Goal: Transaction & Acquisition: Purchase product/service

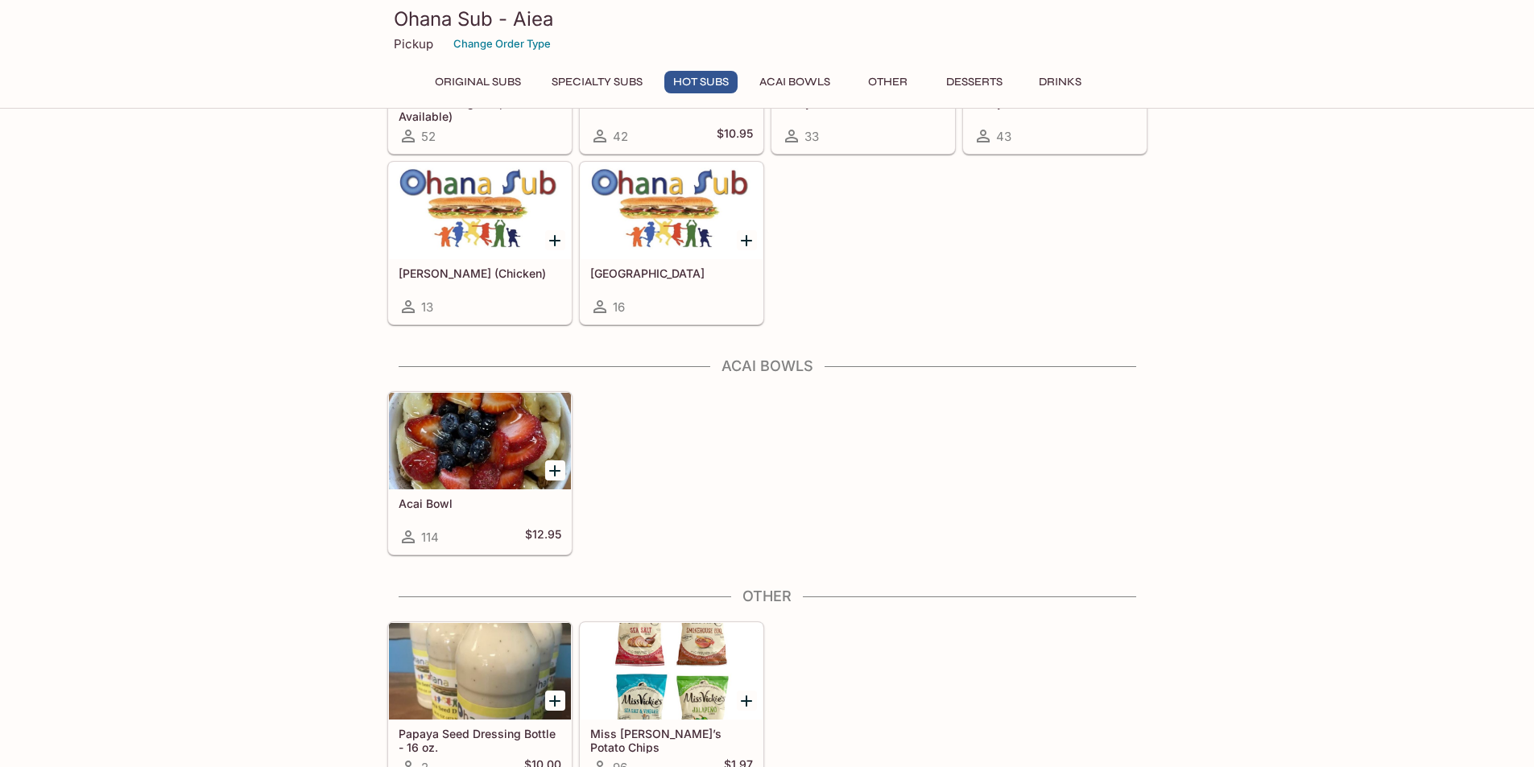
scroll to position [1771, 0]
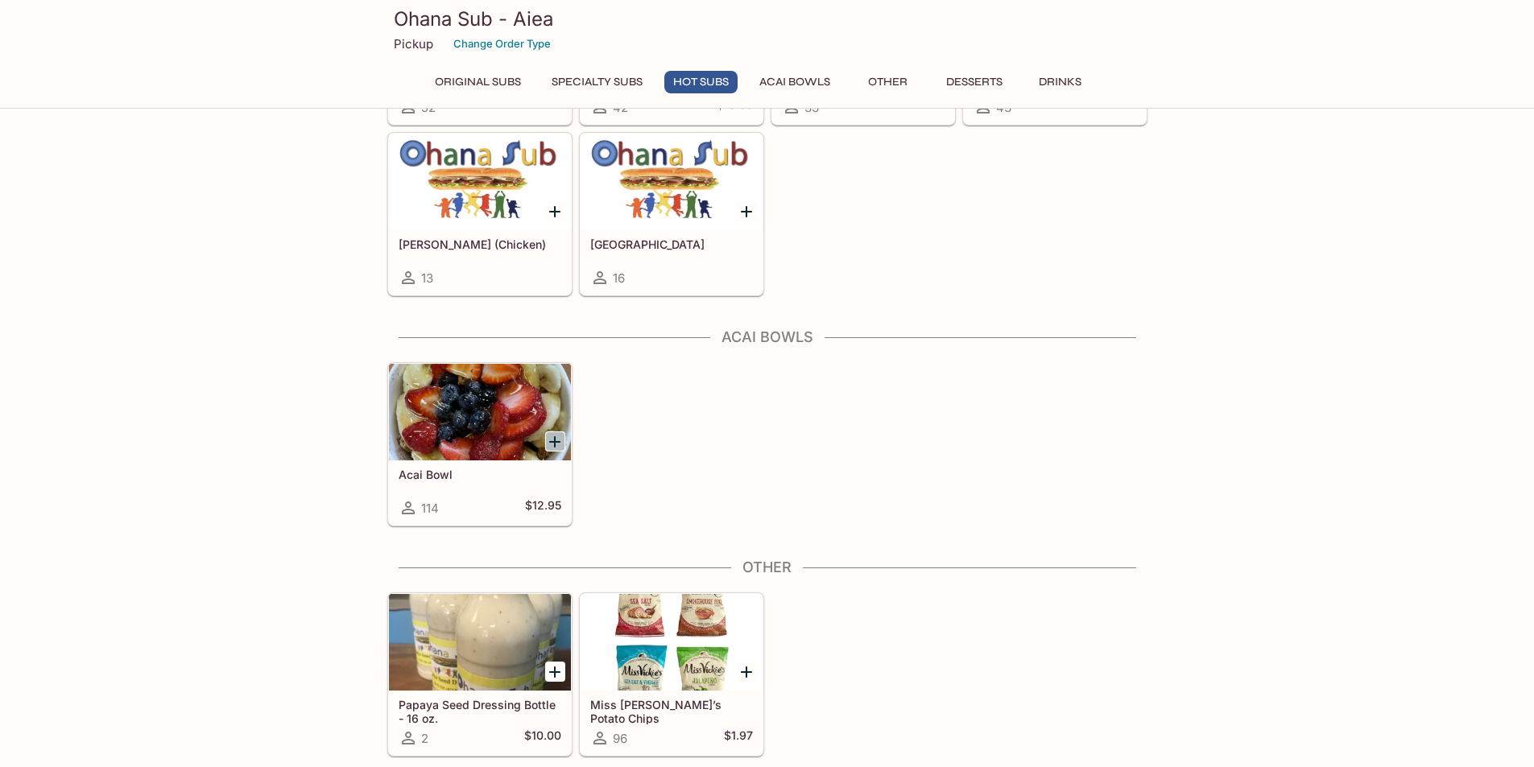
click at [559, 444] on icon "Add Acai Bowl" at bounding box center [554, 441] width 19 height 19
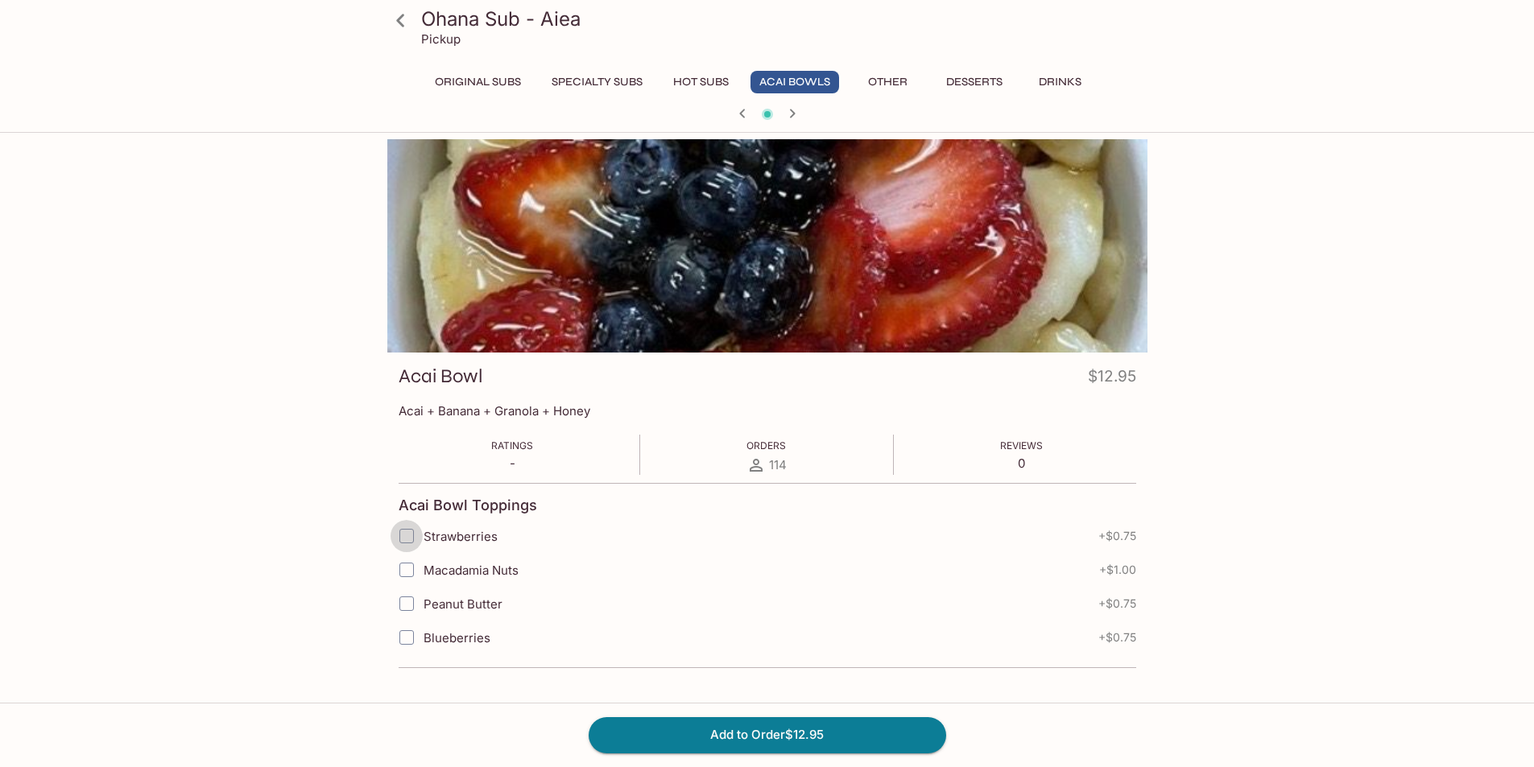
click at [408, 539] on input "Strawberries" at bounding box center [407, 536] width 32 height 32
checkbox input "true"
click at [405, 568] on input "Macadamia Nuts" at bounding box center [407, 570] width 32 height 32
checkbox input "true"
click at [407, 600] on input "Peanut Butter" at bounding box center [407, 604] width 32 height 32
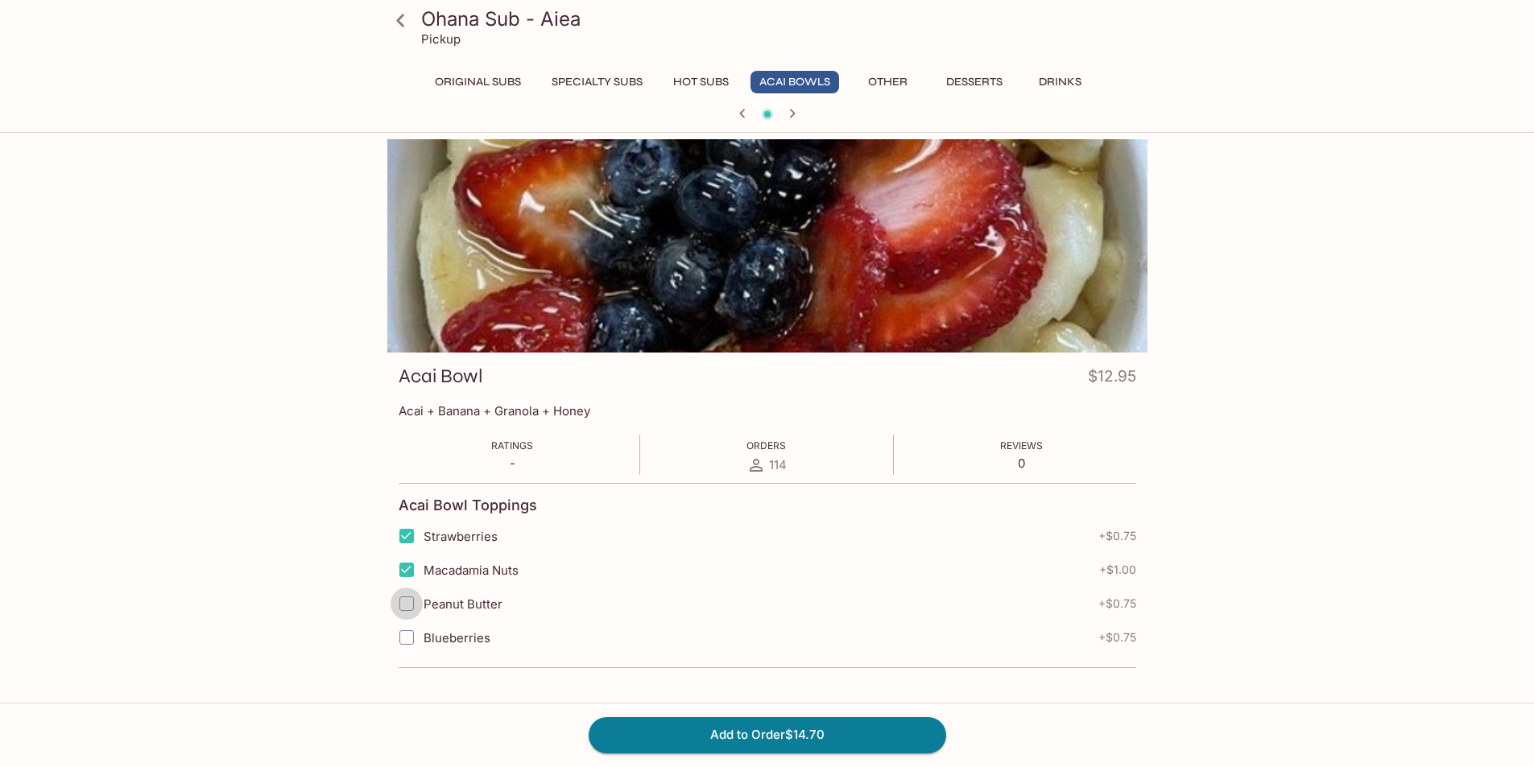
checkbox input "true"
click at [404, 639] on input "Blueberries" at bounding box center [407, 638] width 32 height 32
checkbox input "true"
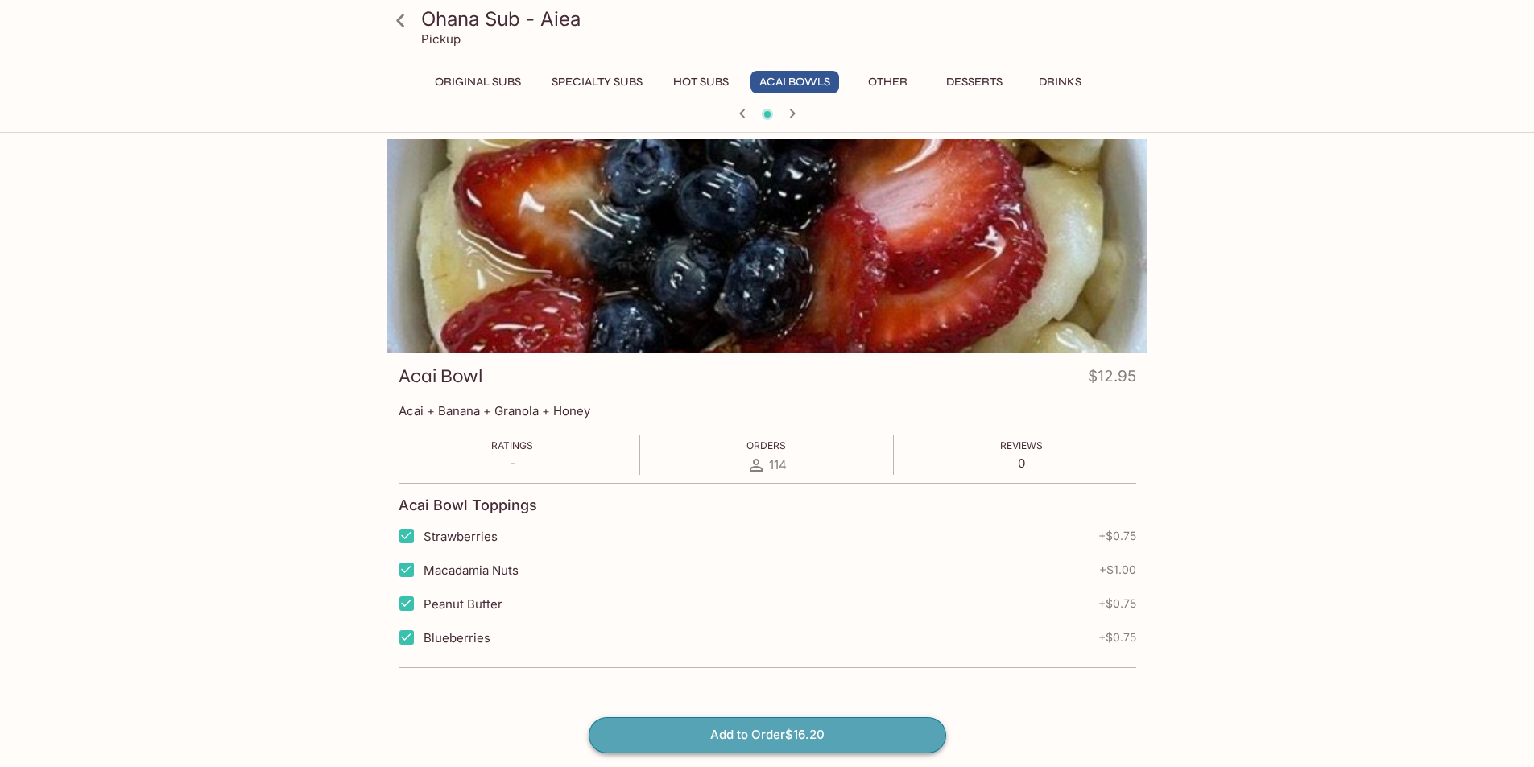
click at [874, 741] on button "Add to Order $16.20" at bounding box center [768, 734] width 358 height 35
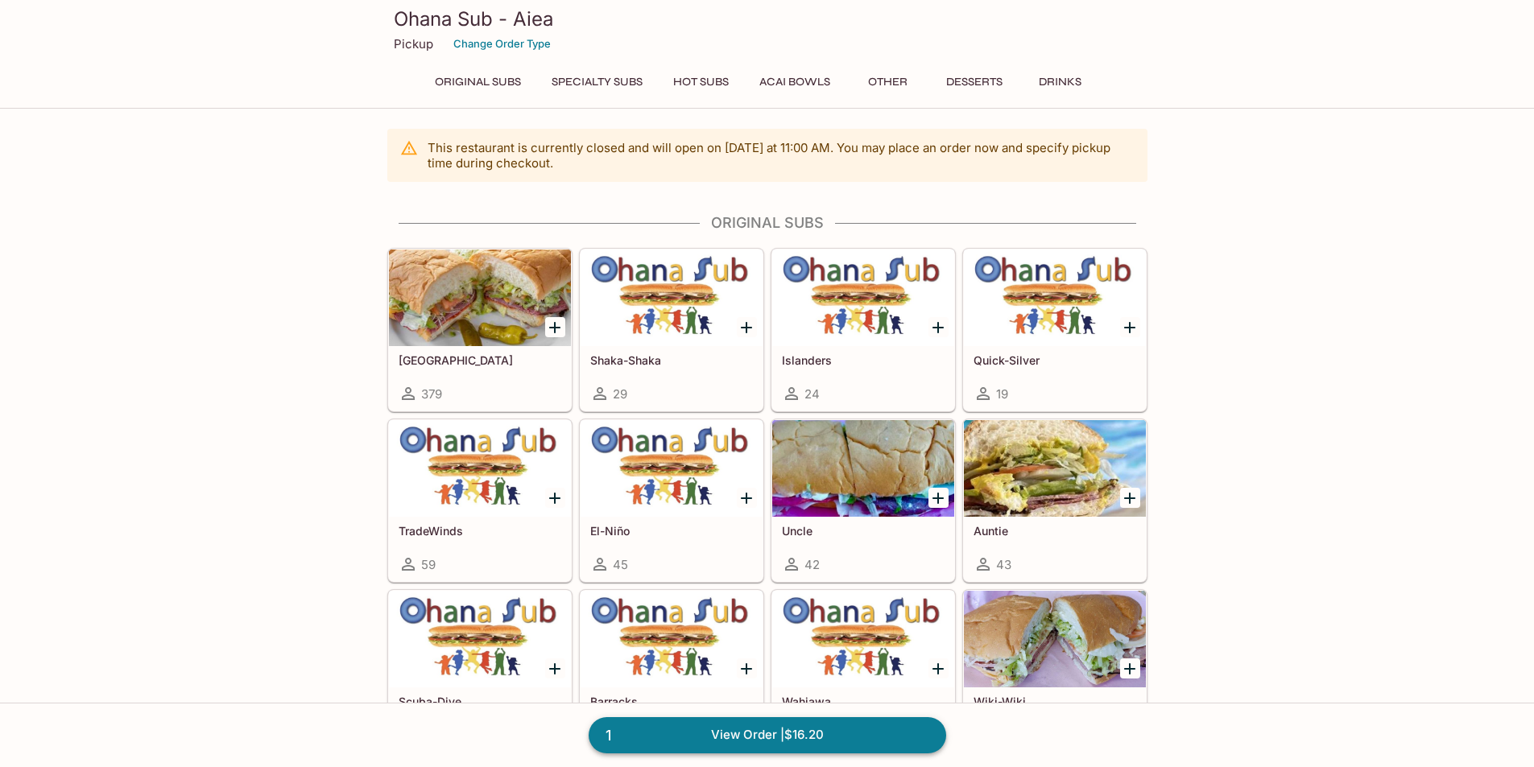
click at [836, 742] on link "1 View Order | $16.20" at bounding box center [768, 734] width 358 height 35
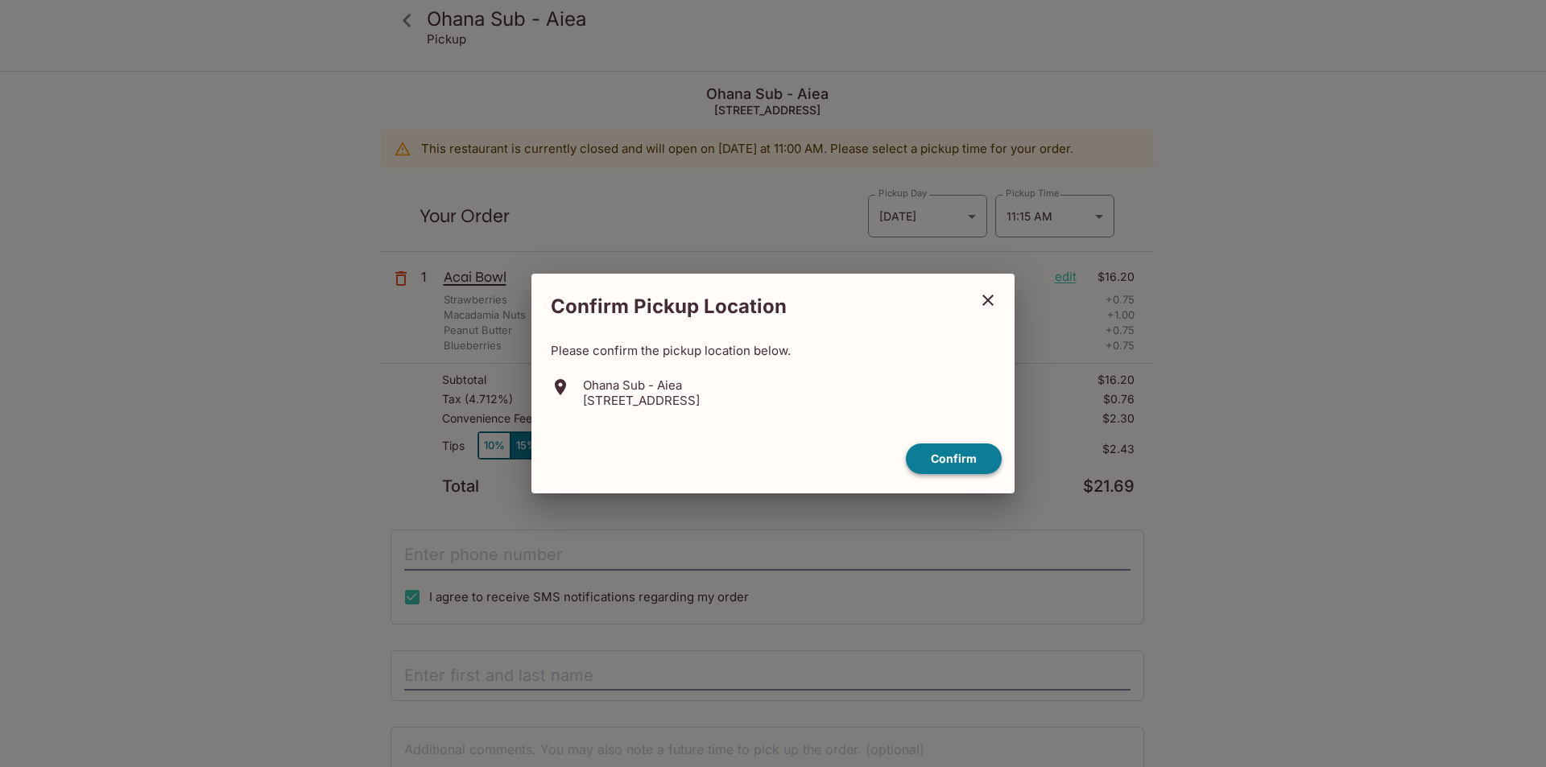
click at [941, 459] on button "Confirm" at bounding box center [954, 459] width 96 height 31
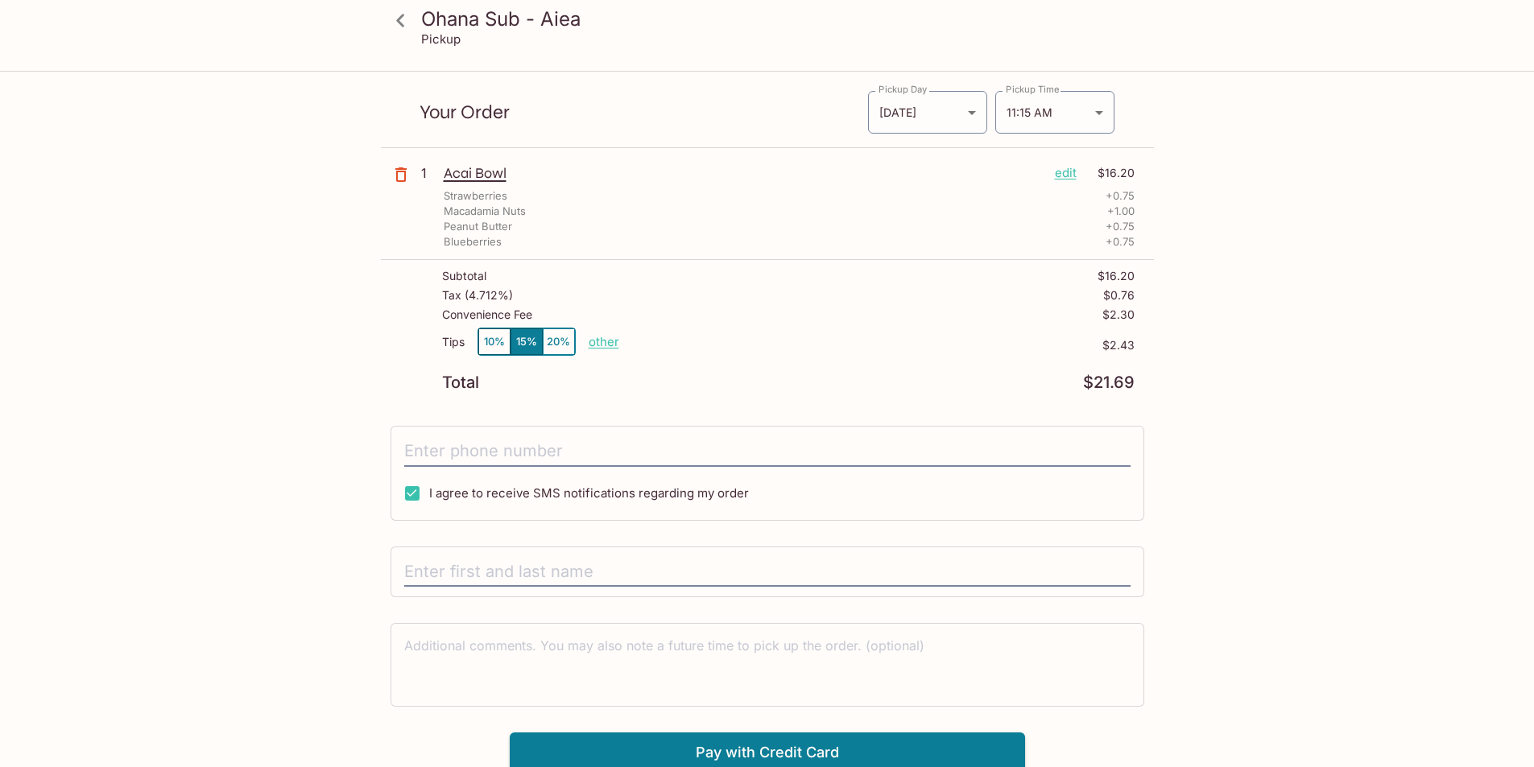
scroll to position [110, 0]
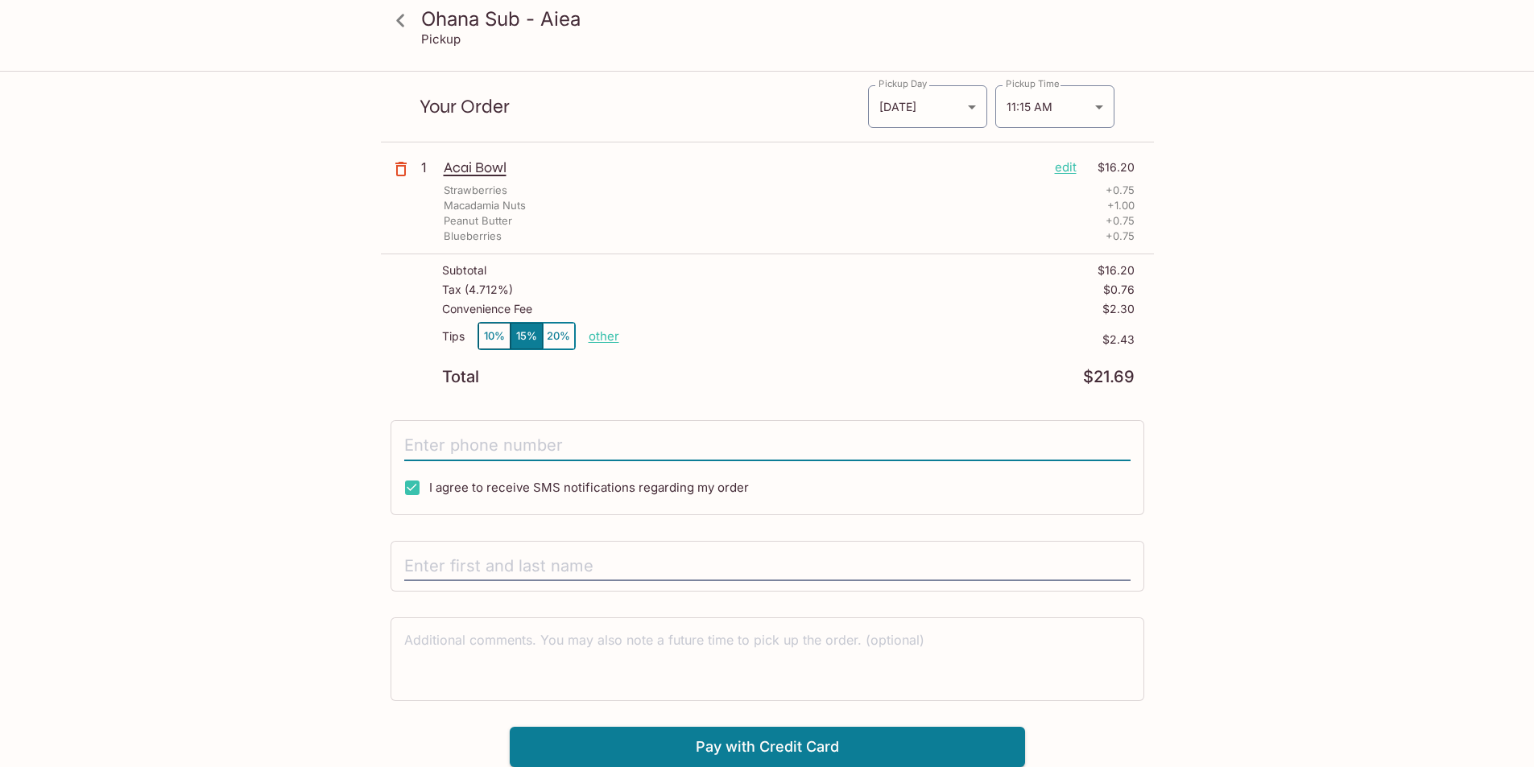
click at [874, 445] on input "tel" at bounding box center [767, 446] width 726 height 31
type input "[PHONE_NUMBER]"
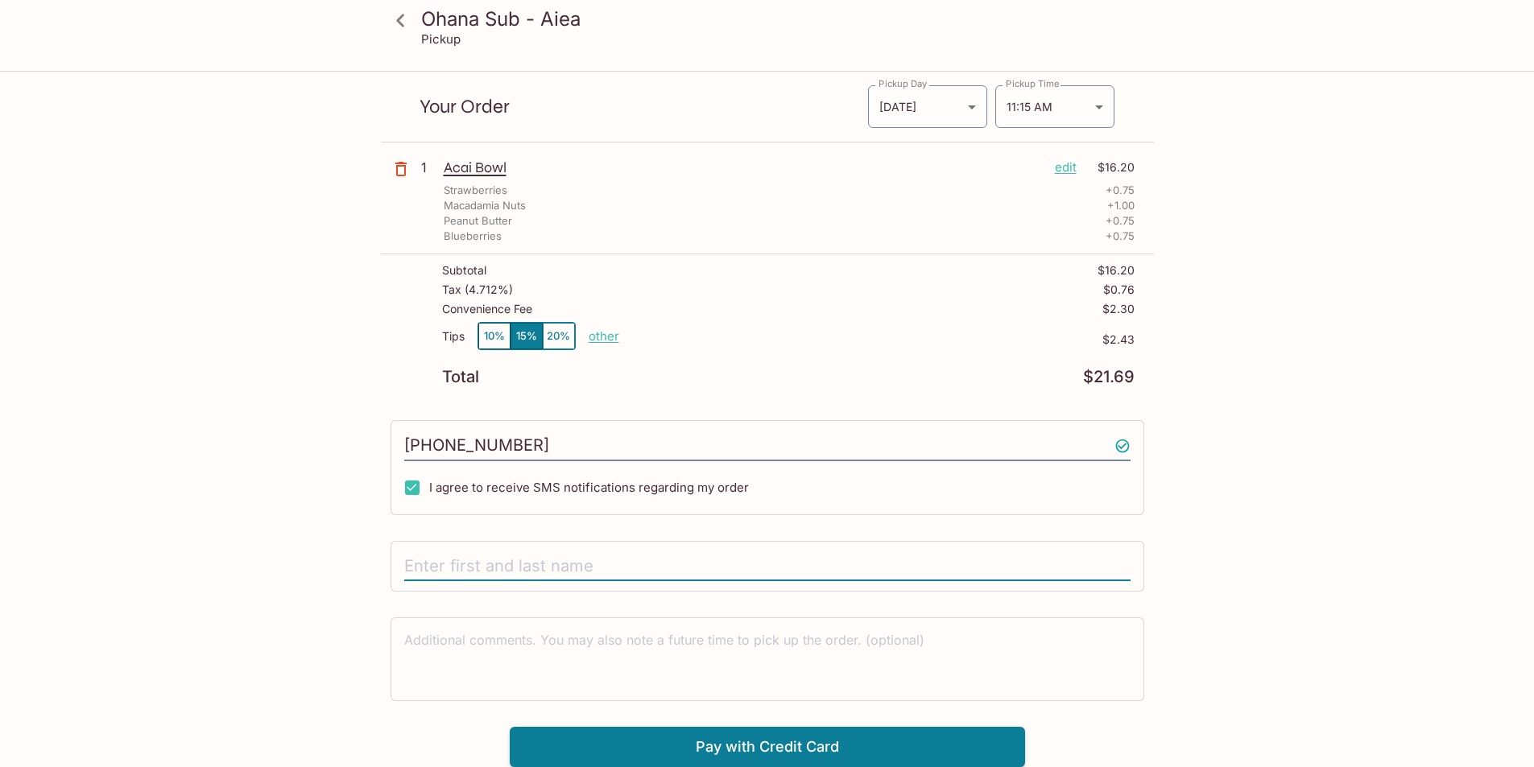
click at [607, 568] on input "text" at bounding box center [767, 567] width 726 height 31
type input "p"
type input "Pili T"
click at [805, 666] on textarea at bounding box center [767, 659] width 726 height 56
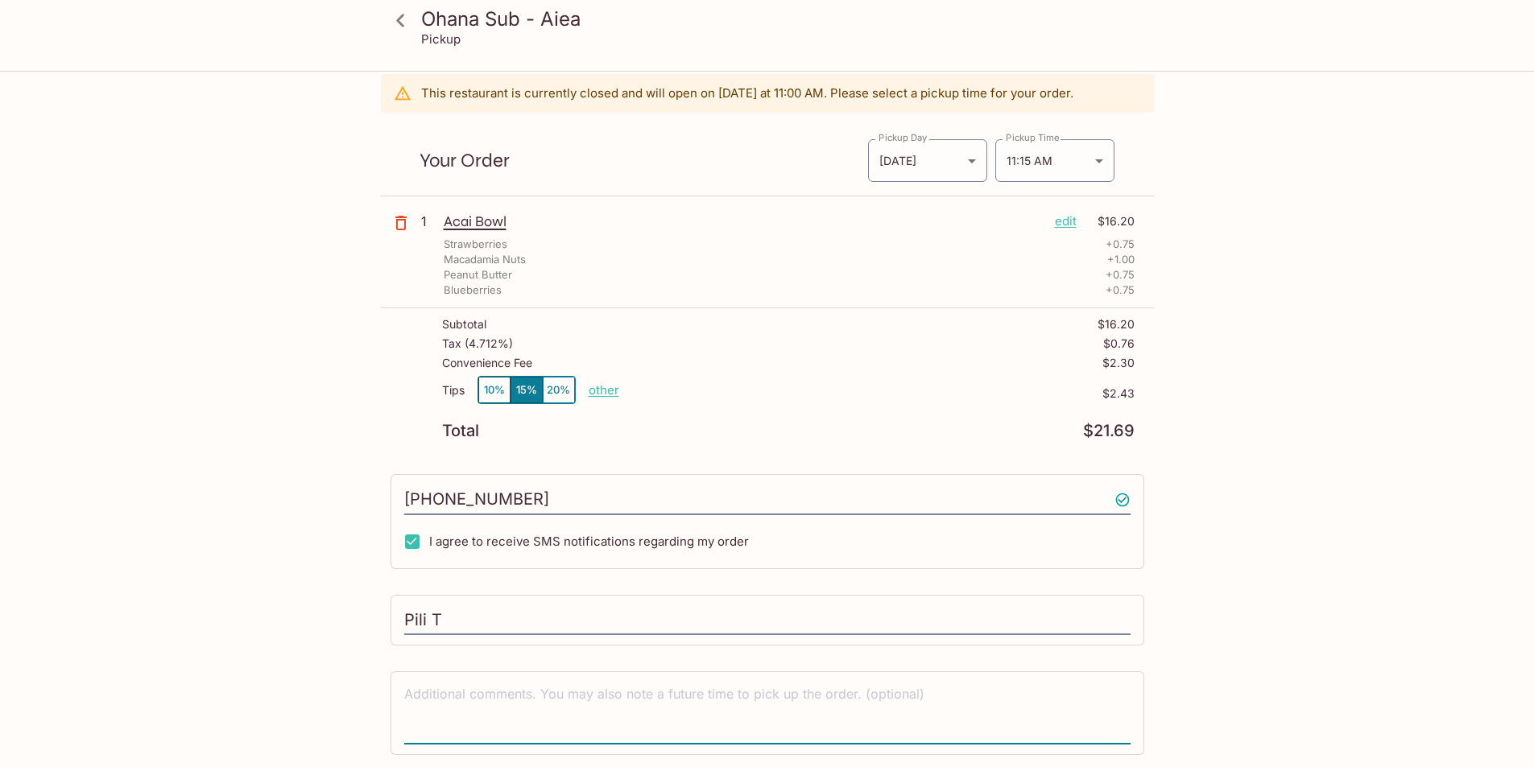
scroll to position [0, 0]
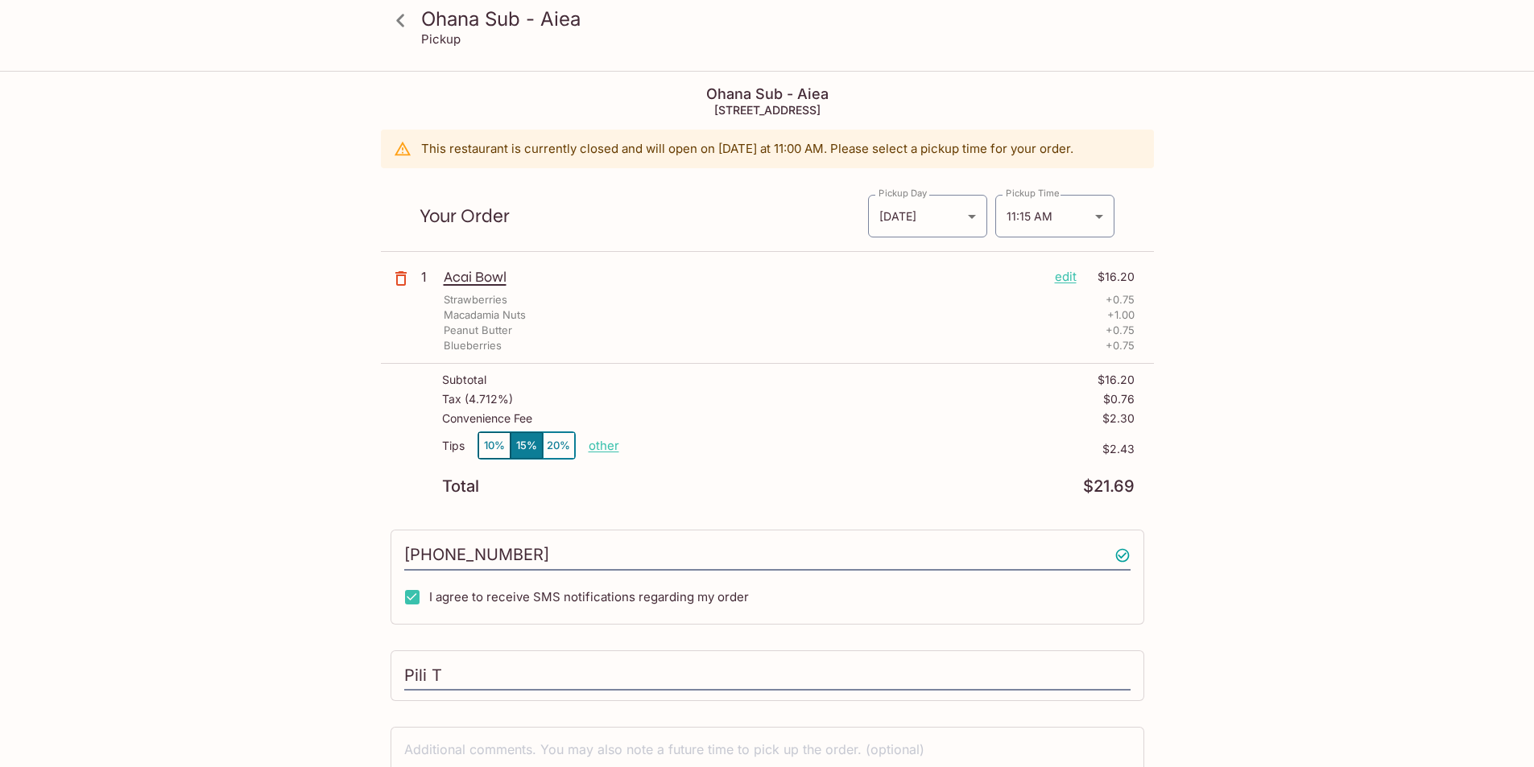
click at [398, 23] on icon at bounding box center [400, 20] width 28 height 28
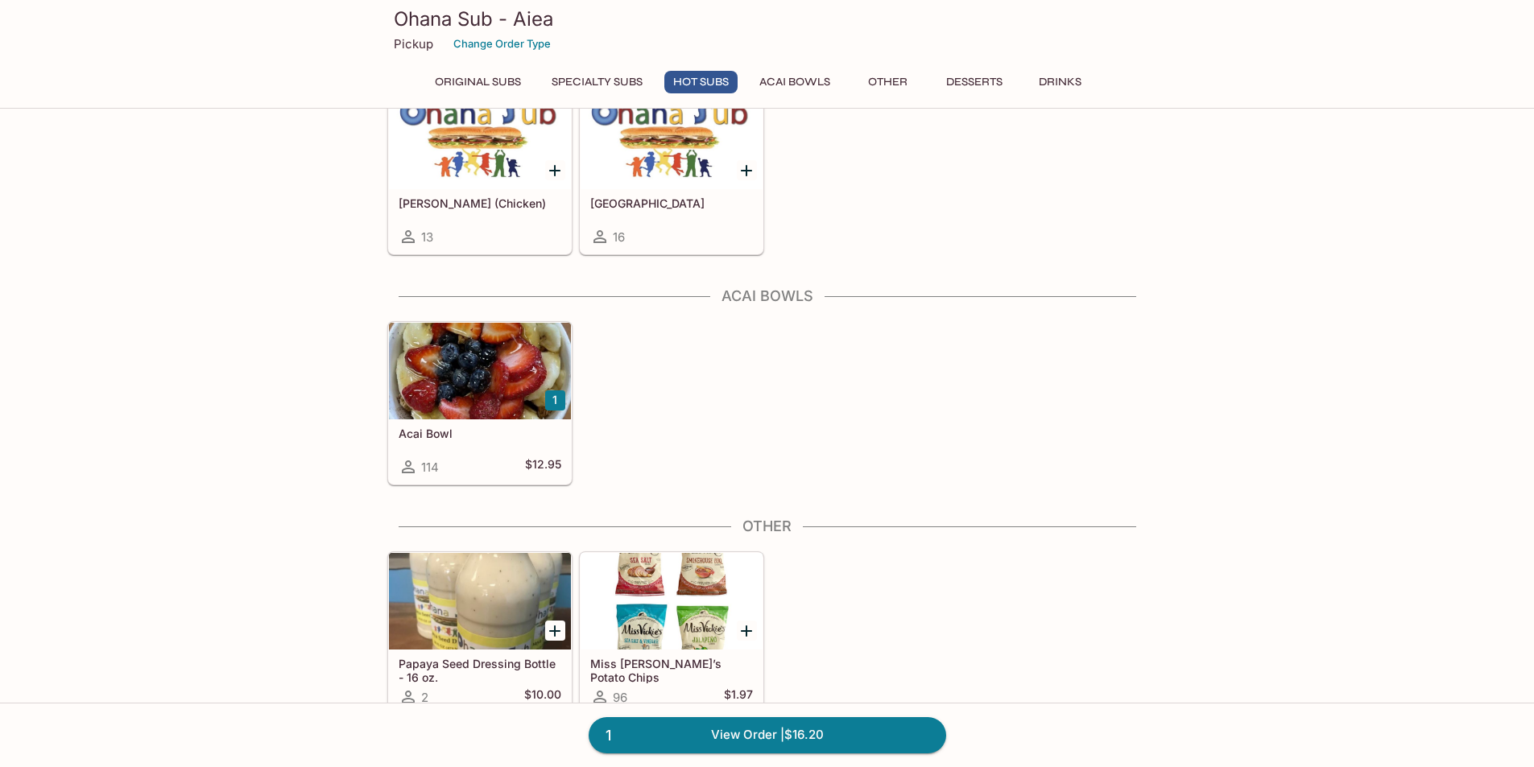
scroll to position [1771, 0]
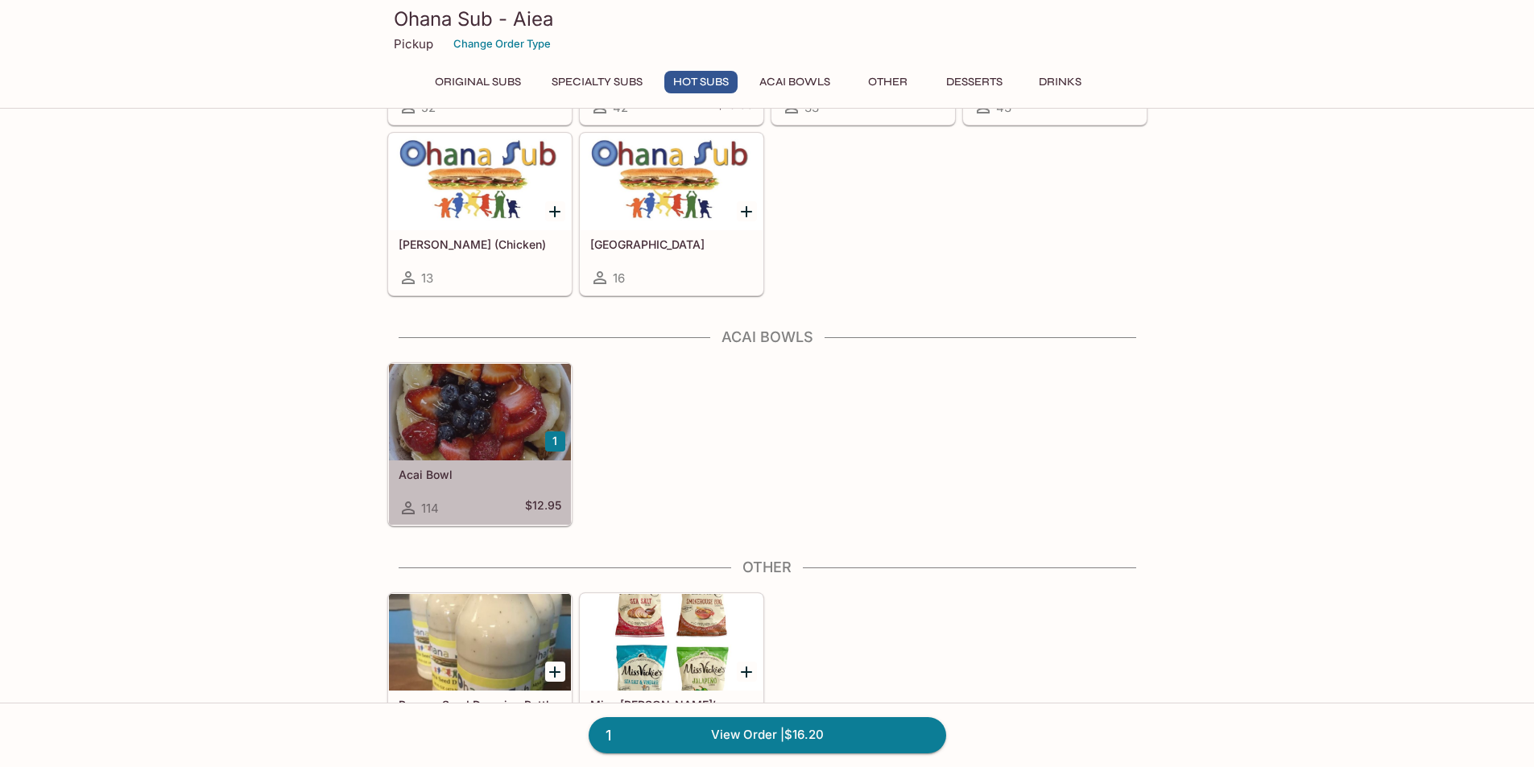
click at [528, 415] on div at bounding box center [480, 412] width 182 height 97
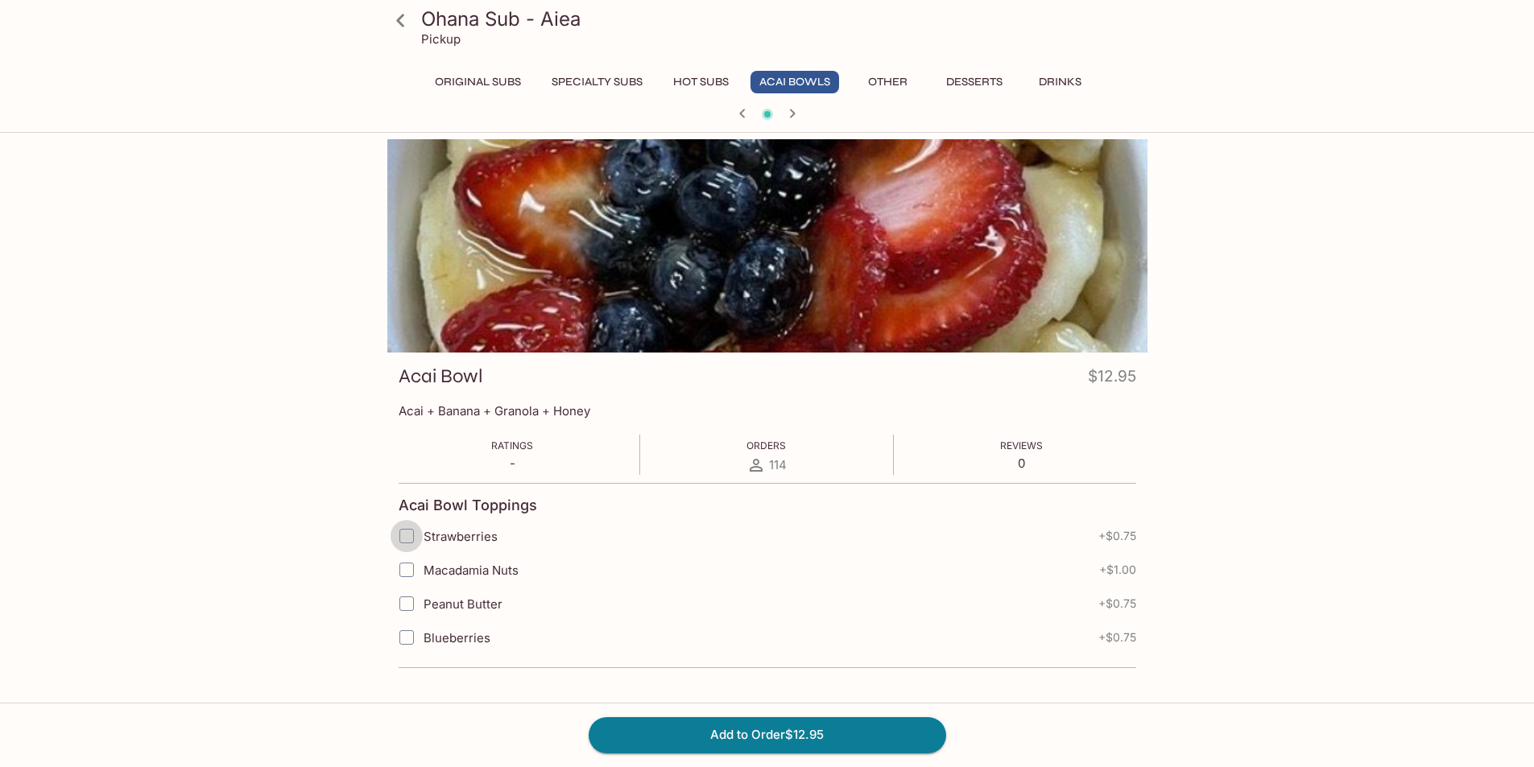
click at [409, 537] on input "Strawberries" at bounding box center [407, 536] width 32 height 32
checkbox input "true"
click at [408, 571] on input "Macadamia Nuts" at bounding box center [407, 570] width 32 height 32
checkbox input "true"
click at [411, 606] on input "Peanut Butter" at bounding box center [407, 604] width 32 height 32
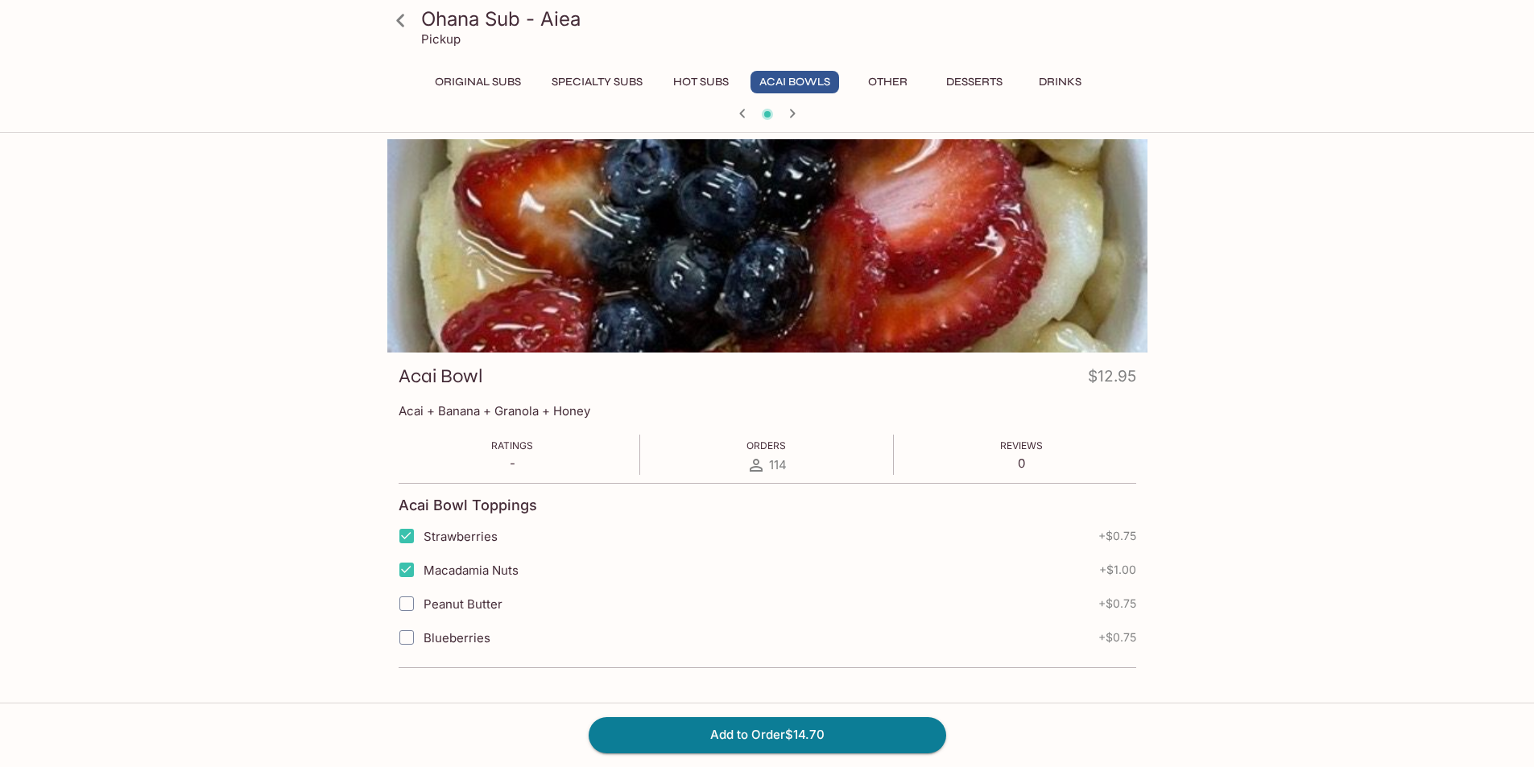
checkbox input "true"
click at [408, 634] on input "Blueberries" at bounding box center [407, 638] width 32 height 32
click at [407, 632] on input "Blueberries" at bounding box center [407, 638] width 32 height 32
click at [404, 641] on input "Blueberries" at bounding box center [407, 638] width 32 height 32
click at [406, 635] on input "Blueberries" at bounding box center [407, 638] width 32 height 32
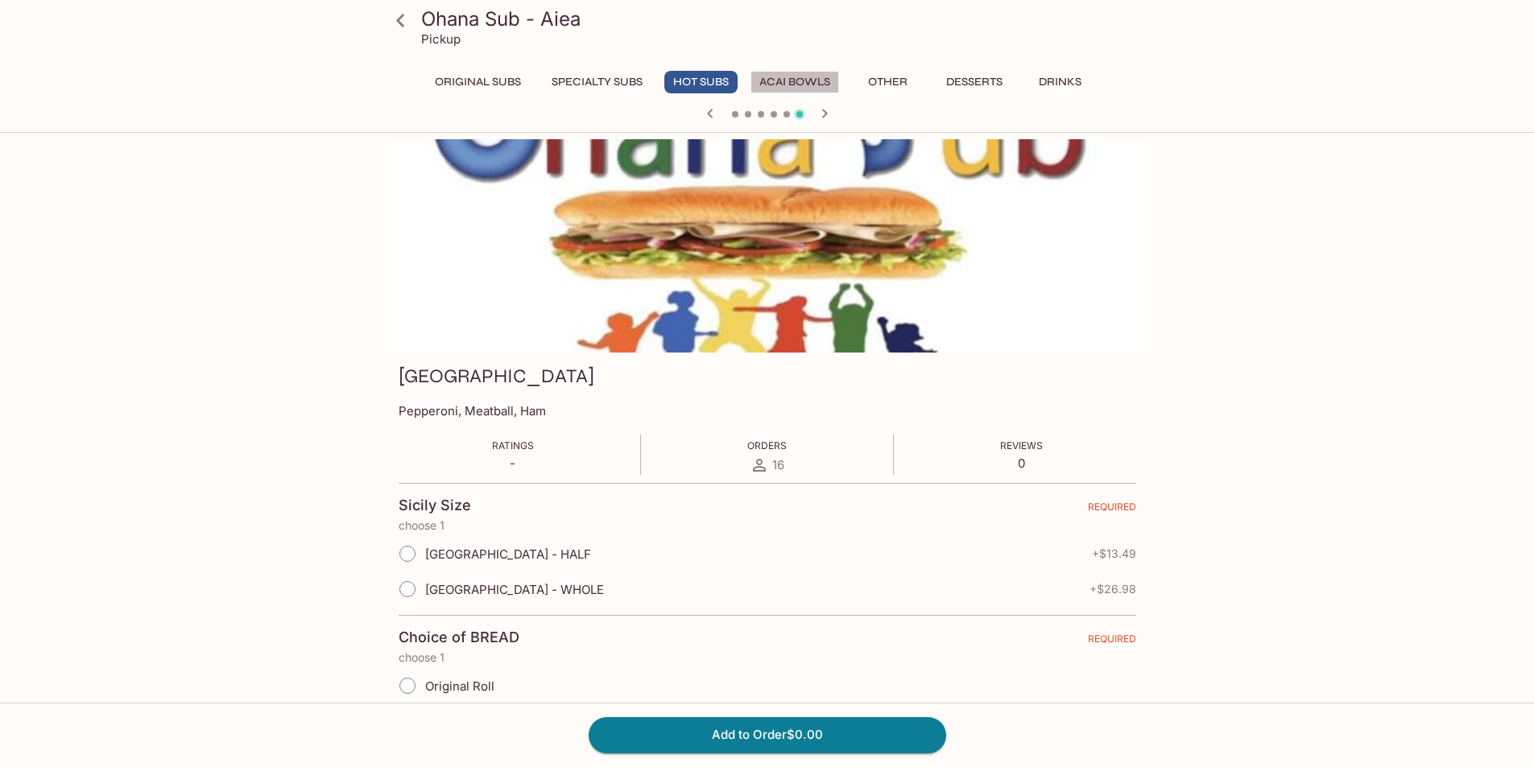
click at [784, 80] on button "Acai Bowls" at bounding box center [794, 82] width 89 height 23
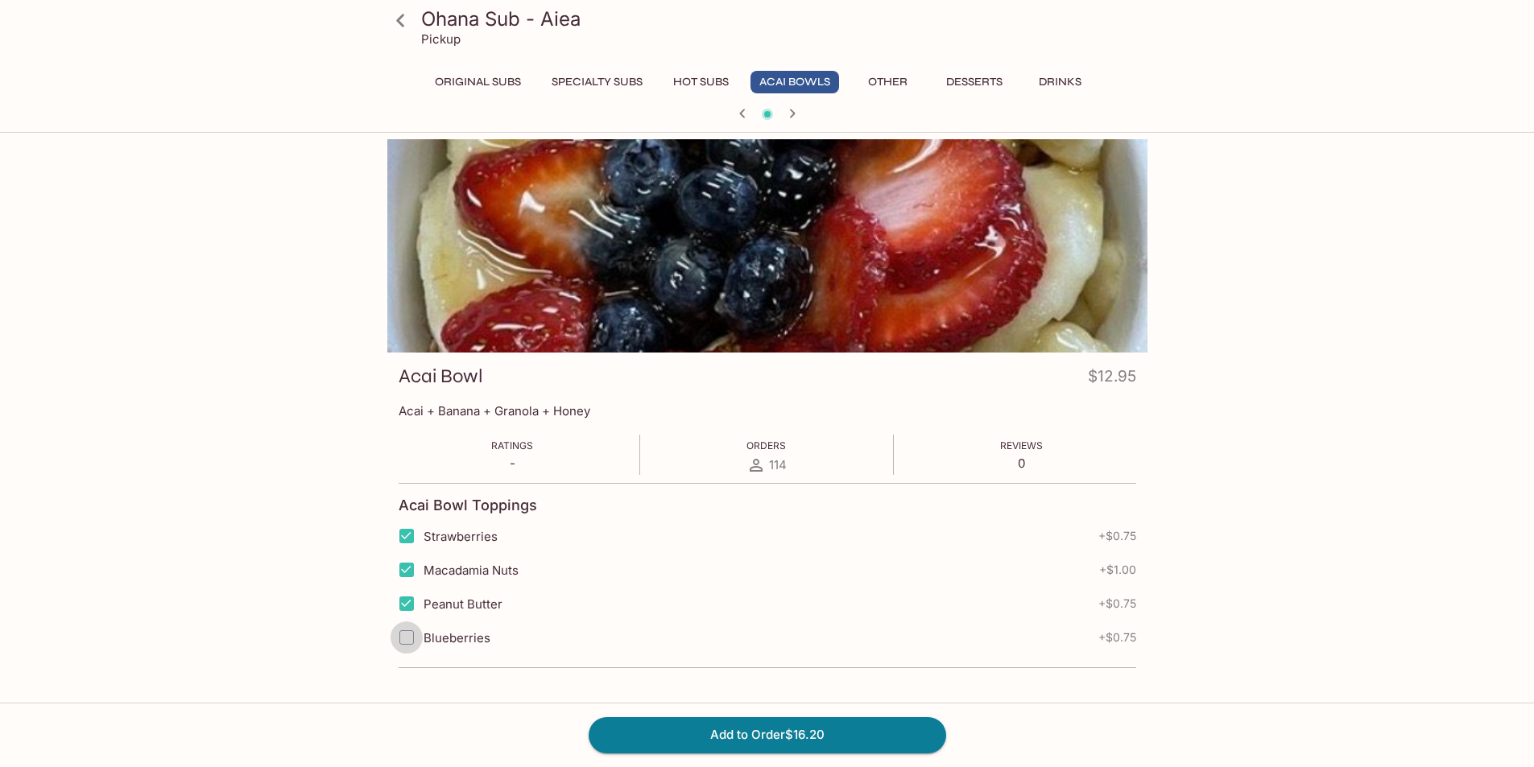
click at [403, 638] on input "Blueberries" at bounding box center [407, 638] width 32 height 32
click at [407, 642] on input "Blueberries" at bounding box center [407, 638] width 32 height 32
checkbox input "true"
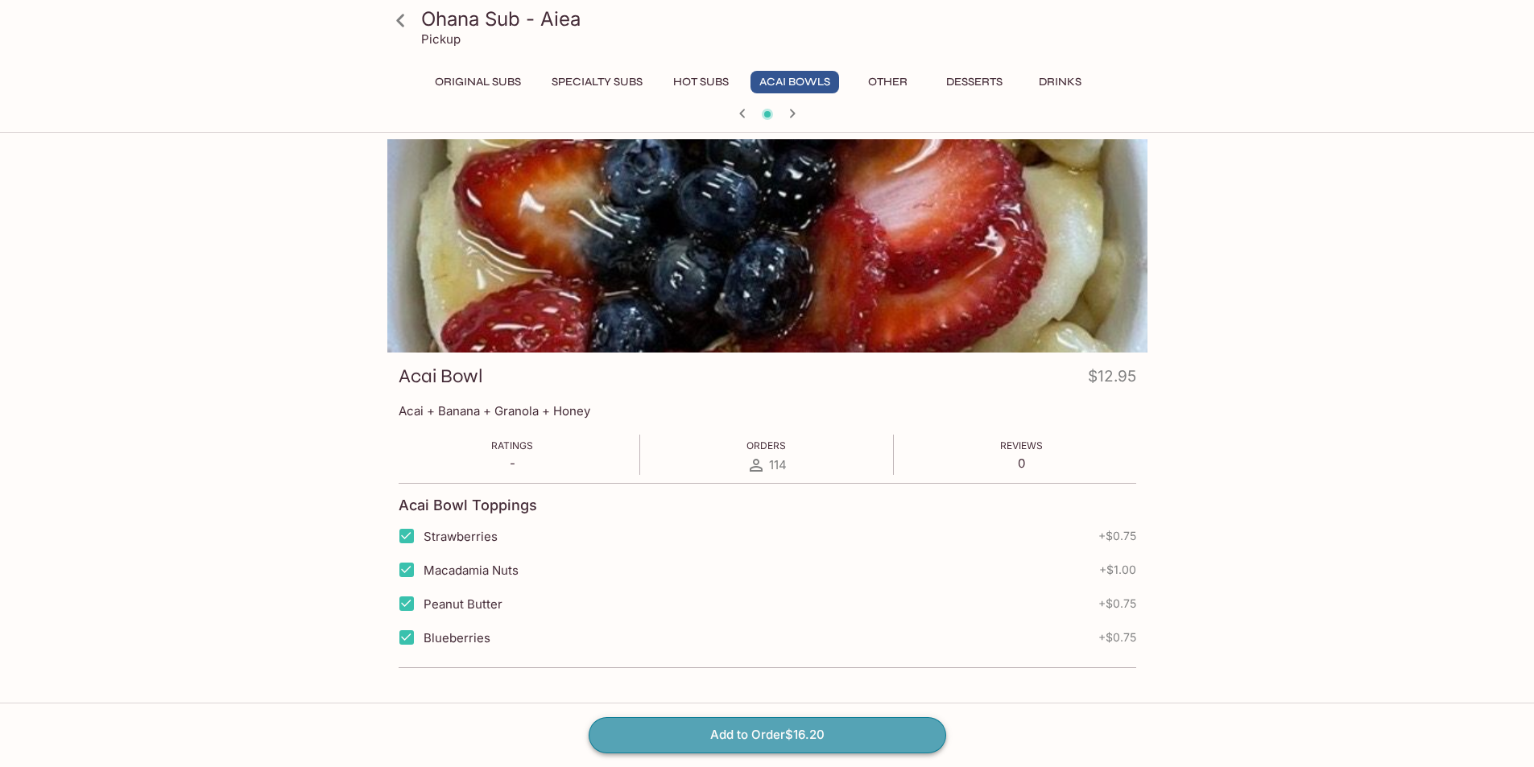
click at [854, 744] on button "Add to Order $16.20" at bounding box center [768, 734] width 358 height 35
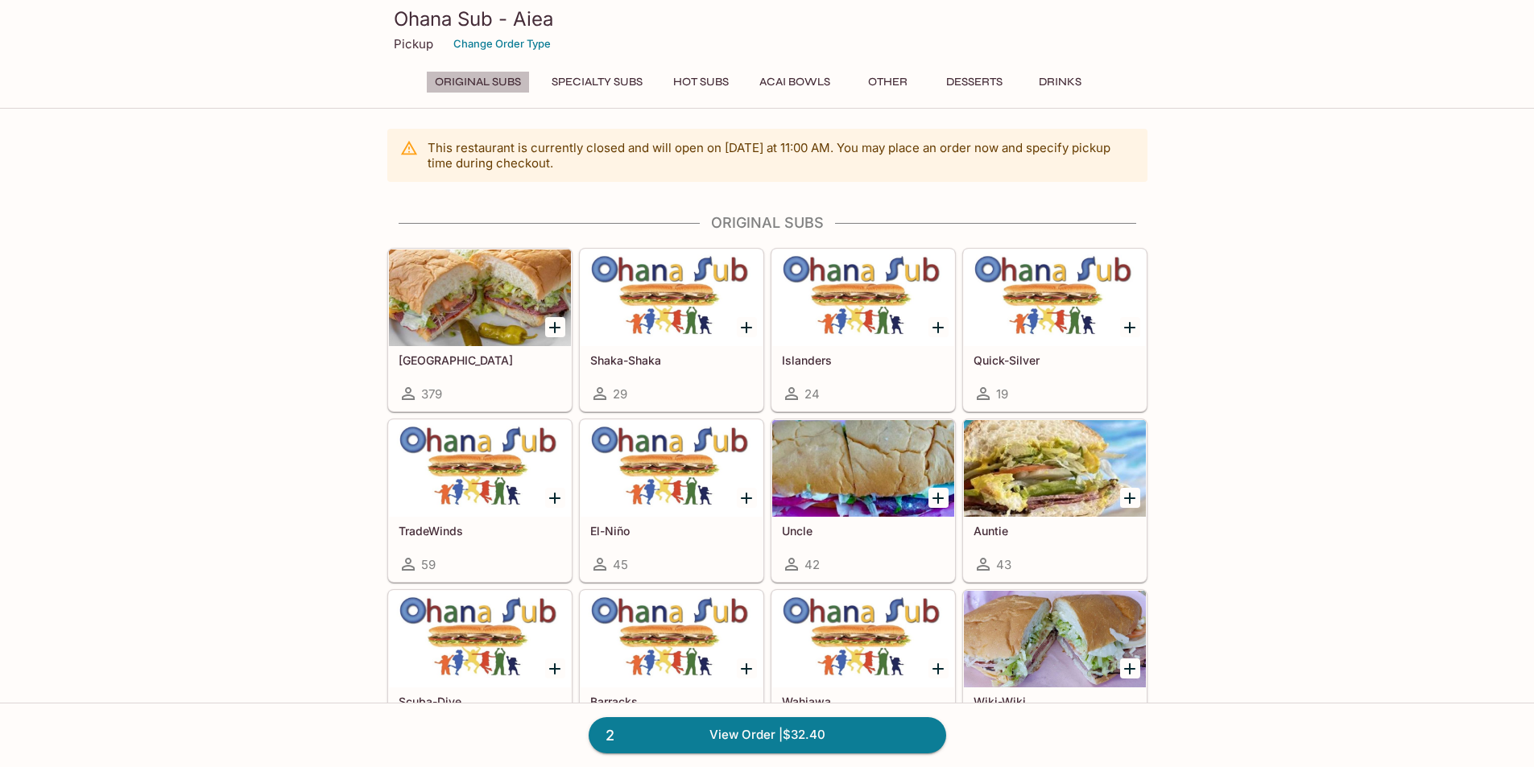
click at [494, 80] on button "Original Subs" at bounding box center [478, 82] width 104 height 23
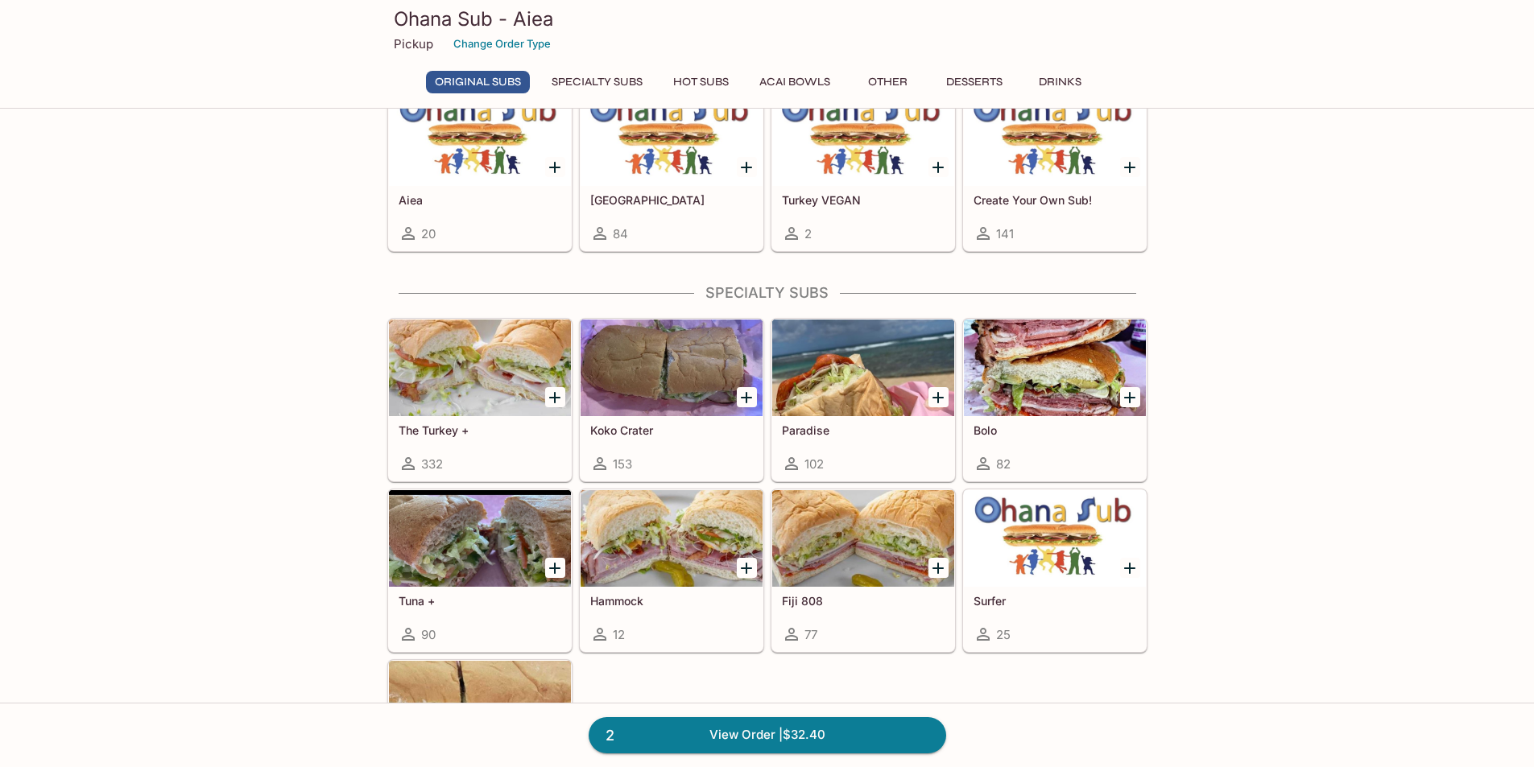
scroll to position [882, 0]
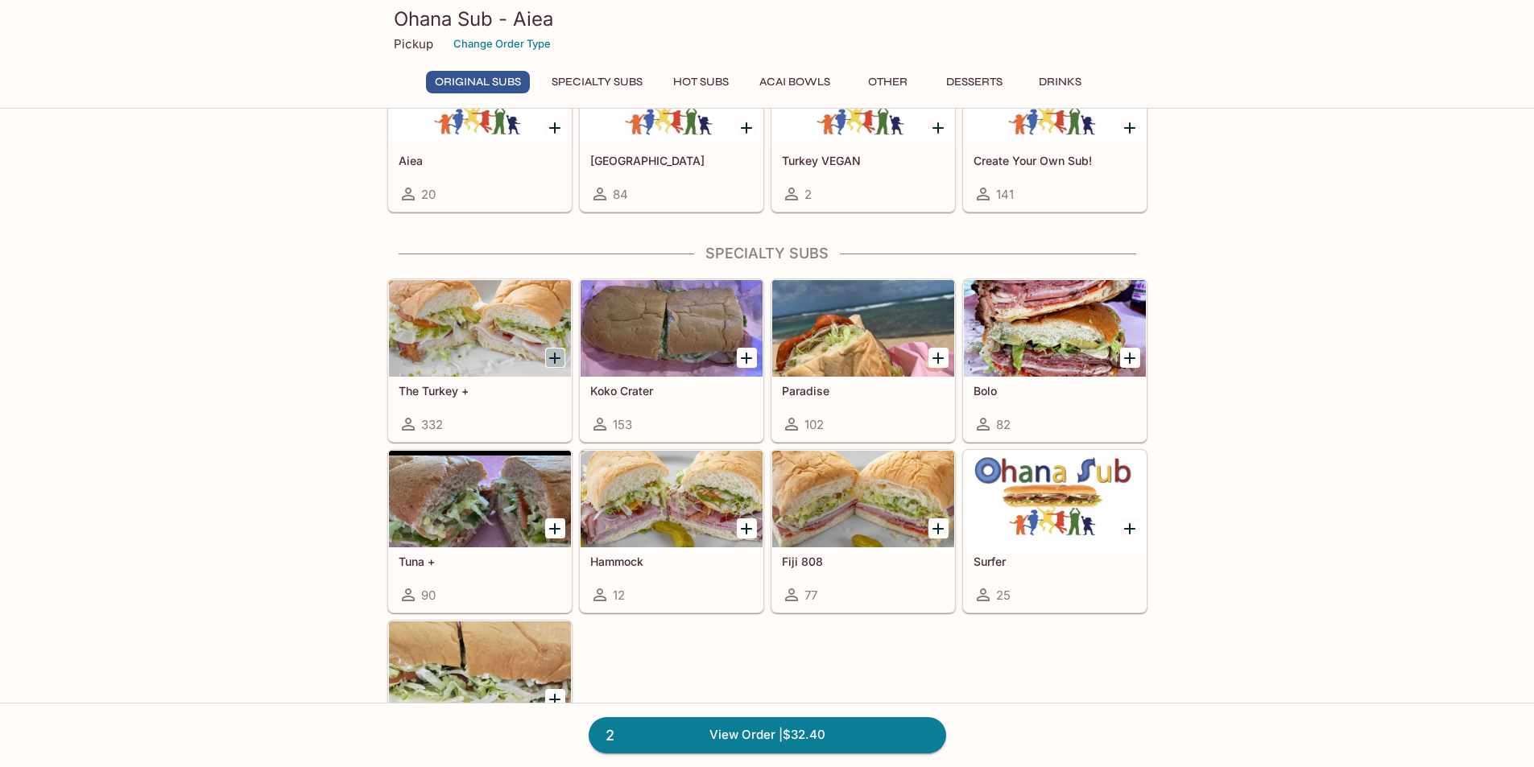
click at [556, 361] on icon "Add The Turkey +" at bounding box center [554, 358] width 11 height 11
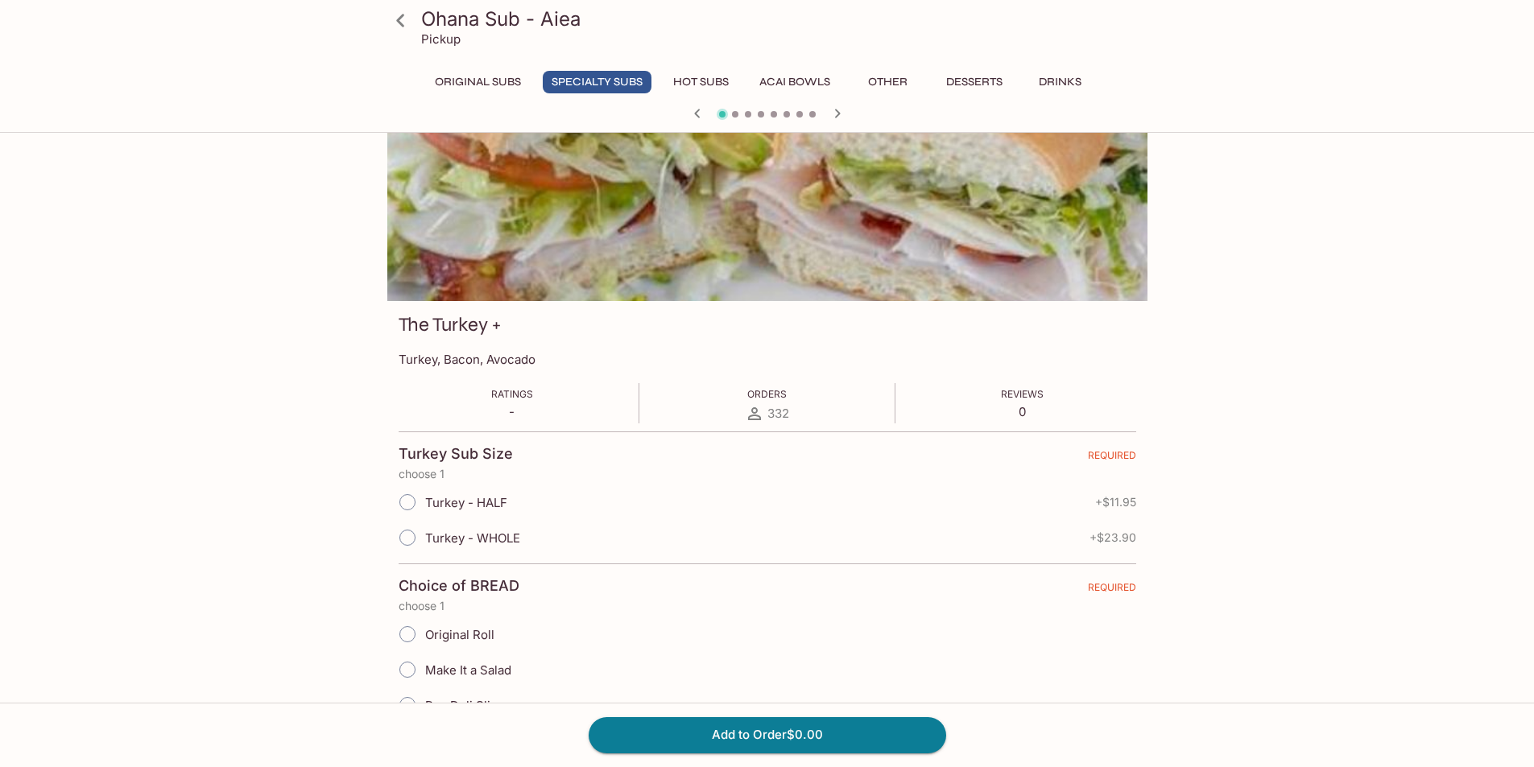
scroll to position [81, 0]
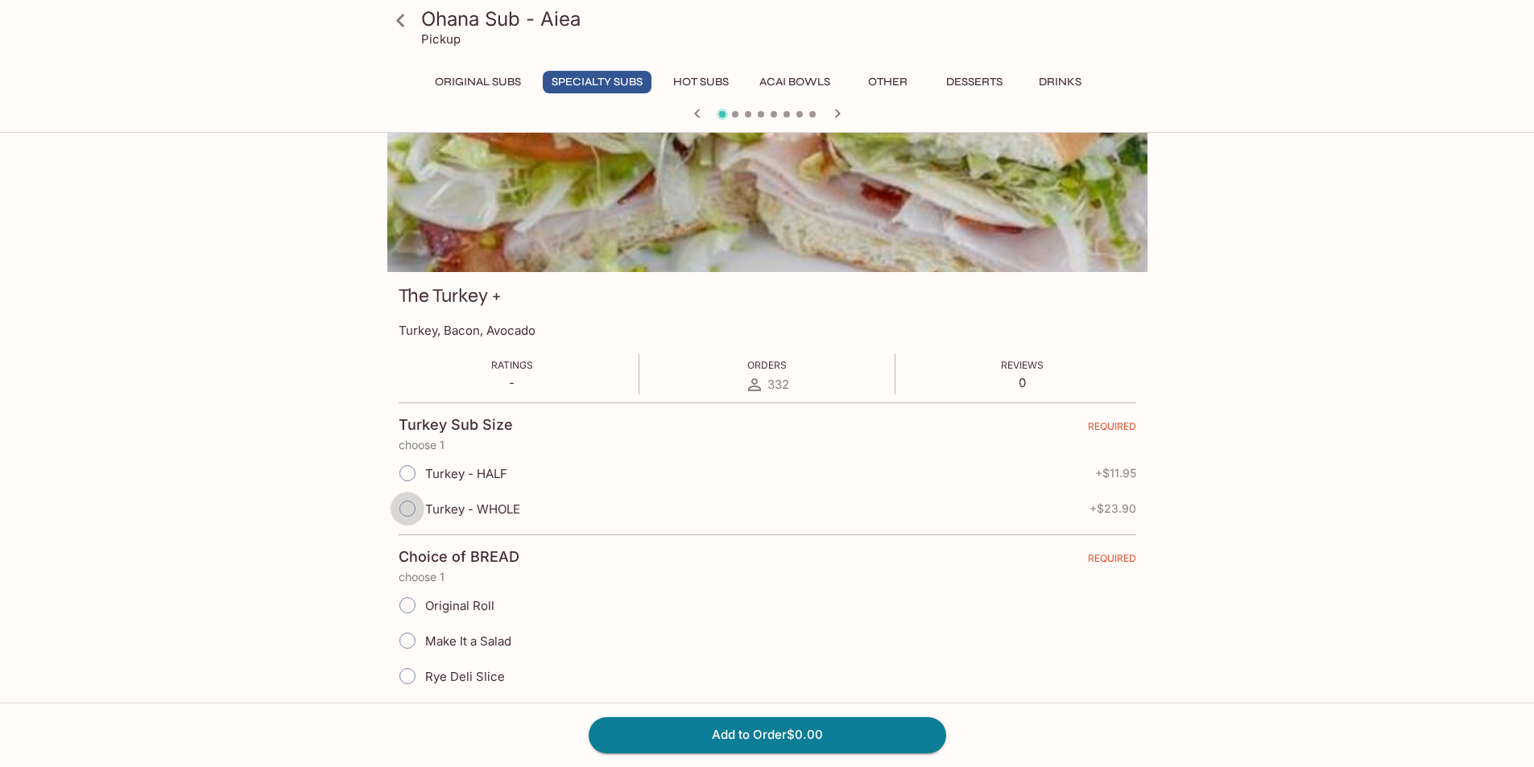
click at [406, 504] on input "Turkey - WHOLE" at bounding box center [408, 509] width 34 height 34
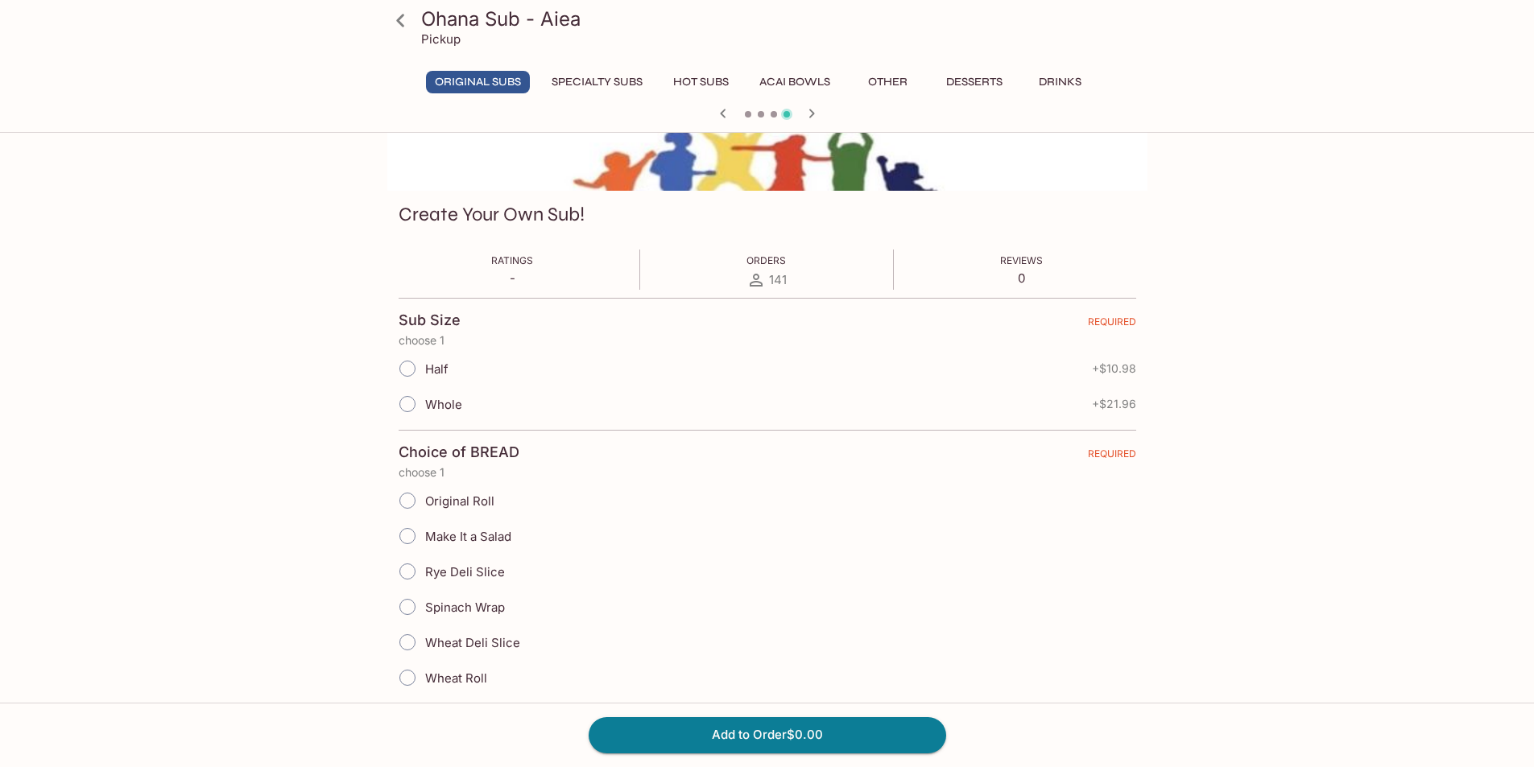
scroll to position [161, 0]
click at [404, 409] on input "Whole" at bounding box center [408, 405] width 34 height 34
radio input "true"
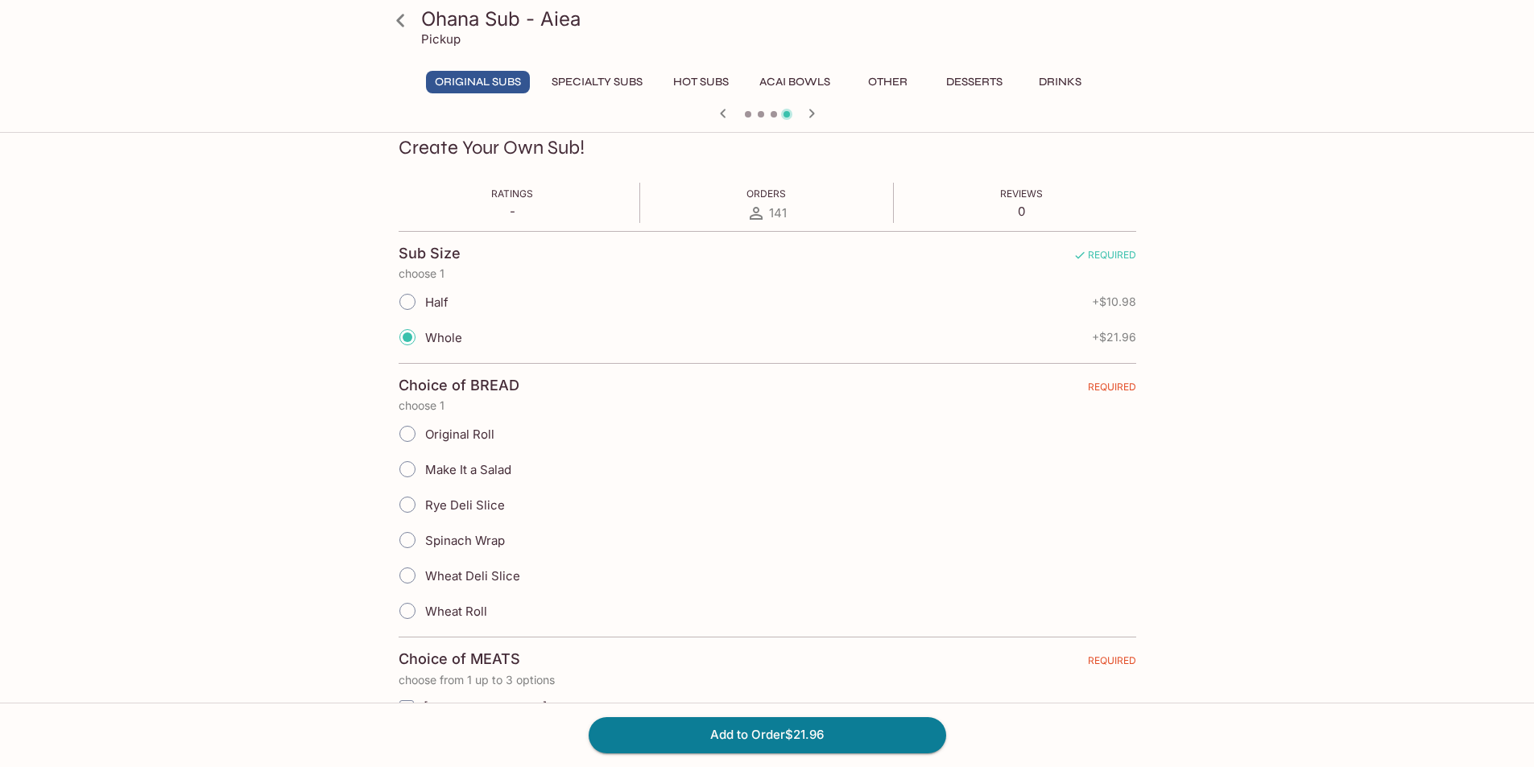
scroll to position [322, 0]
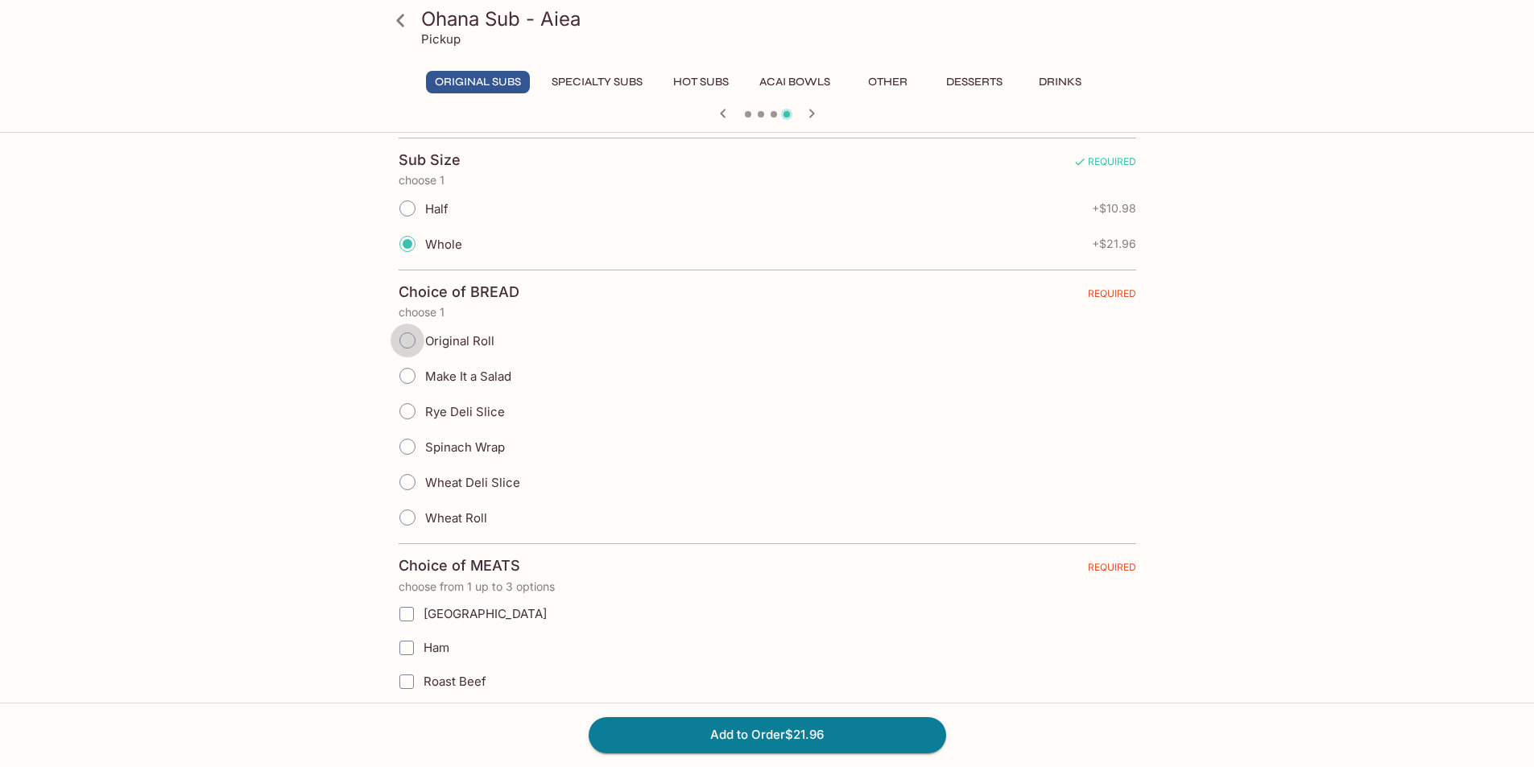
click at [410, 349] on input "Original Roll" at bounding box center [408, 341] width 34 height 34
radio input "true"
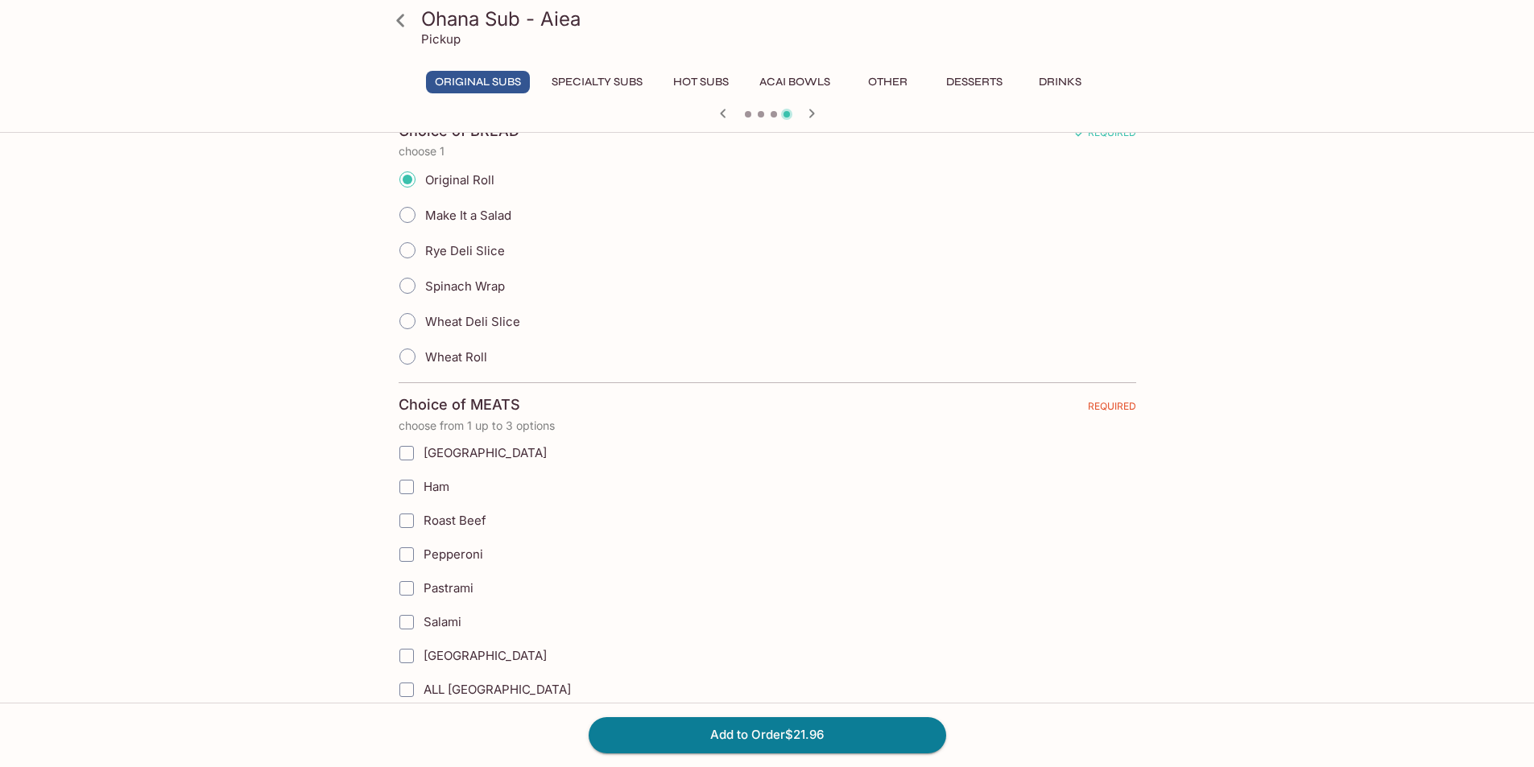
scroll to position [564, 0]
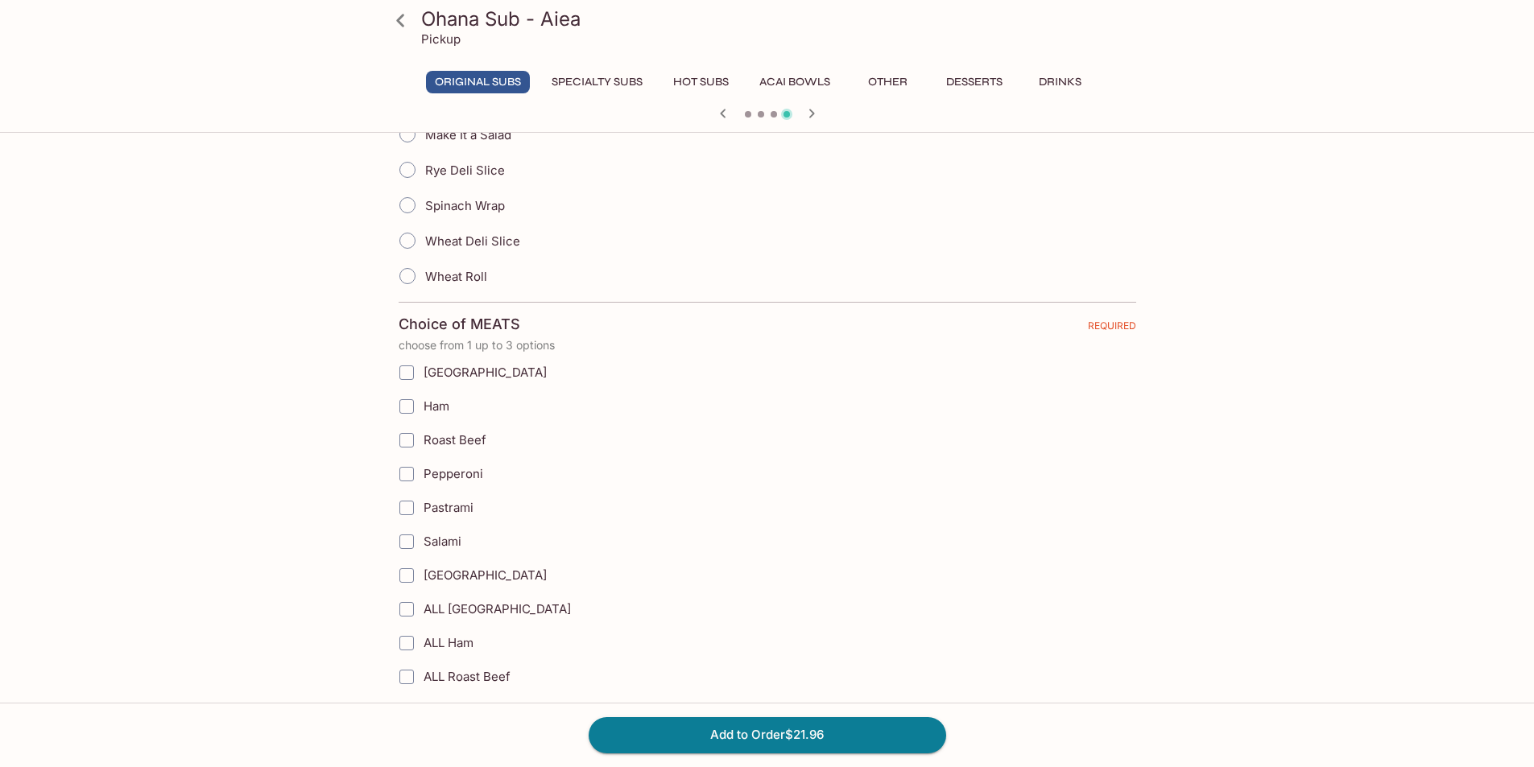
click at [412, 370] on input "[GEOGRAPHIC_DATA]" at bounding box center [407, 373] width 32 height 32
checkbox input "true"
click at [411, 407] on input "Ham" at bounding box center [407, 407] width 32 height 32
checkbox input "true"
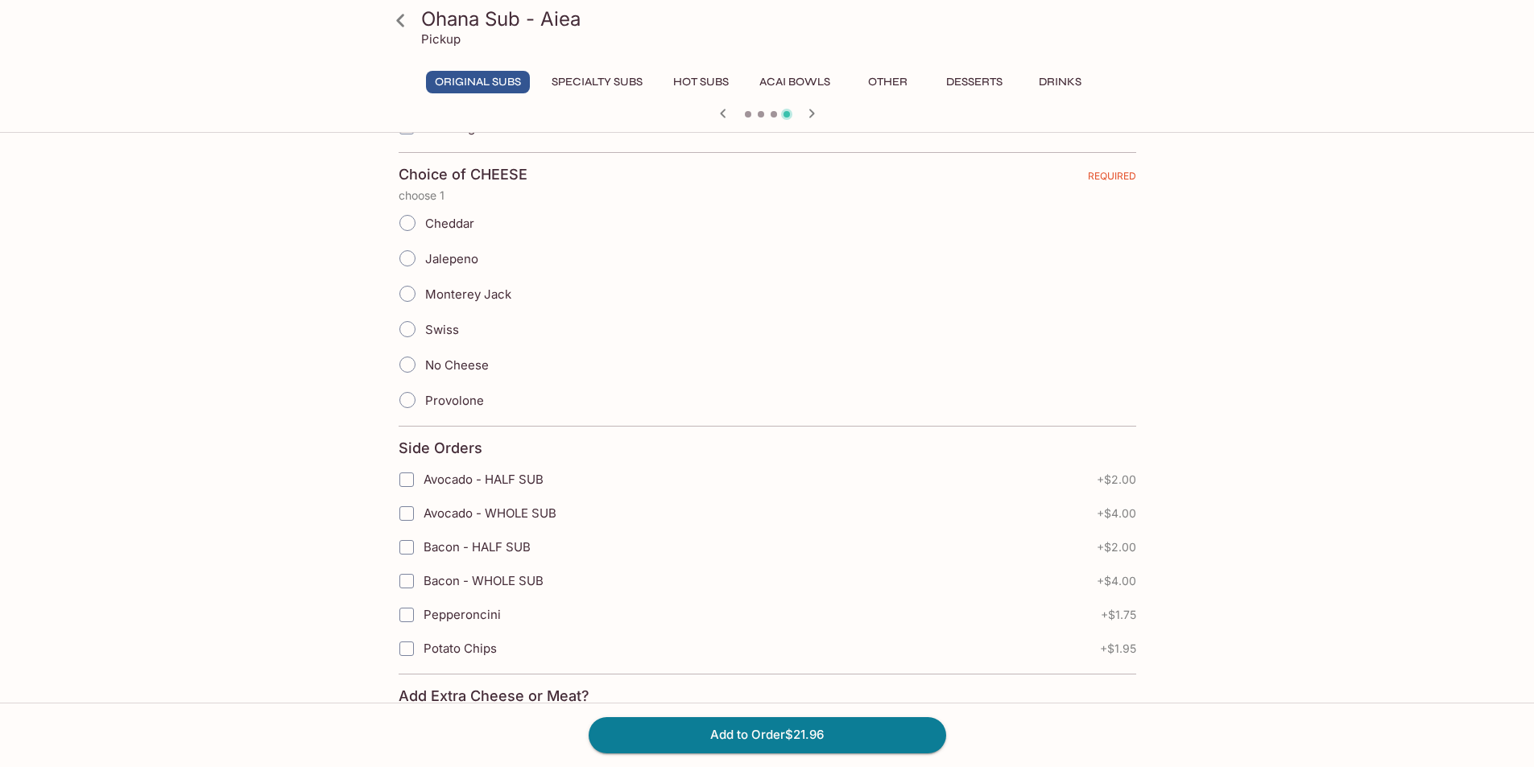
scroll to position [1932, 0]
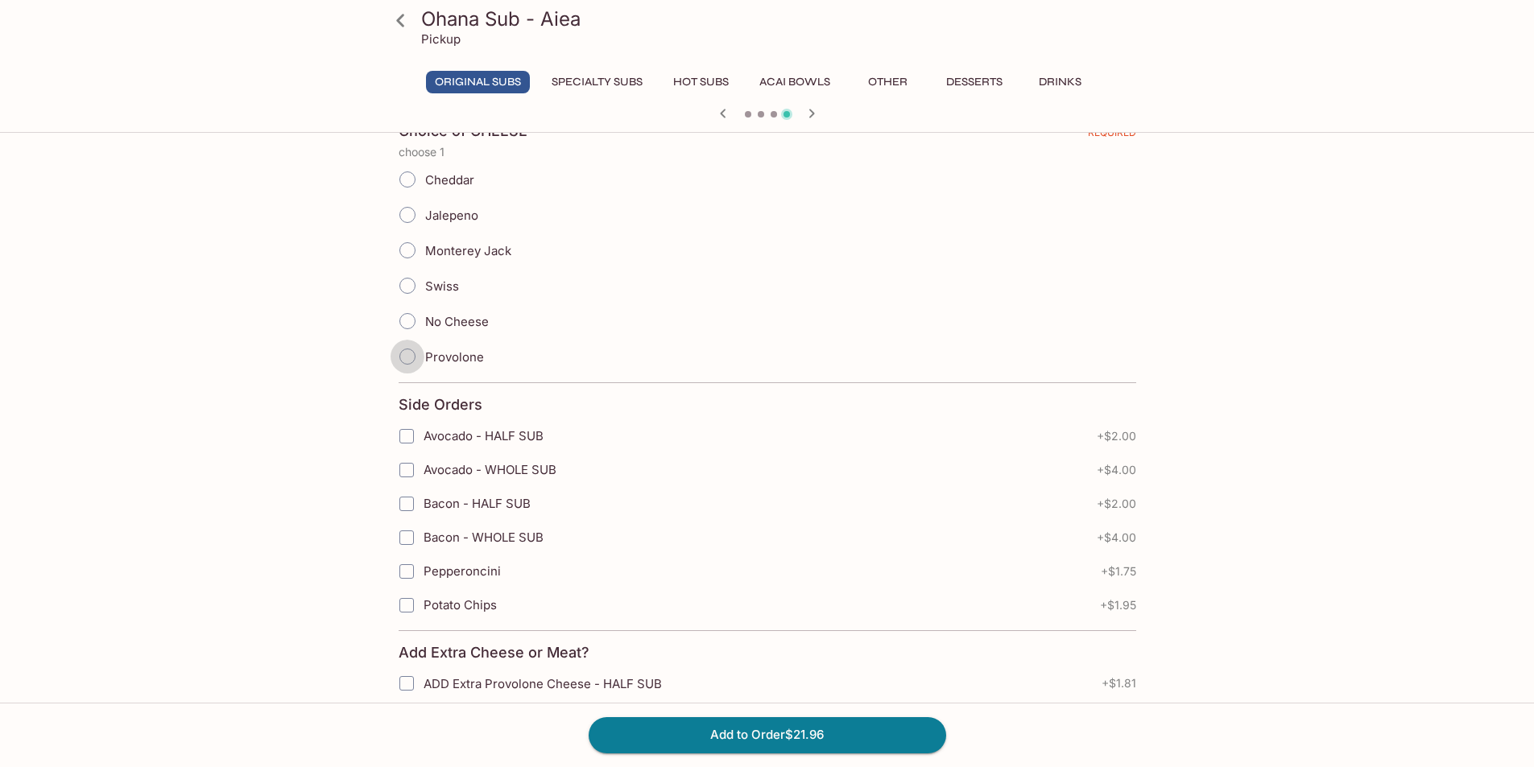
click at [410, 354] on input "Provolone" at bounding box center [408, 357] width 34 height 34
radio input "true"
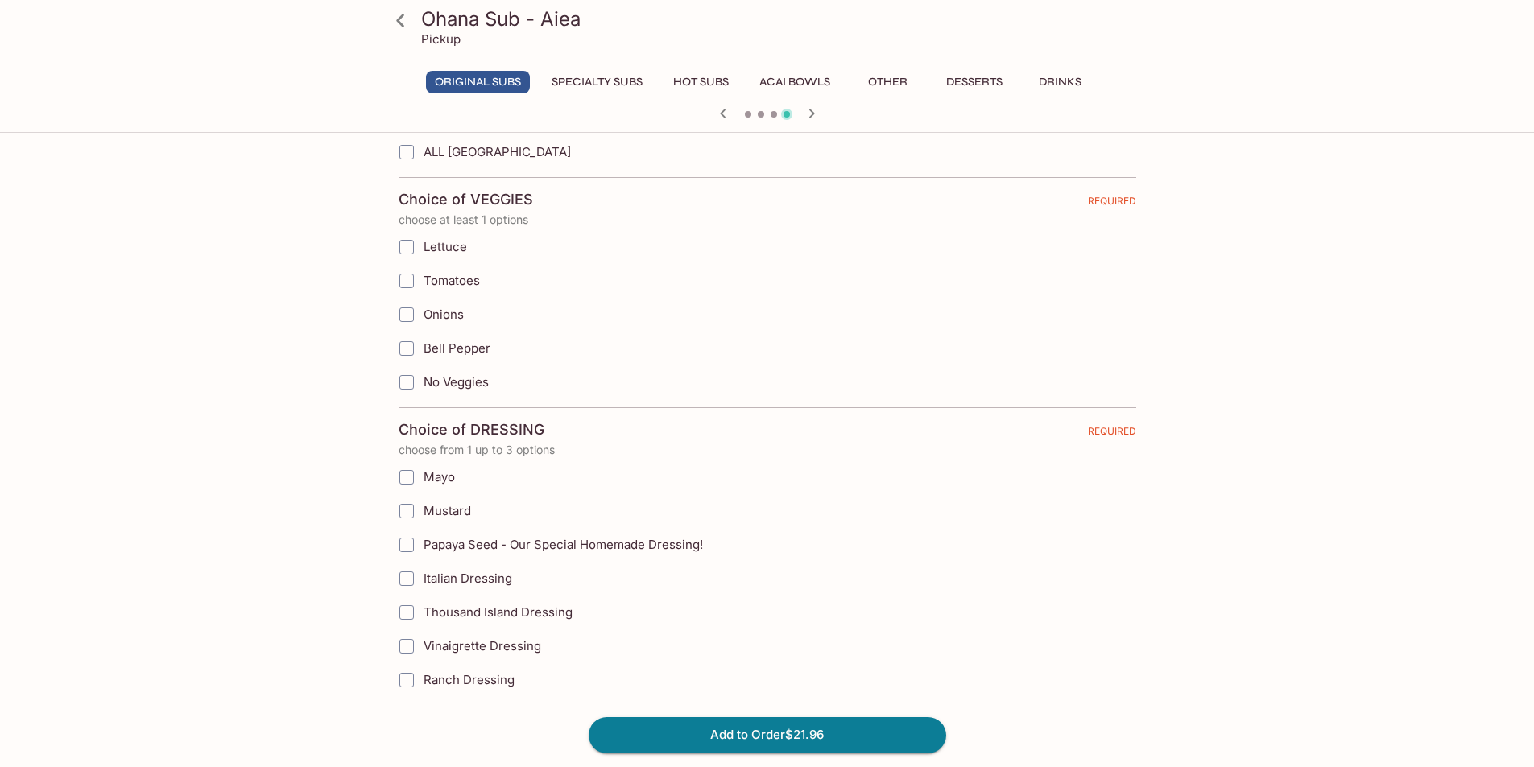
scroll to position [1127, 0]
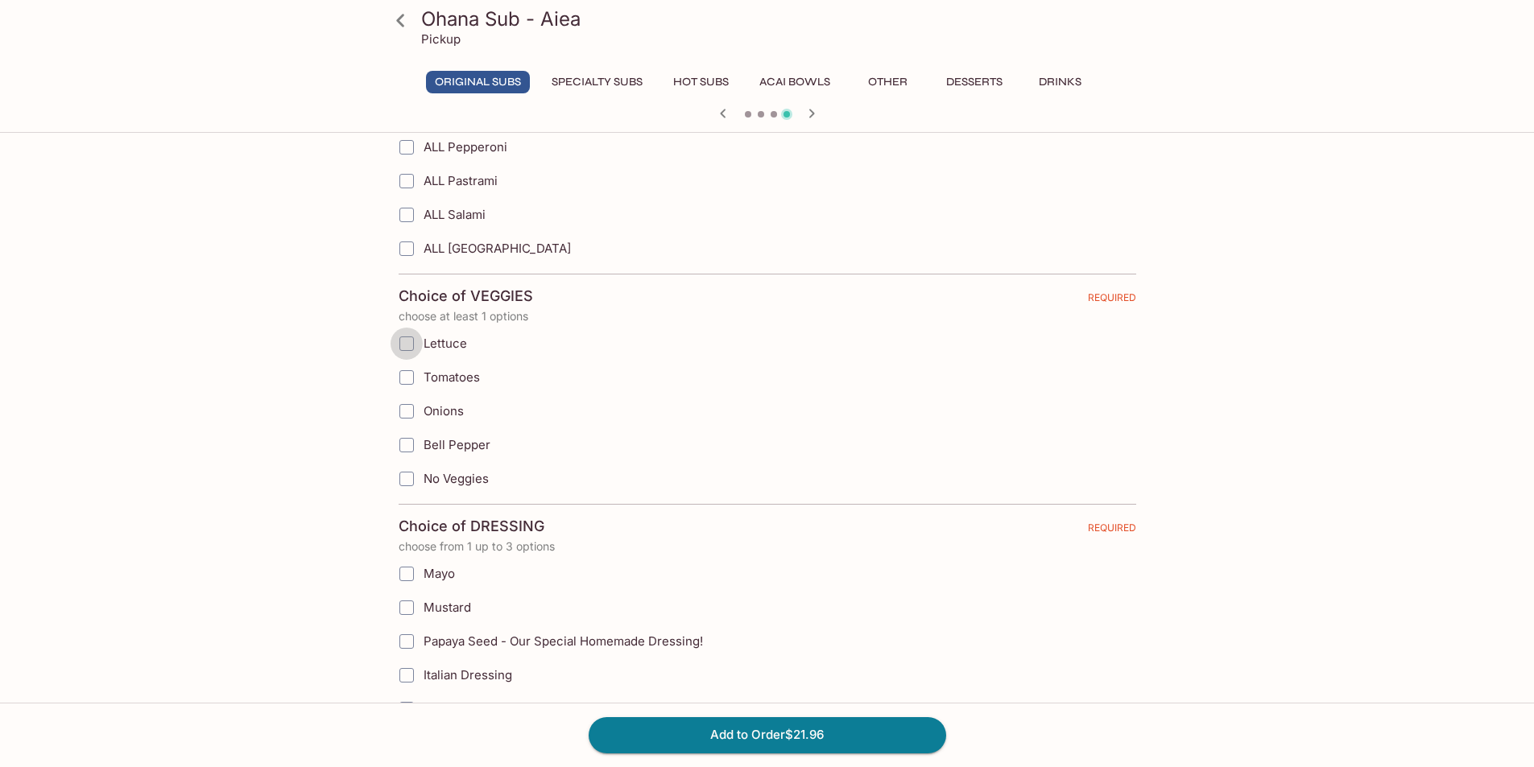
click at [407, 345] on input "Lettuce" at bounding box center [407, 344] width 32 height 32
checkbox input "true"
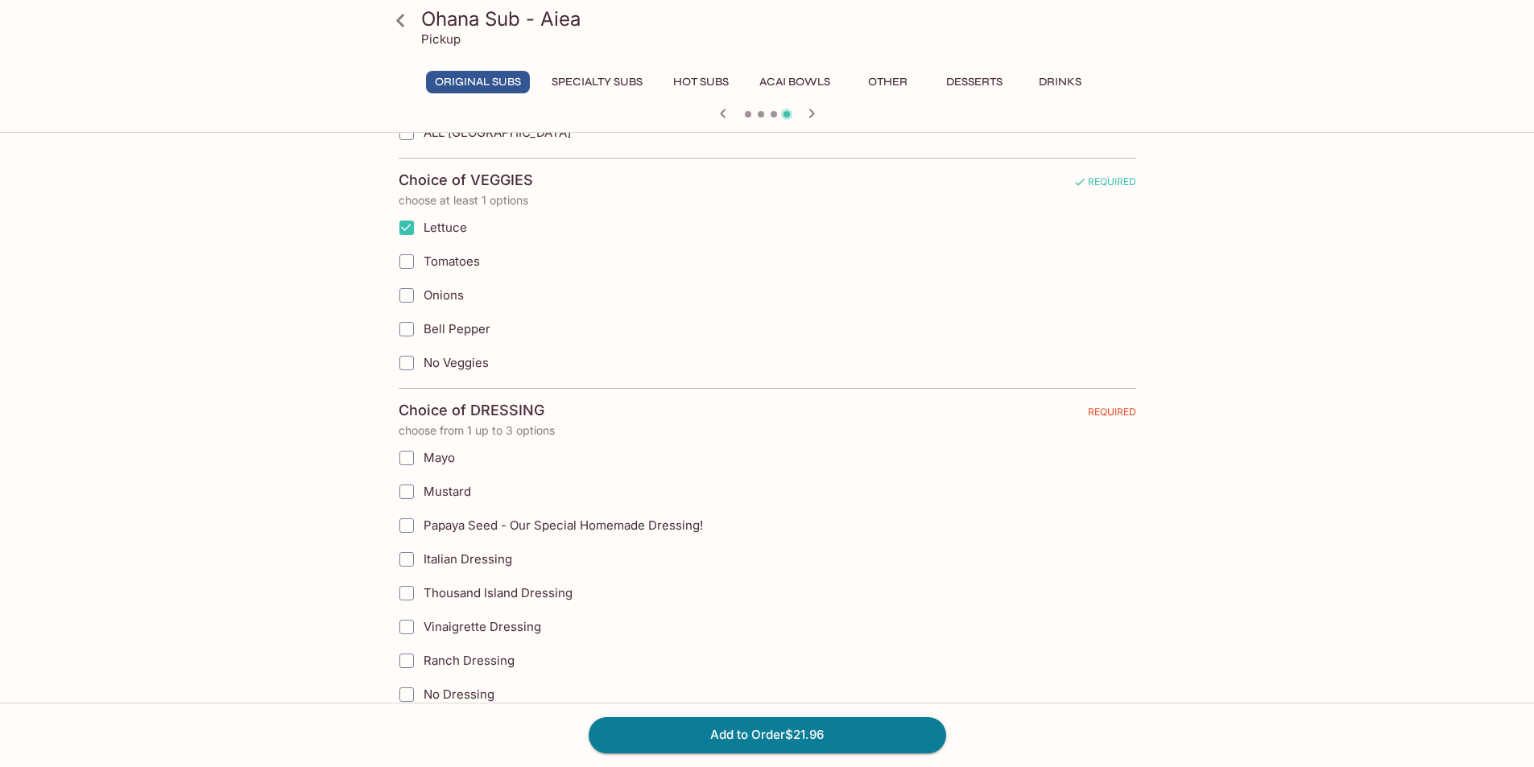
scroll to position [1369, 0]
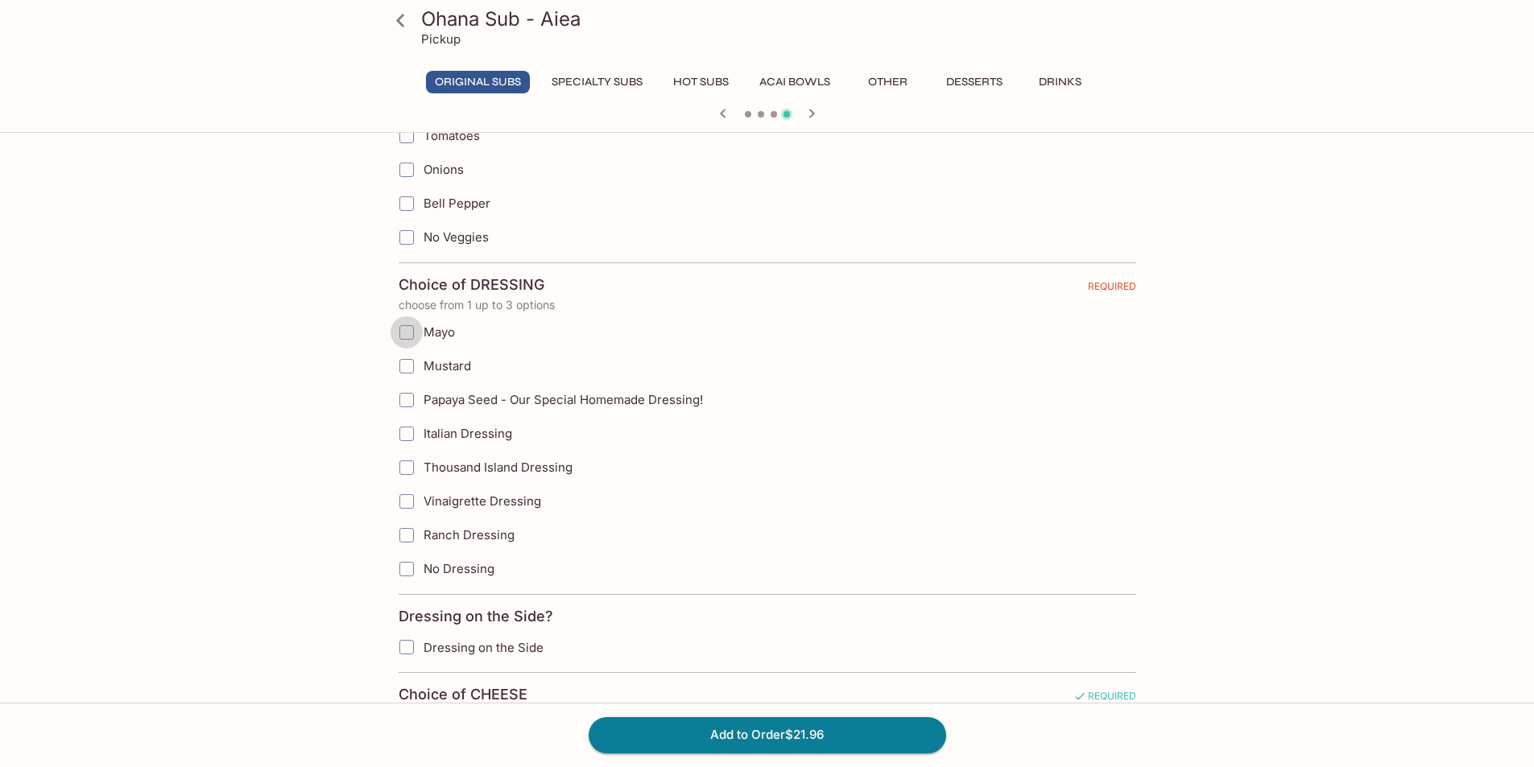
click at [406, 330] on input "Mayo" at bounding box center [407, 332] width 32 height 32
checkbox input "true"
click at [407, 369] on input "Mustard" at bounding box center [407, 366] width 32 height 32
checkbox input "true"
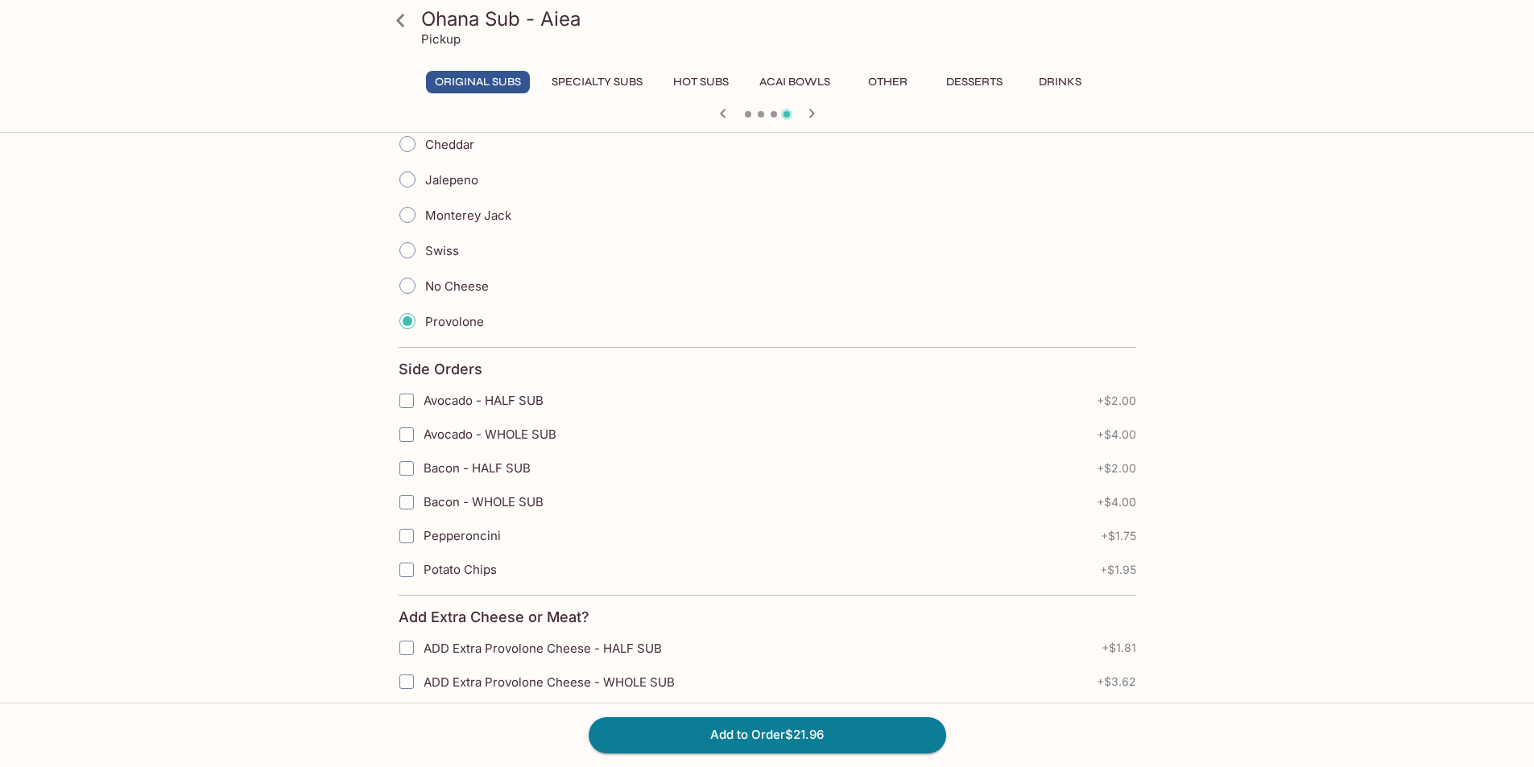
scroll to position [2013, 0]
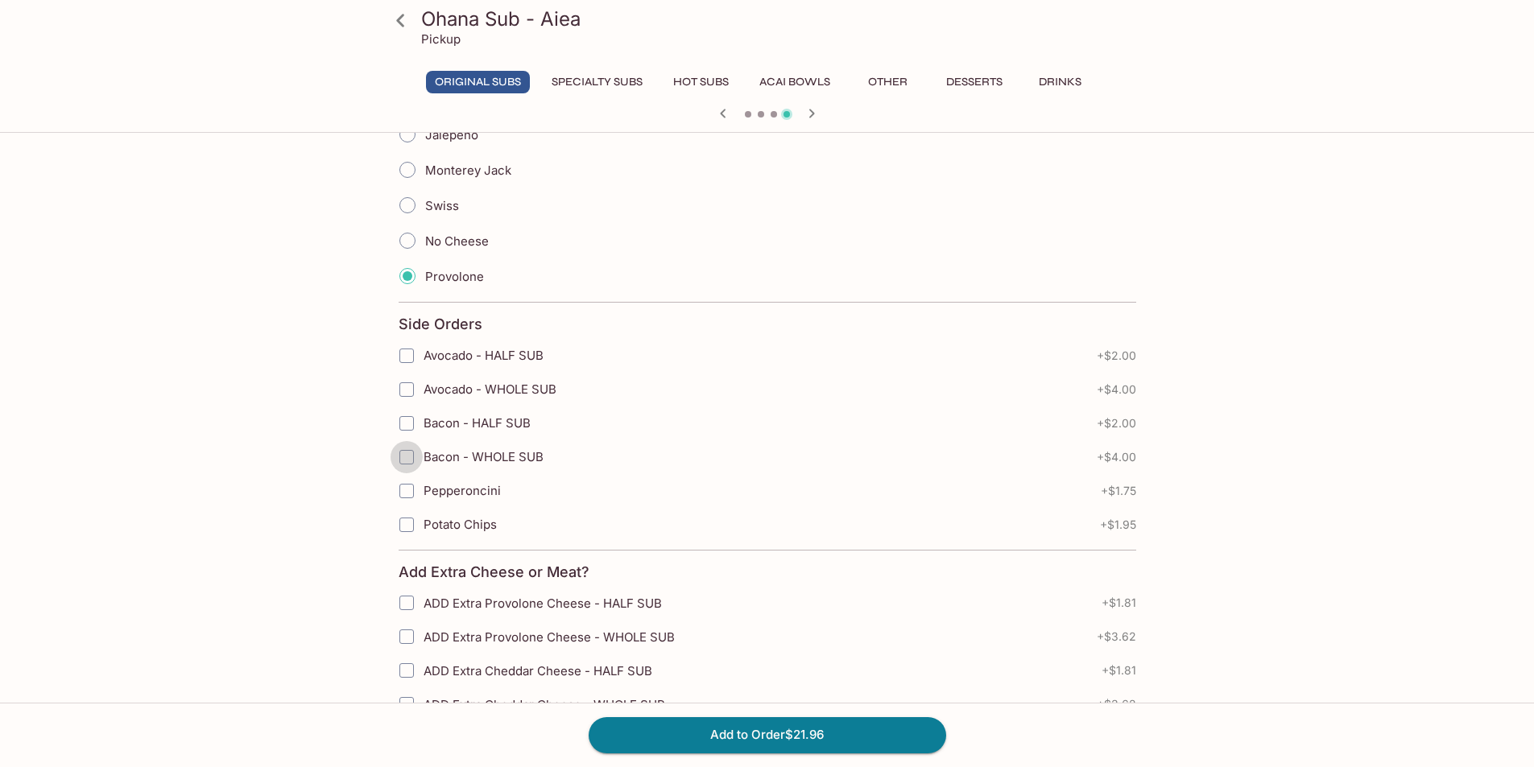
click at [412, 454] on input "Bacon - WHOLE SUB" at bounding box center [407, 457] width 32 height 32
checkbox input "true"
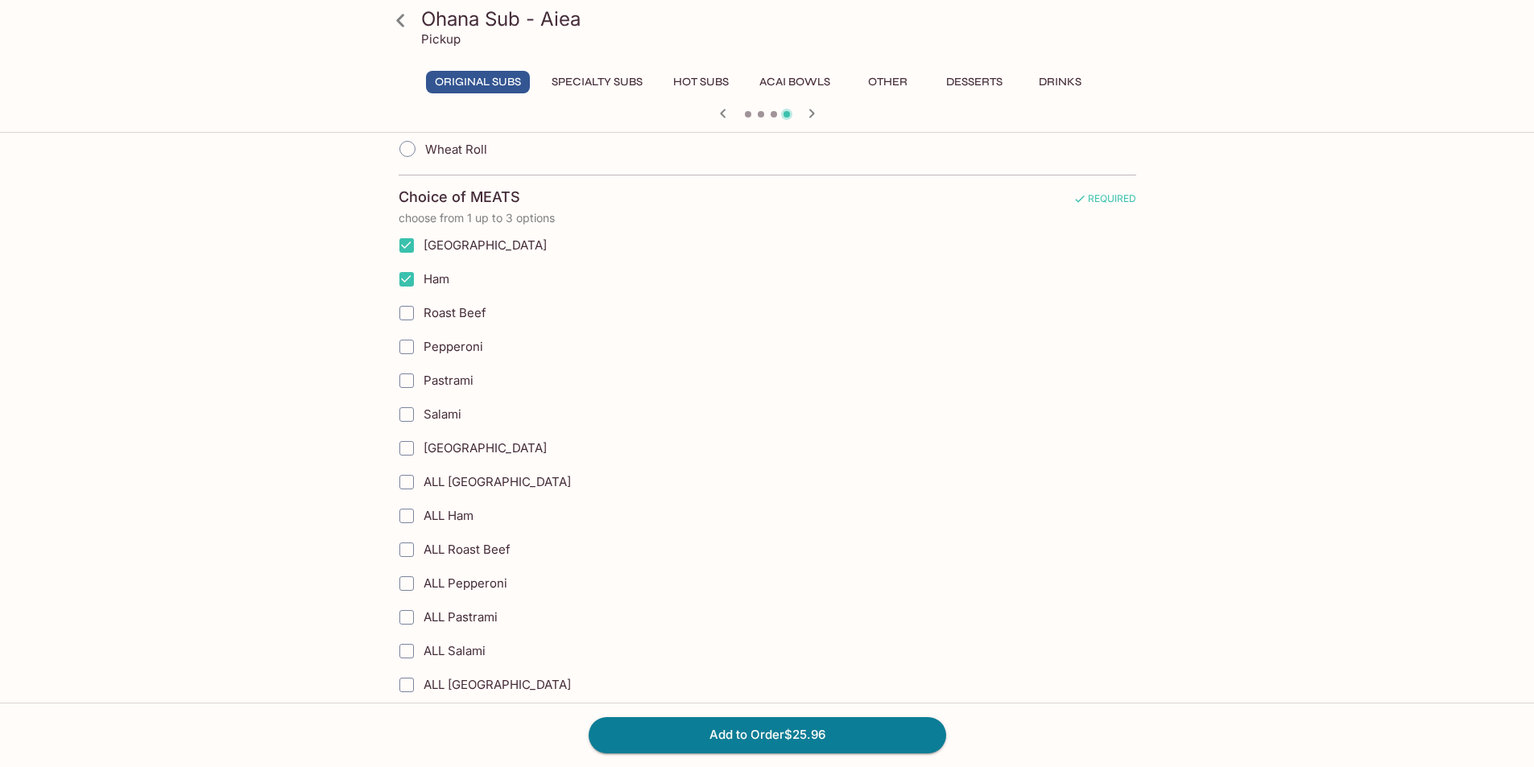
scroll to position [644, 0]
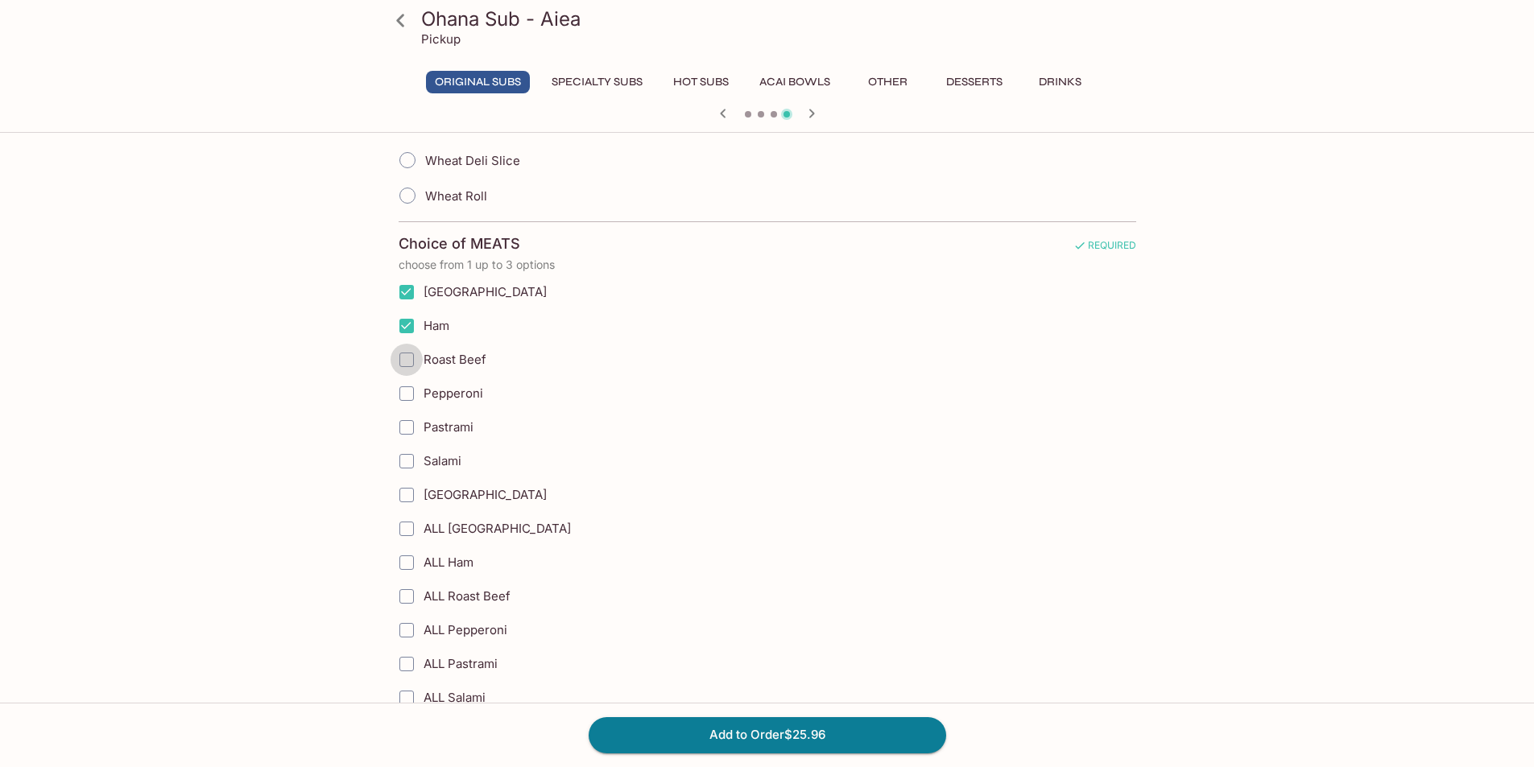
click at [403, 367] on input "Roast Beef" at bounding box center [407, 360] width 32 height 32
checkbox input "true"
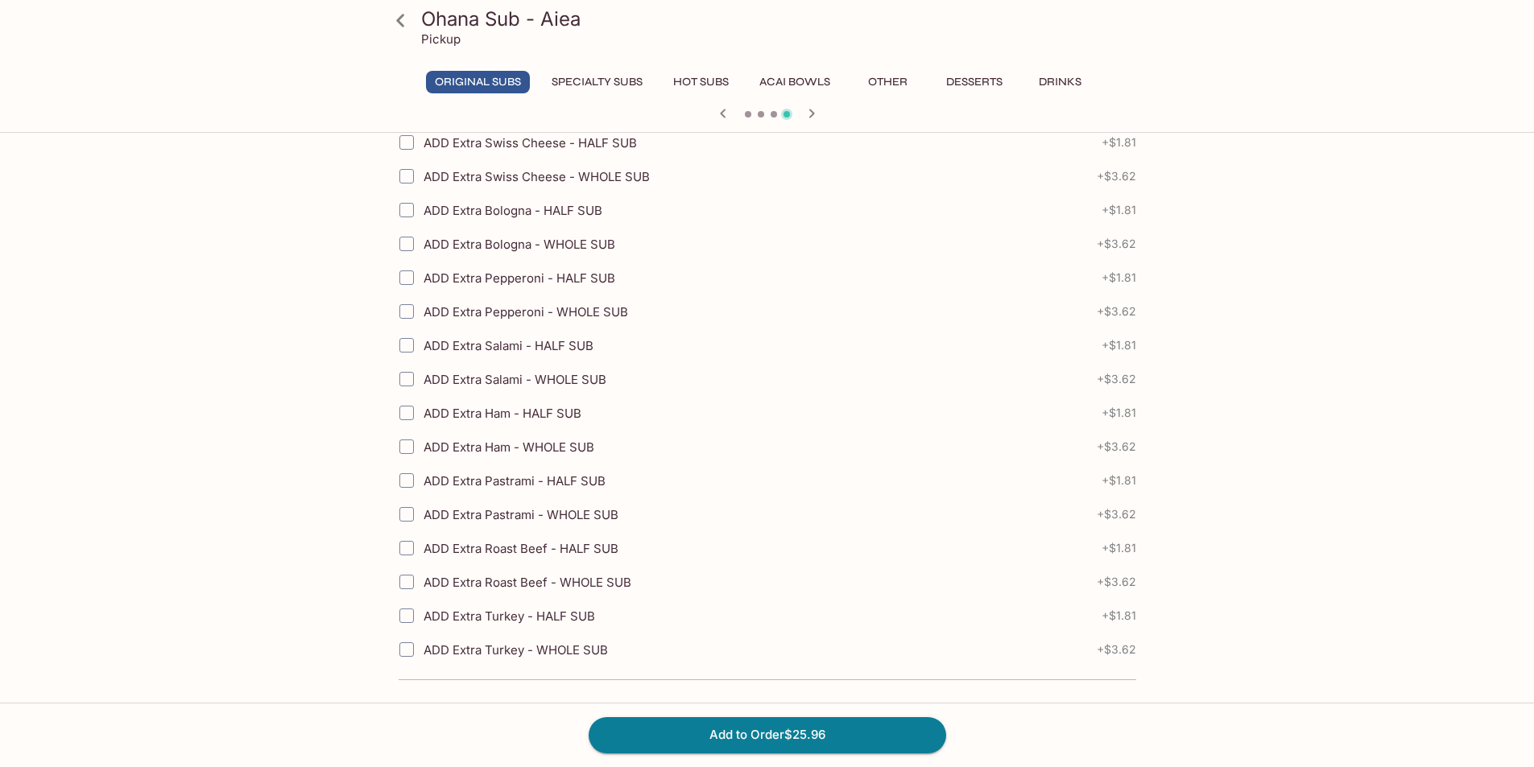
scroll to position [2746, 0]
click at [805, 730] on button "Add to Order $25.96" at bounding box center [768, 734] width 358 height 35
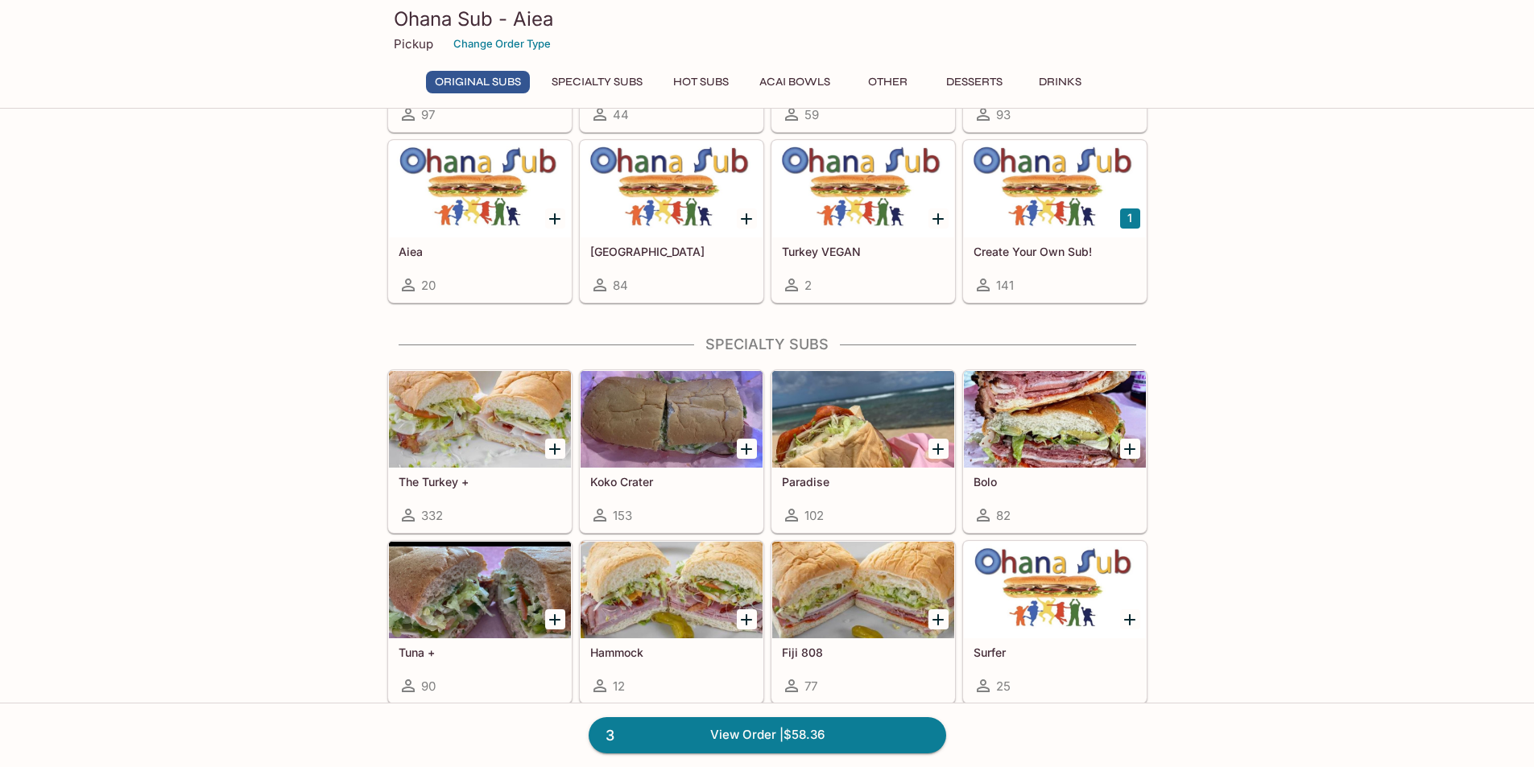
scroll to position [763, 0]
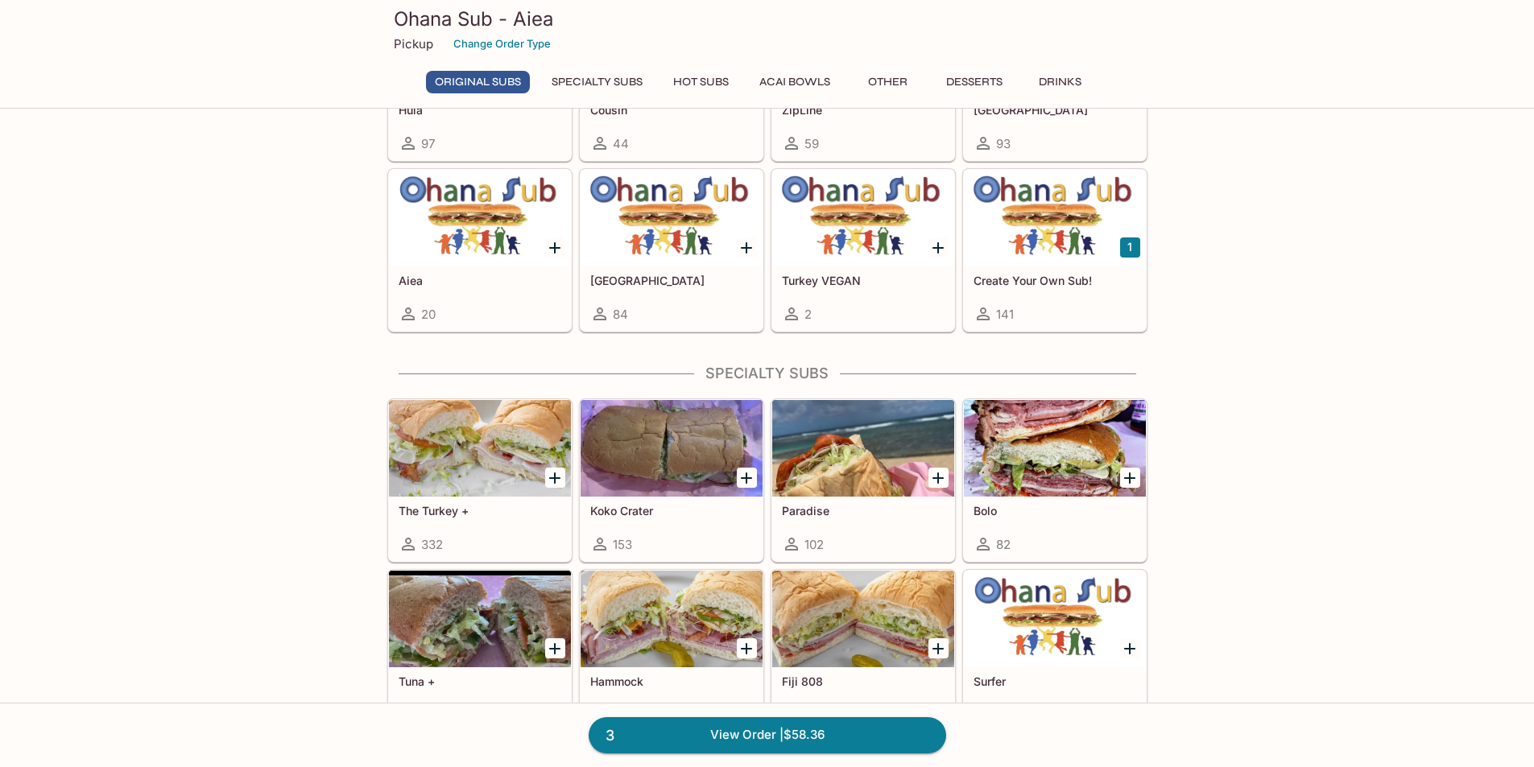
click at [486, 471] on div at bounding box center [480, 448] width 182 height 97
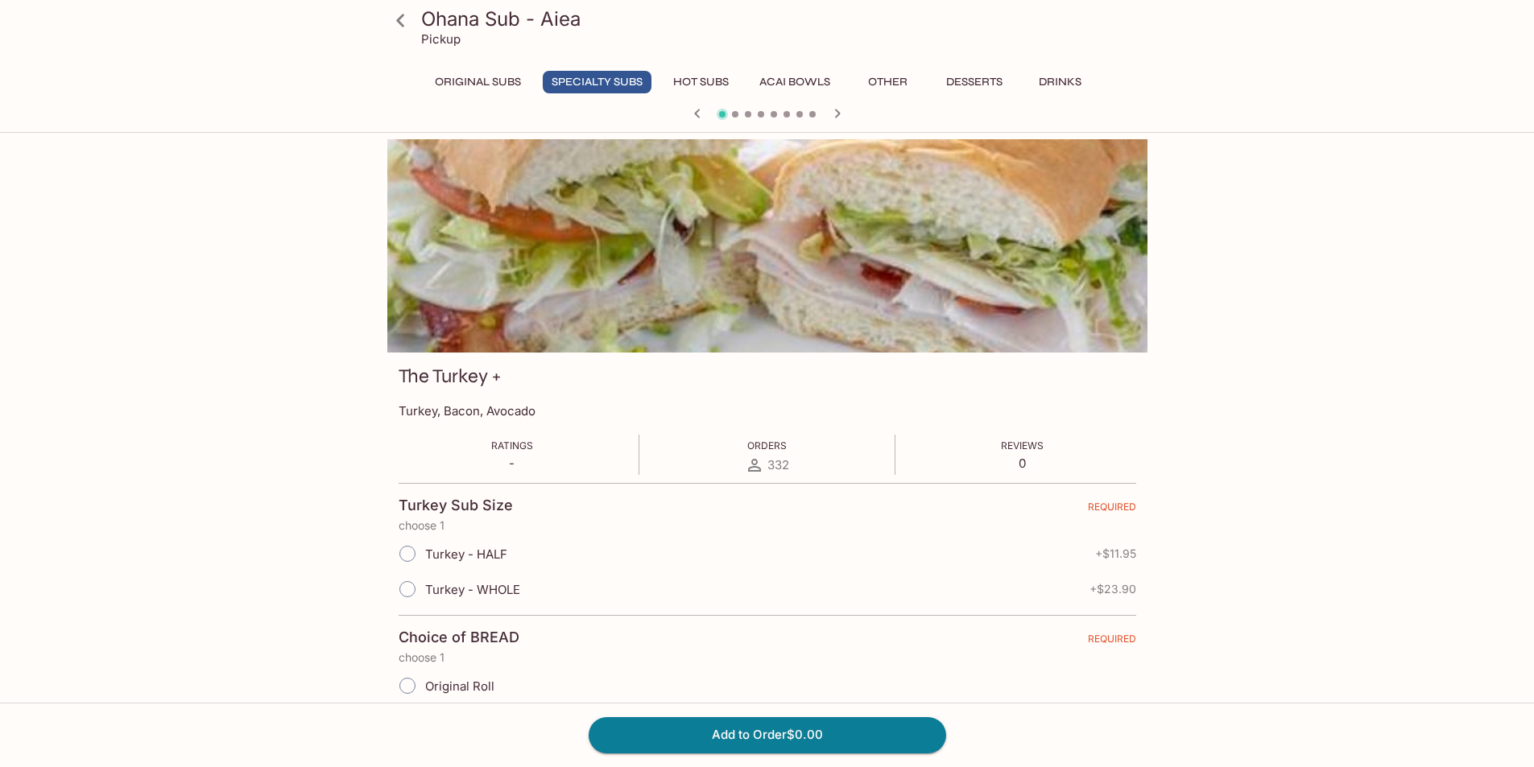
click at [405, 594] on input "Turkey - WHOLE" at bounding box center [408, 589] width 34 height 34
radio input "true"
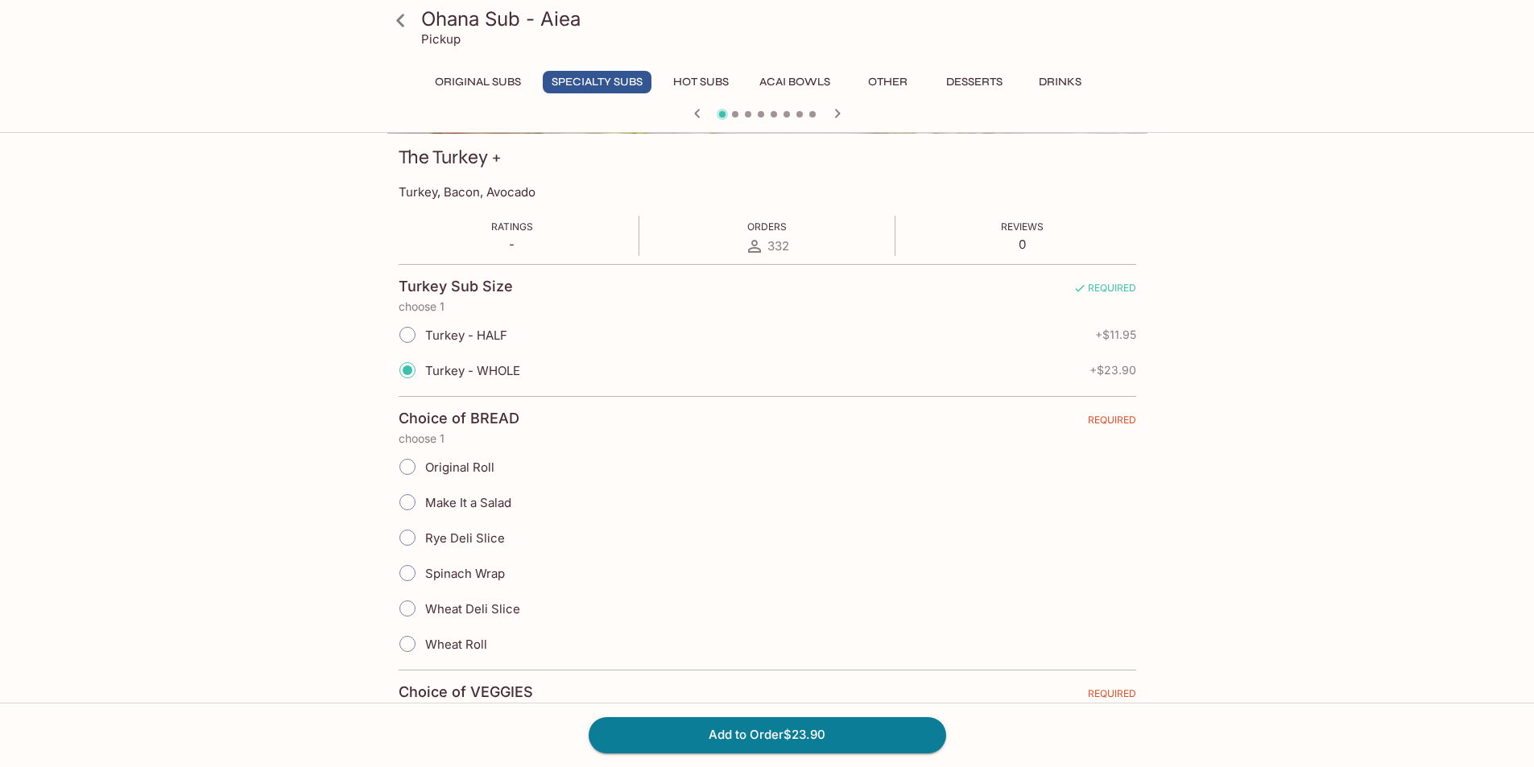
scroll to position [242, 0]
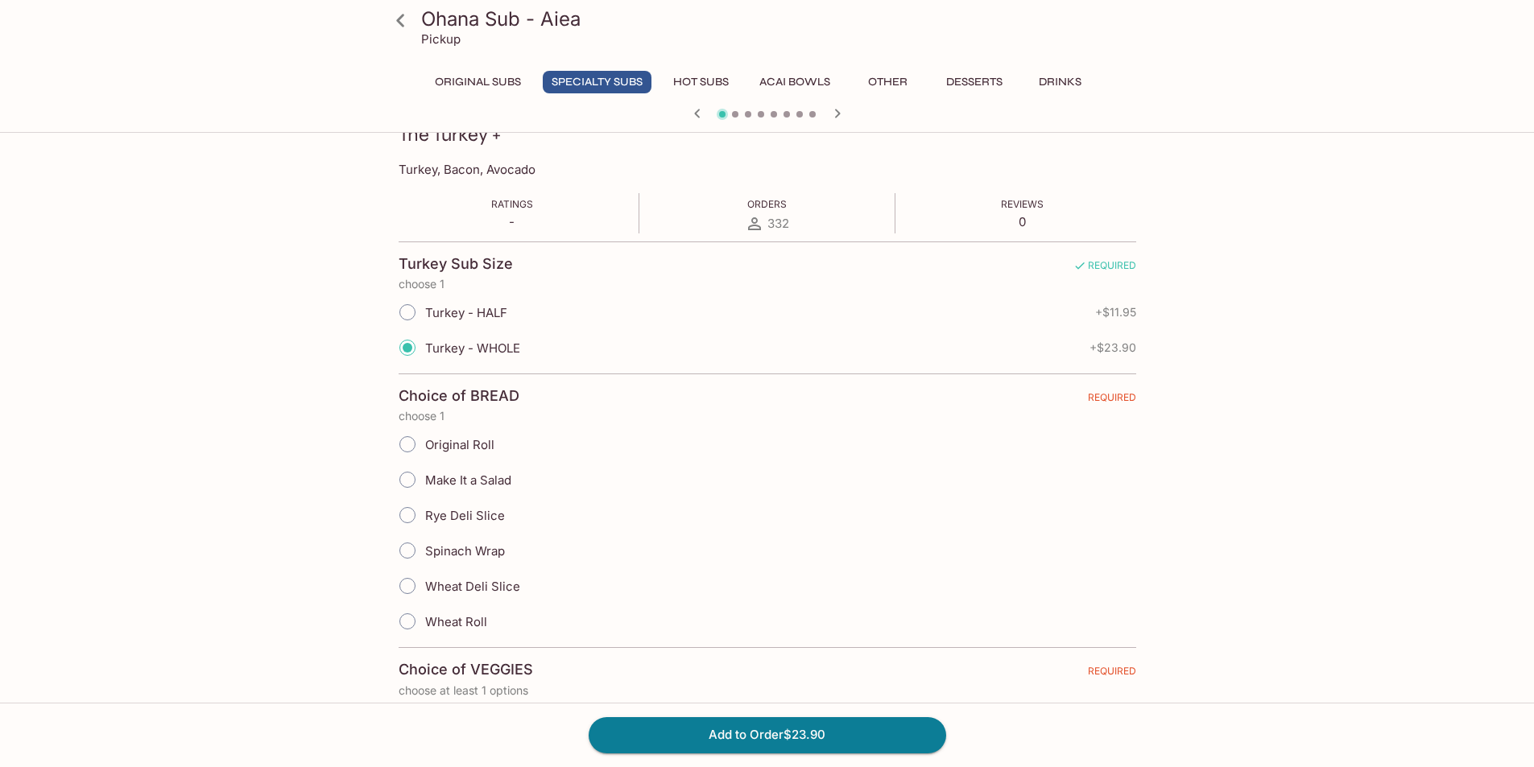
click at [412, 448] on input "Original Roll" at bounding box center [408, 445] width 34 height 34
radio input "true"
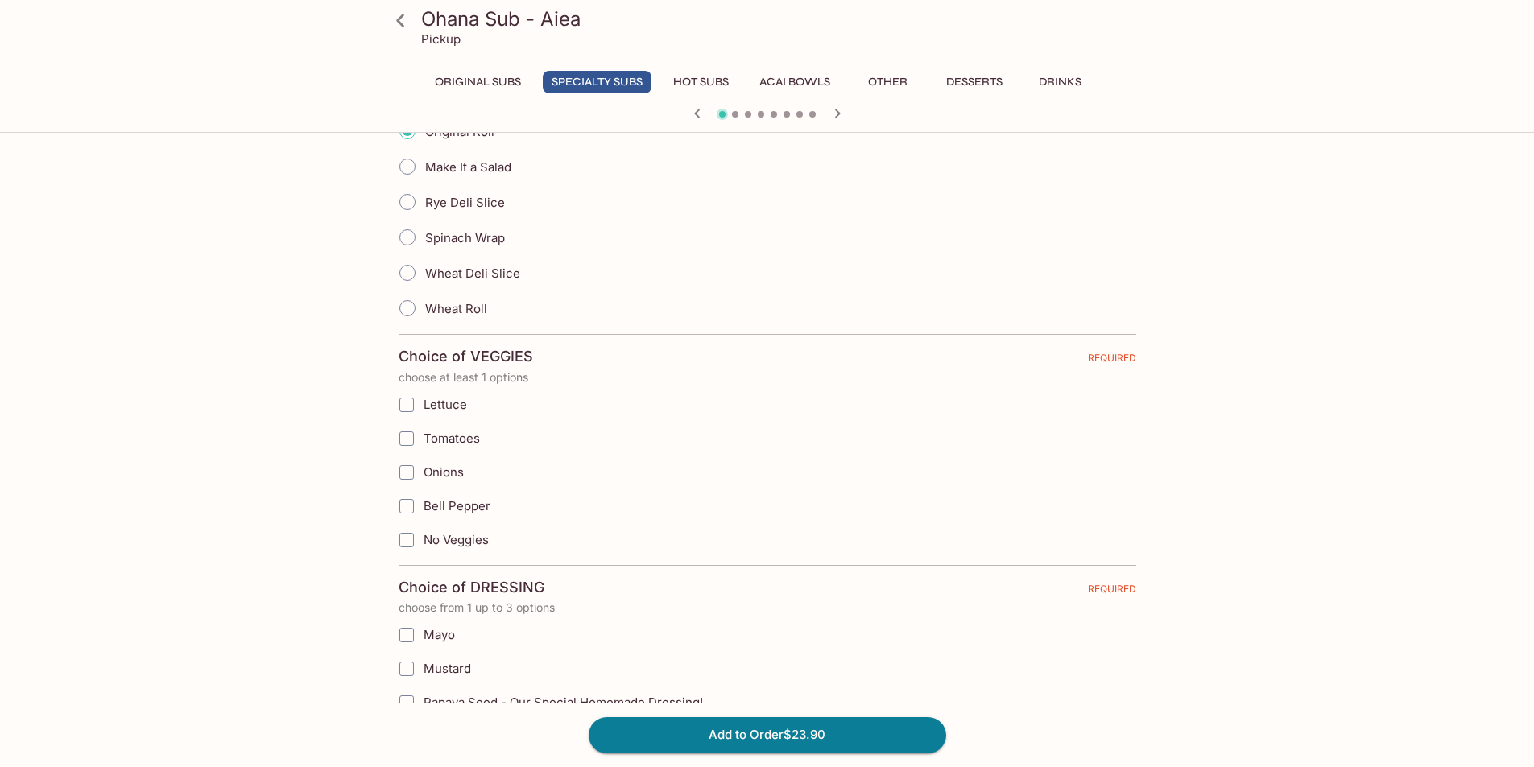
scroll to position [564, 0]
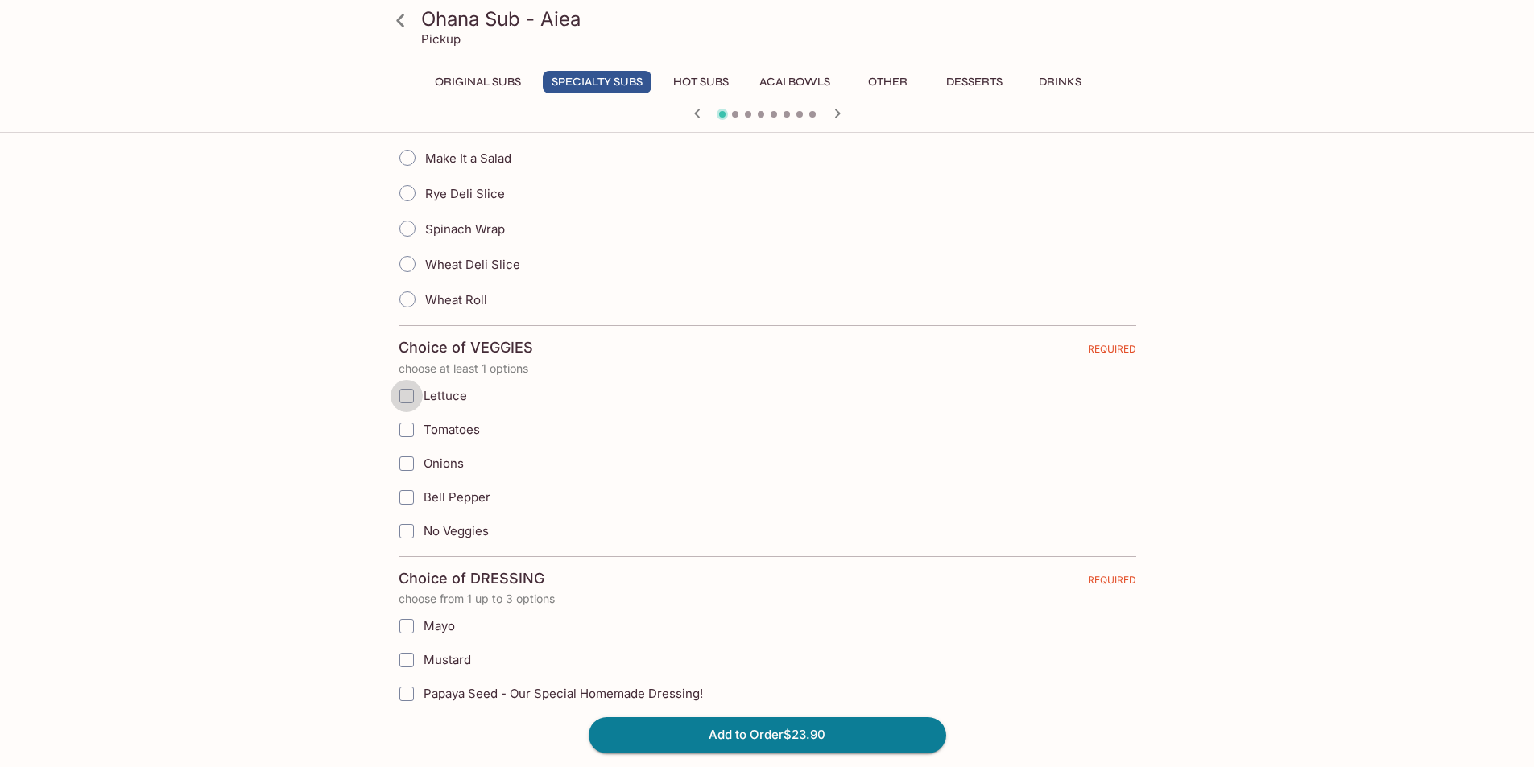
click at [403, 395] on input "Lettuce" at bounding box center [407, 396] width 32 height 32
checkbox input "true"
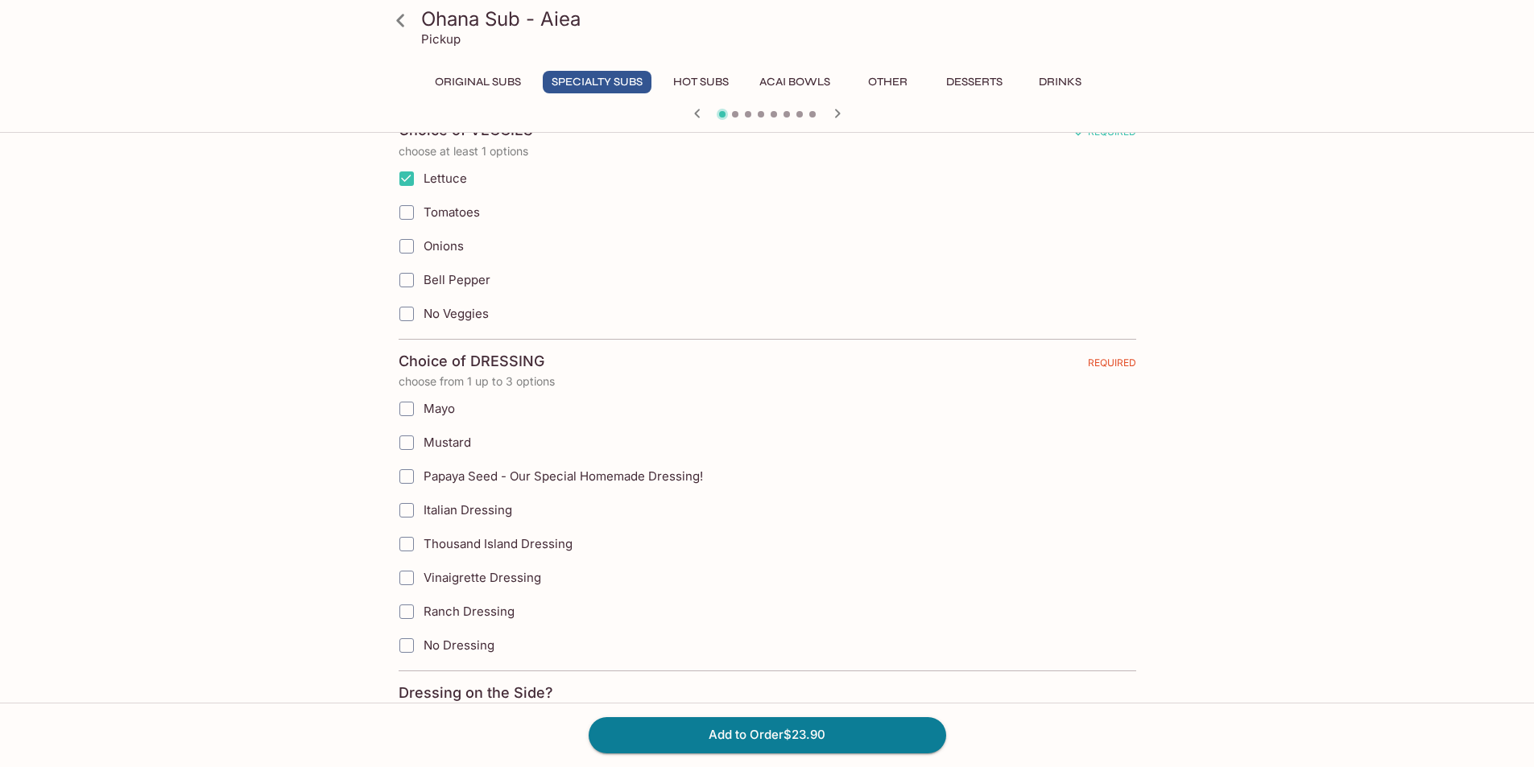
scroll to position [805, 0]
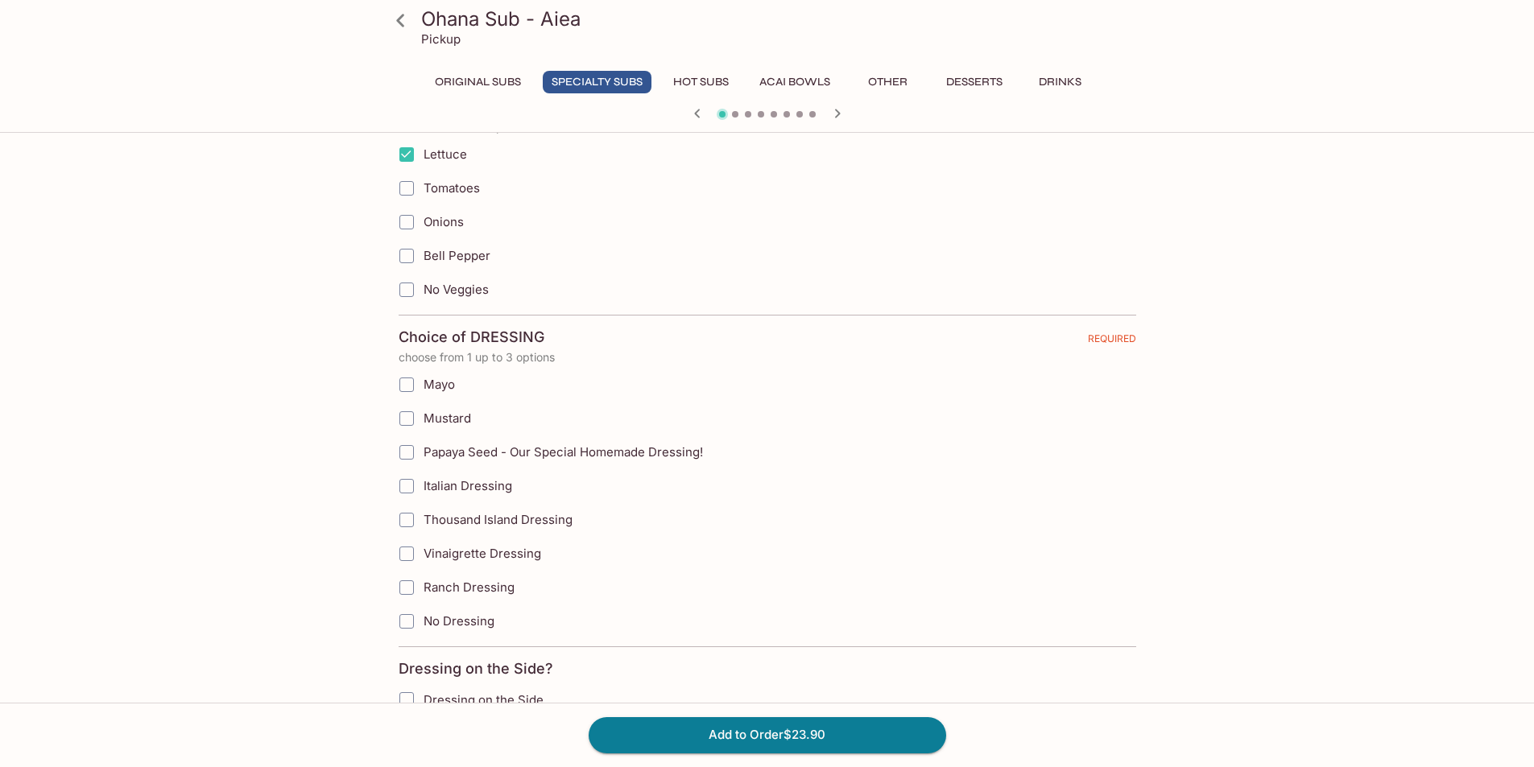
drag, startPoint x: 407, startPoint y: 383, endPoint x: 410, endPoint y: 407, distance: 24.3
click at [408, 387] on input "Mayo" at bounding box center [407, 385] width 32 height 32
click at [411, 419] on input "Mustard" at bounding box center [407, 419] width 32 height 32
checkbox input "true"
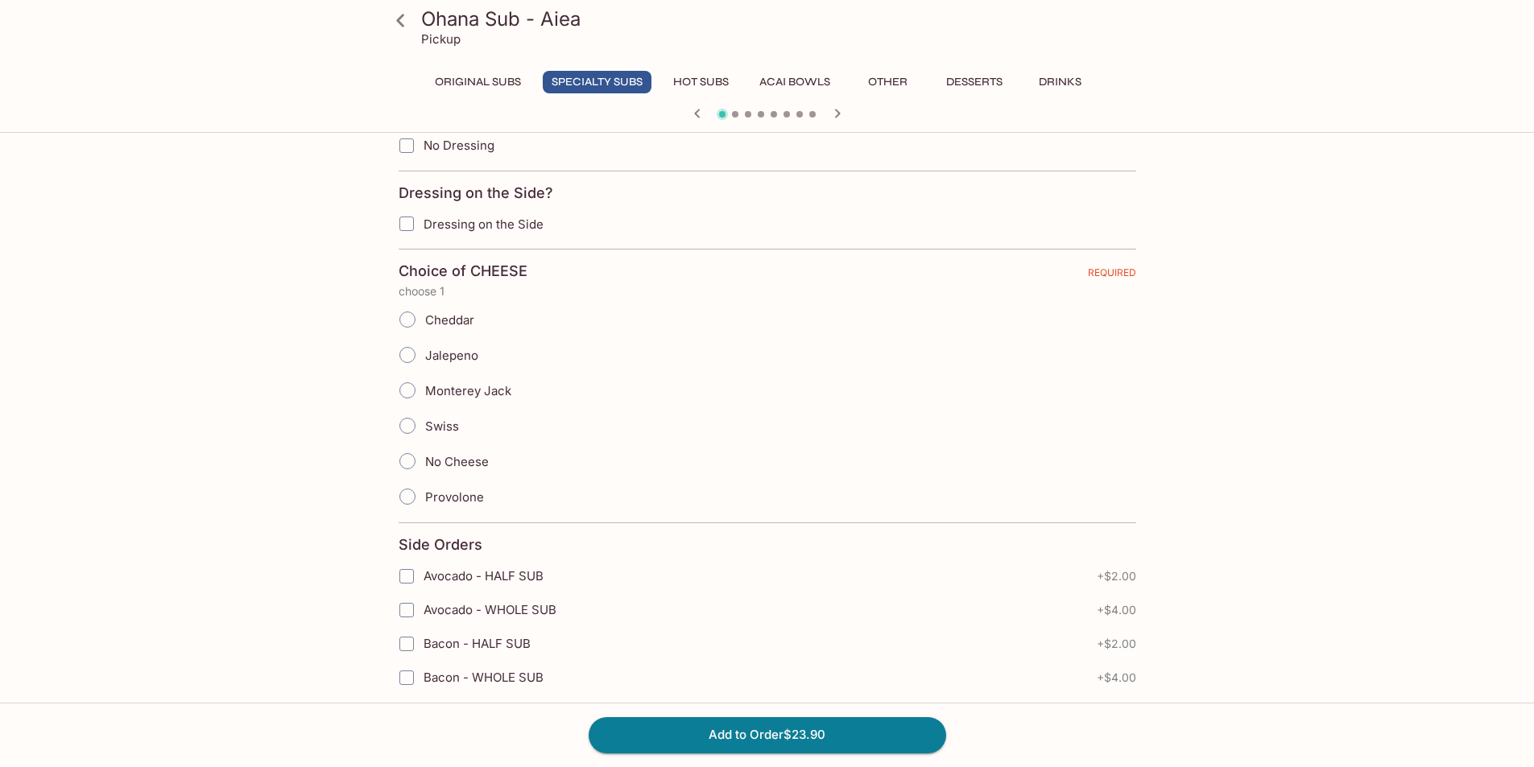
scroll to position [1288, 0]
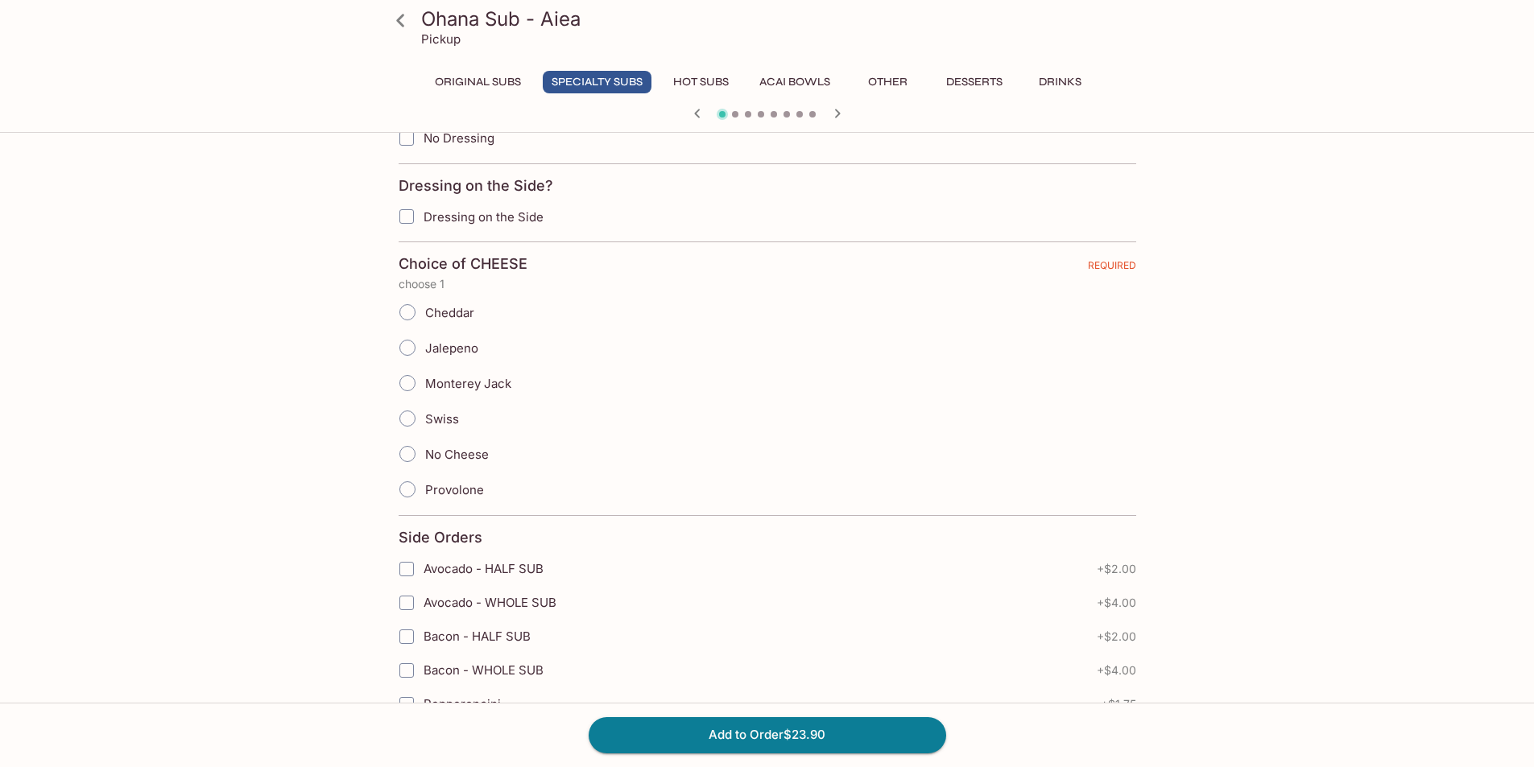
click at [411, 490] on input "Provolone" at bounding box center [408, 490] width 34 height 34
radio input "true"
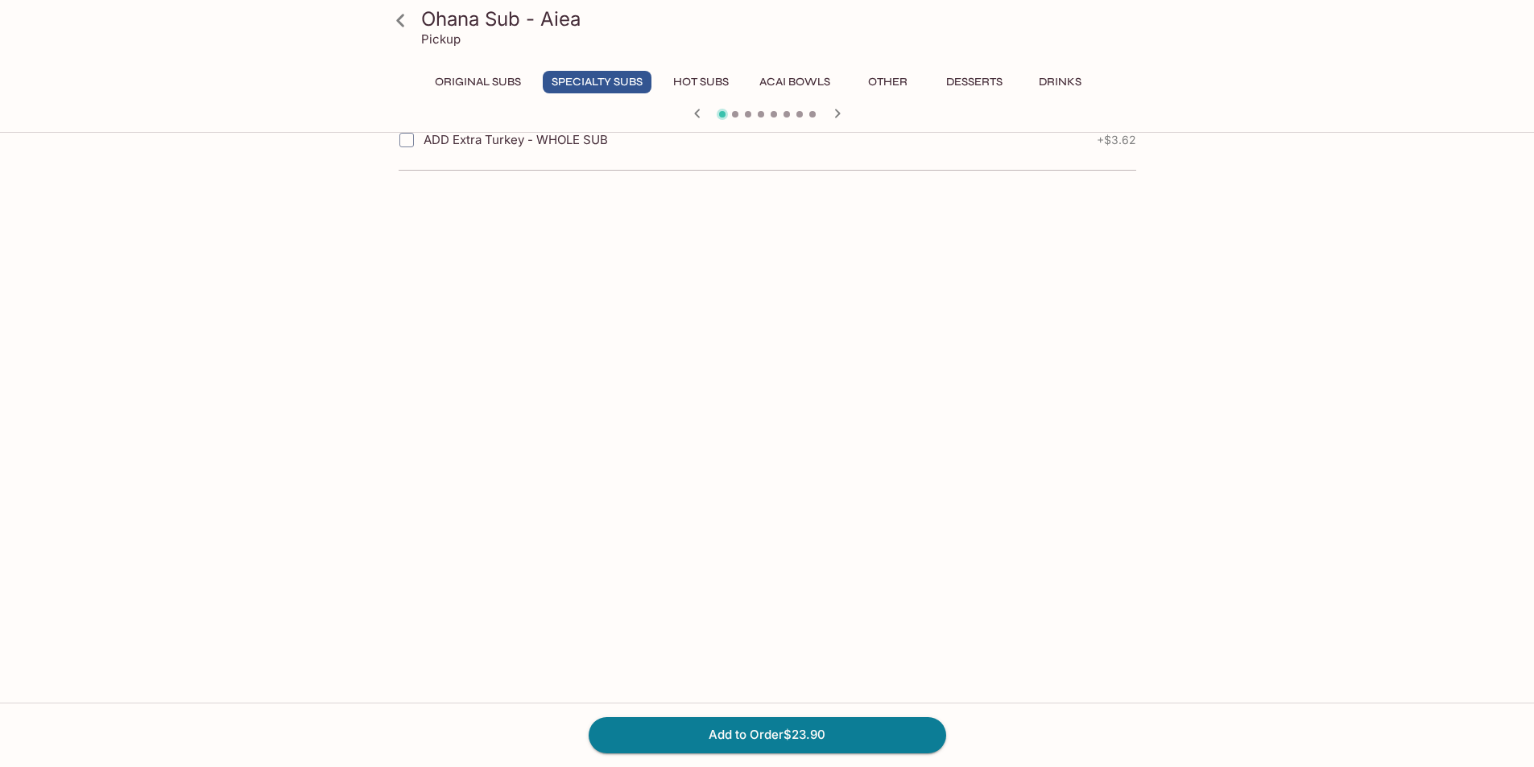
scroll to position [2746, 0]
click at [864, 744] on button "Add to Order $23.90" at bounding box center [768, 734] width 358 height 35
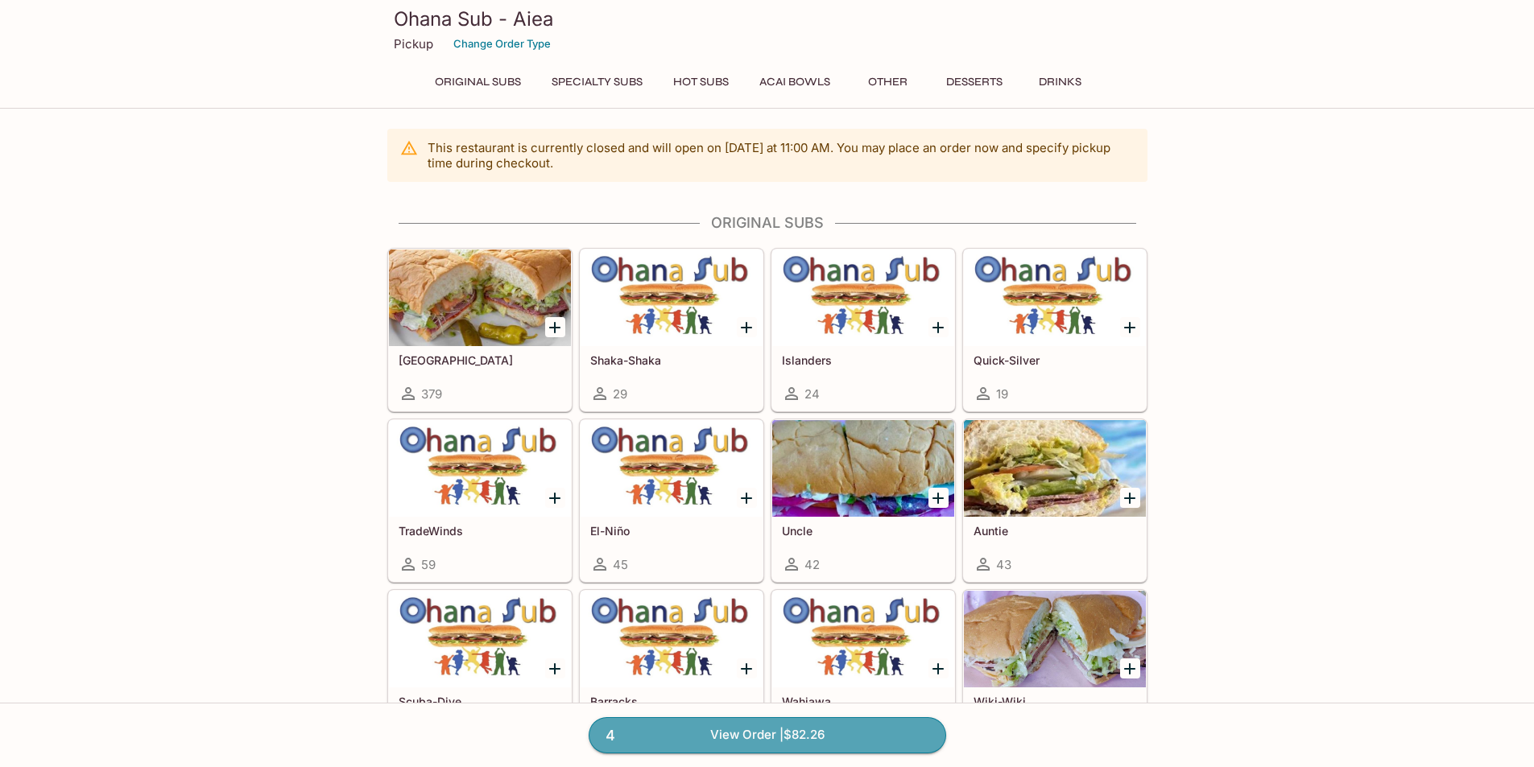
drag, startPoint x: 791, startPoint y: 733, endPoint x: 812, endPoint y: 733, distance: 20.9
click at [792, 733] on link "4 View Order | $82.26" at bounding box center [768, 734] width 358 height 35
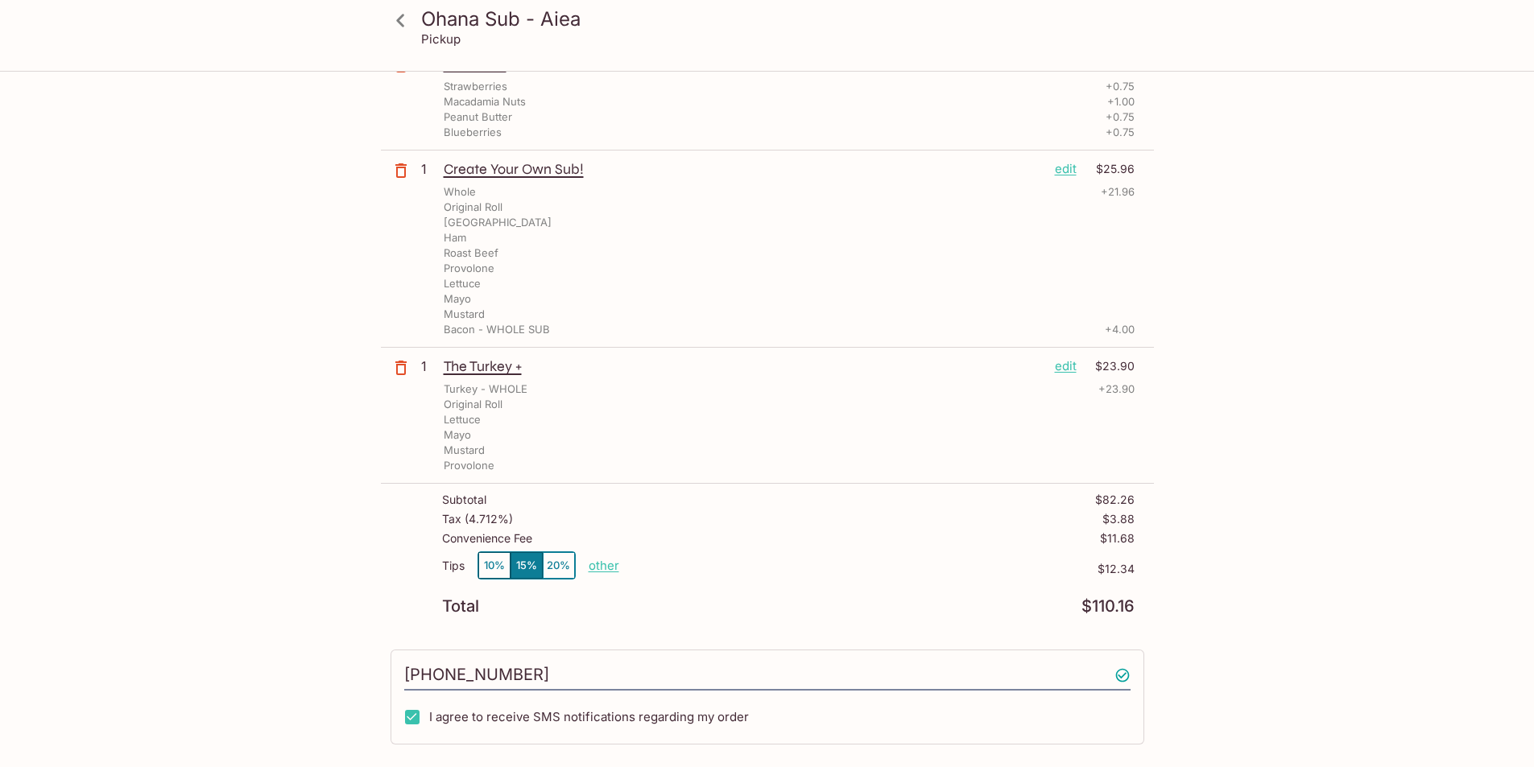
scroll to position [322, 0]
click at [493, 562] on button "10%" at bounding box center [494, 562] width 32 height 27
click at [525, 570] on button "15%" at bounding box center [526, 562] width 32 height 27
click at [485, 560] on button "10%" at bounding box center [494, 562] width 32 height 27
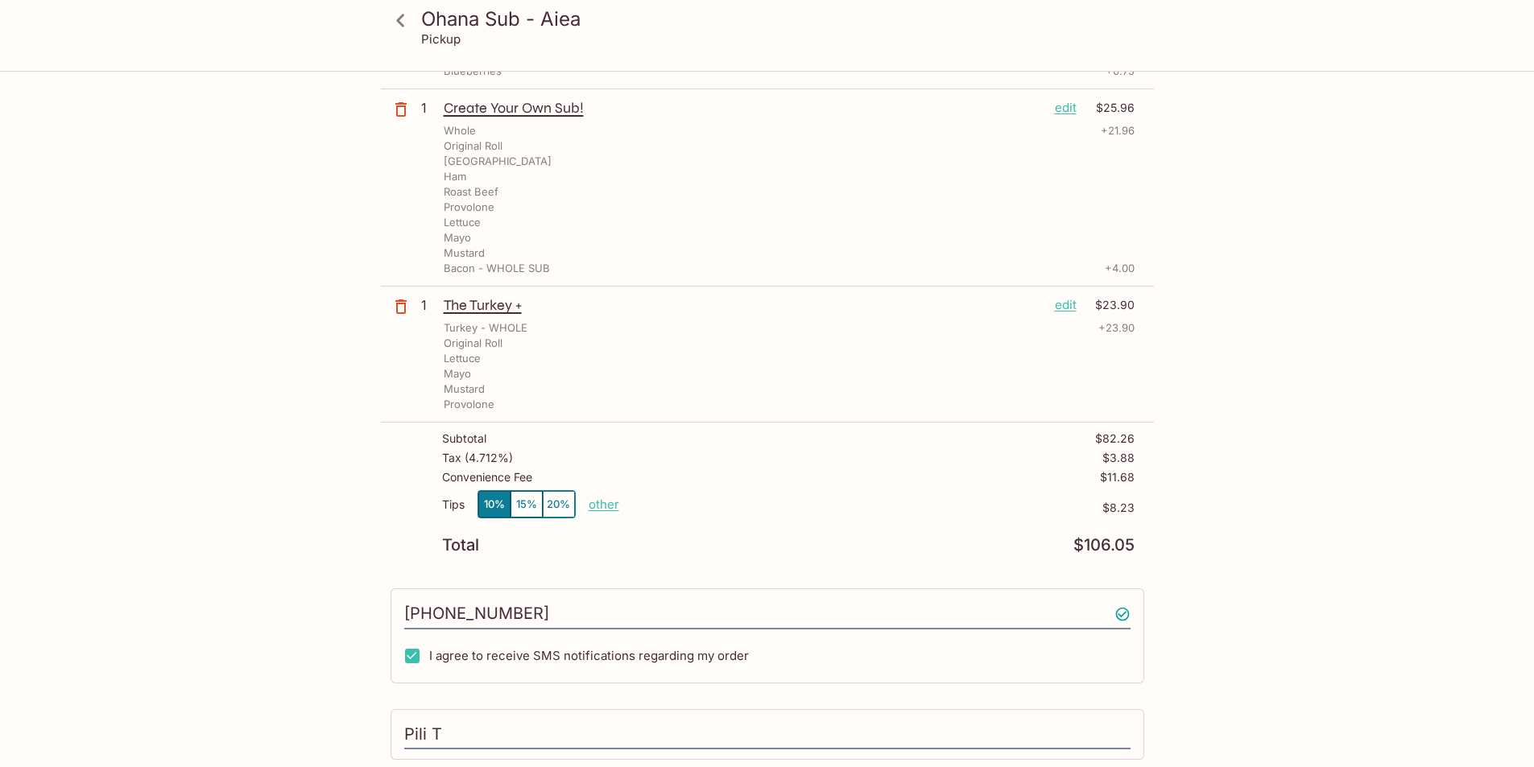
scroll to position [548, 0]
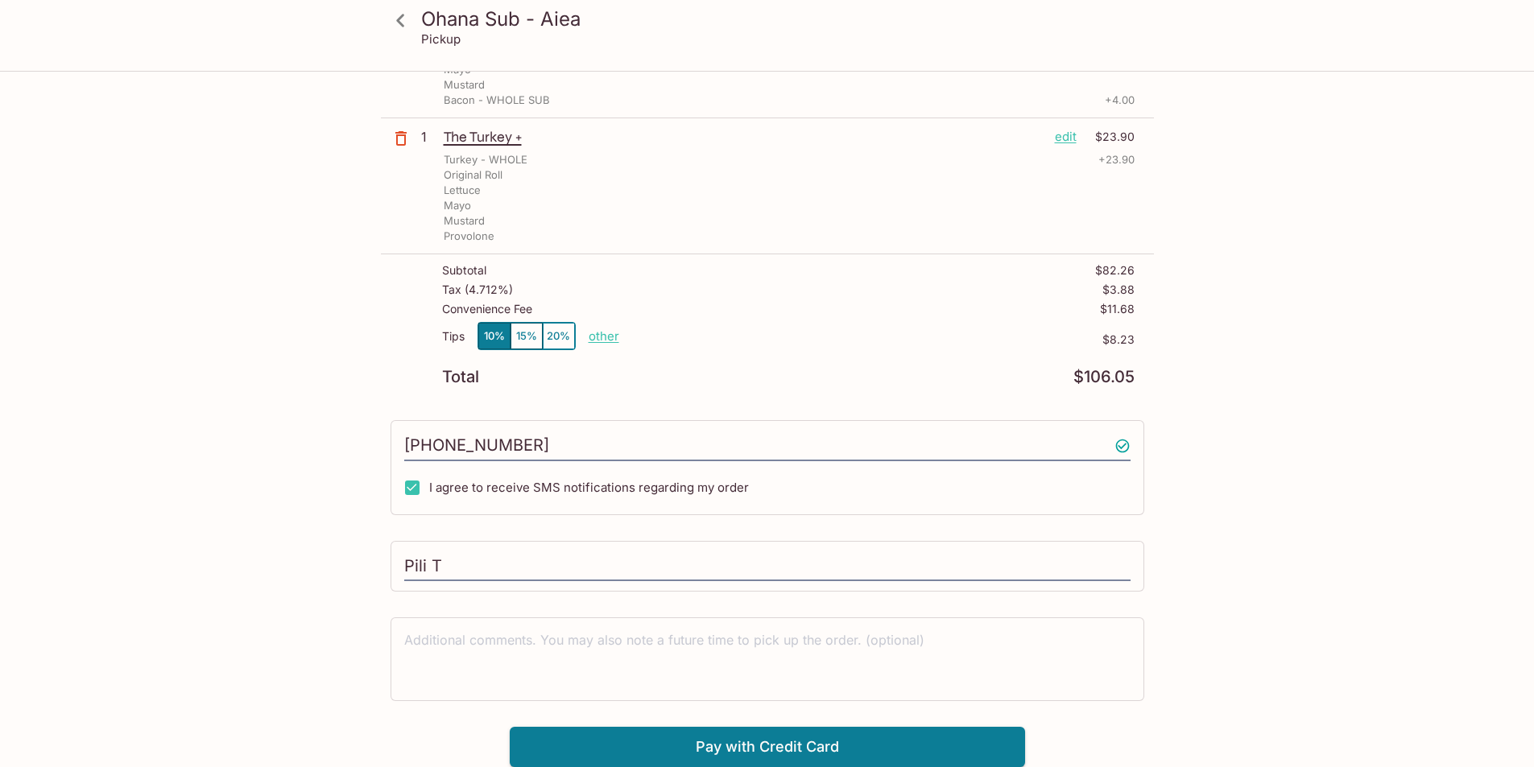
click at [601, 337] on p "other" at bounding box center [604, 336] width 31 height 15
click at [738, 378] on div "Total $106.05" at bounding box center [788, 377] width 692 height 15
click at [612, 341] on p "other" at bounding box center [604, 336] width 31 height 15
drag, startPoint x: 692, startPoint y: 335, endPoint x: 735, endPoint y: 341, distance: 44.0
click at [735, 341] on div "Tips 10% 15% 20% Done 8.23 $8.23" at bounding box center [788, 346] width 692 height 48
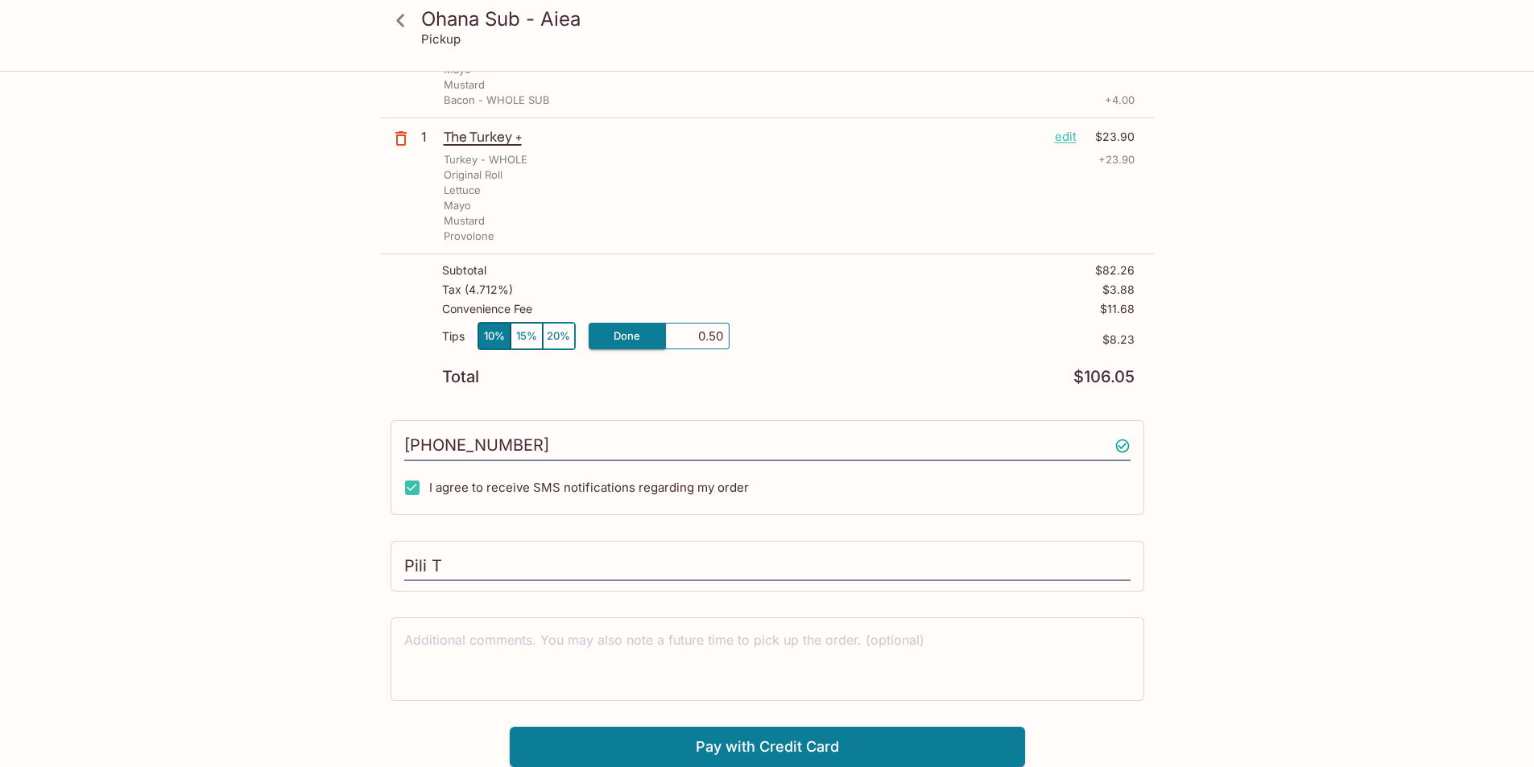
type input "5.00"
click at [764, 358] on div "Tips 10% 15% 20% Done 5.00 $8.23" at bounding box center [788, 346] width 692 height 48
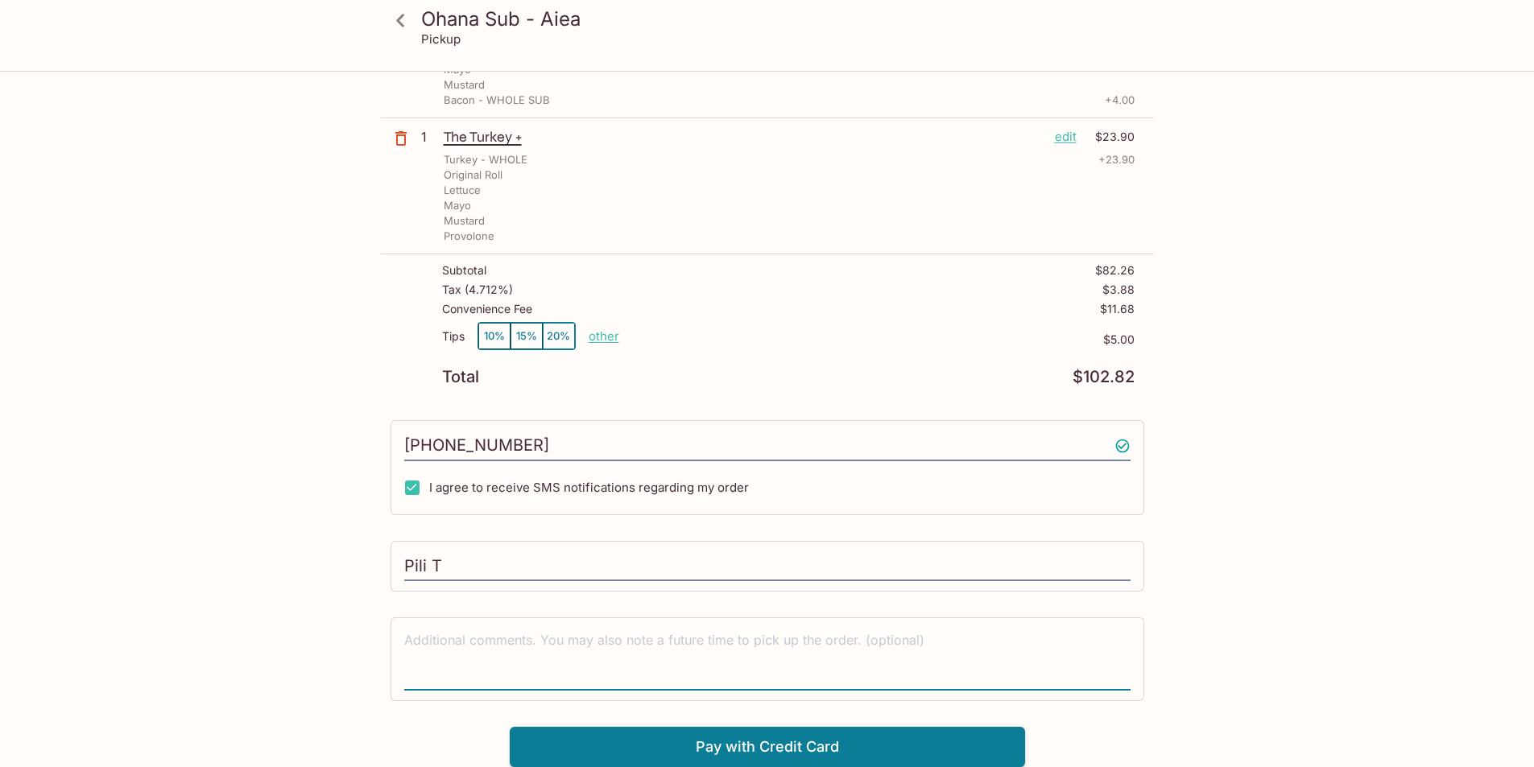
click at [741, 665] on textarea at bounding box center [767, 659] width 726 height 56
click at [529, 642] on textarea "Please cut the sandwhiches in half." at bounding box center [767, 659] width 726 height 56
click at [754, 660] on textarea "Please cut the sandwiches in half." at bounding box center [767, 659] width 726 height 56
type textarea "Please cut the sandwiches in half."
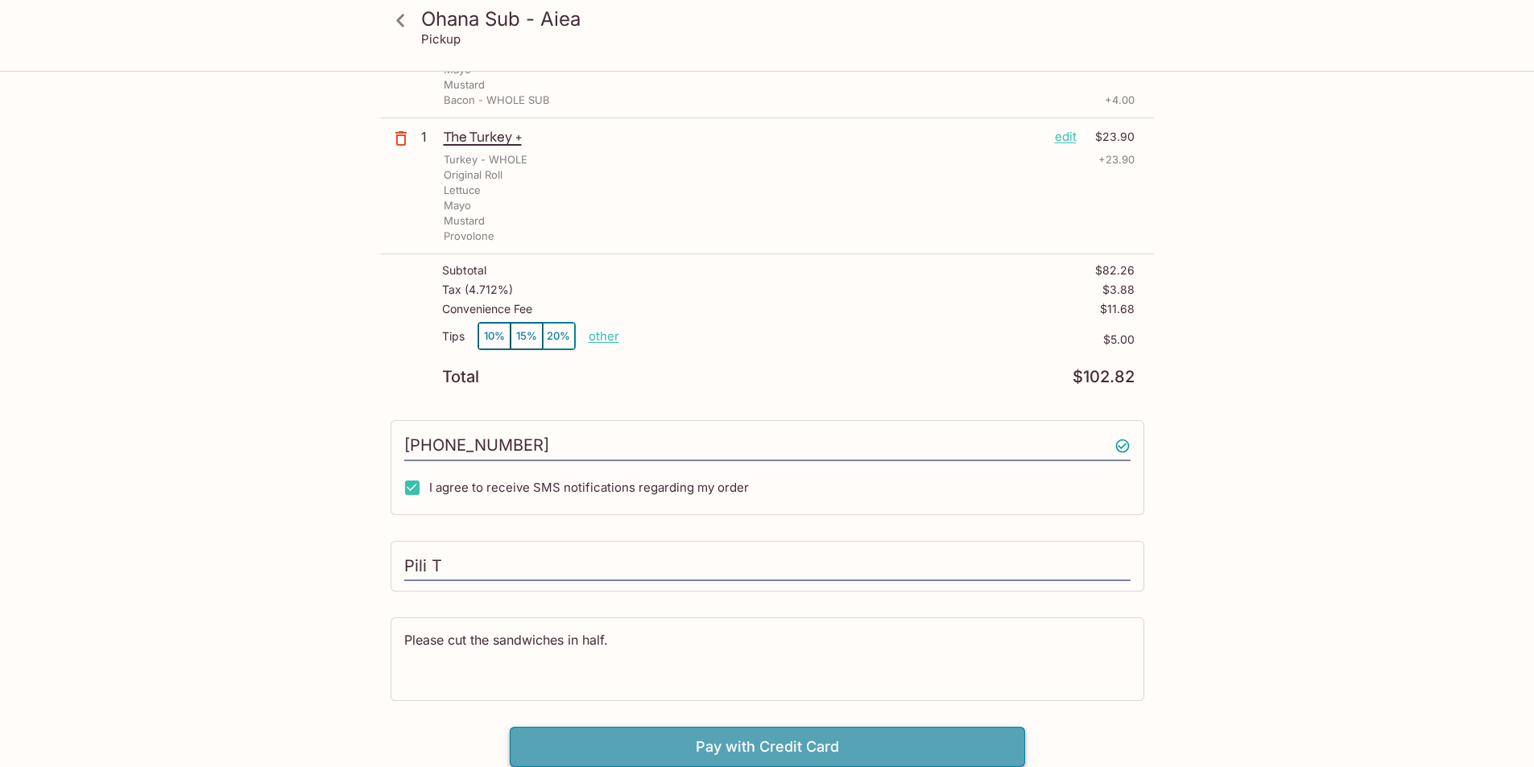
click at [761, 758] on button "Pay with Credit Card" at bounding box center [767, 747] width 515 height 40
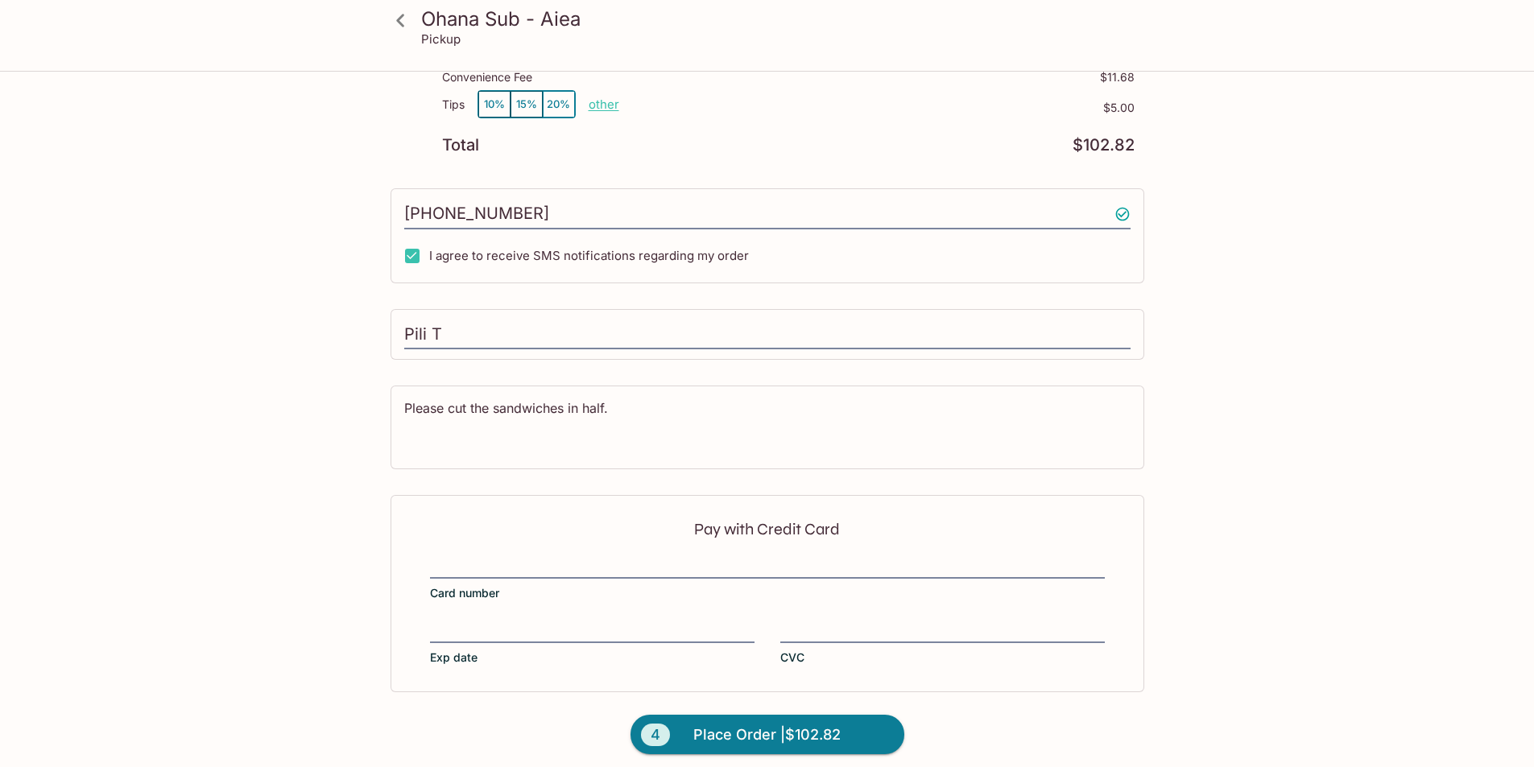
scroll to position [790, 0]
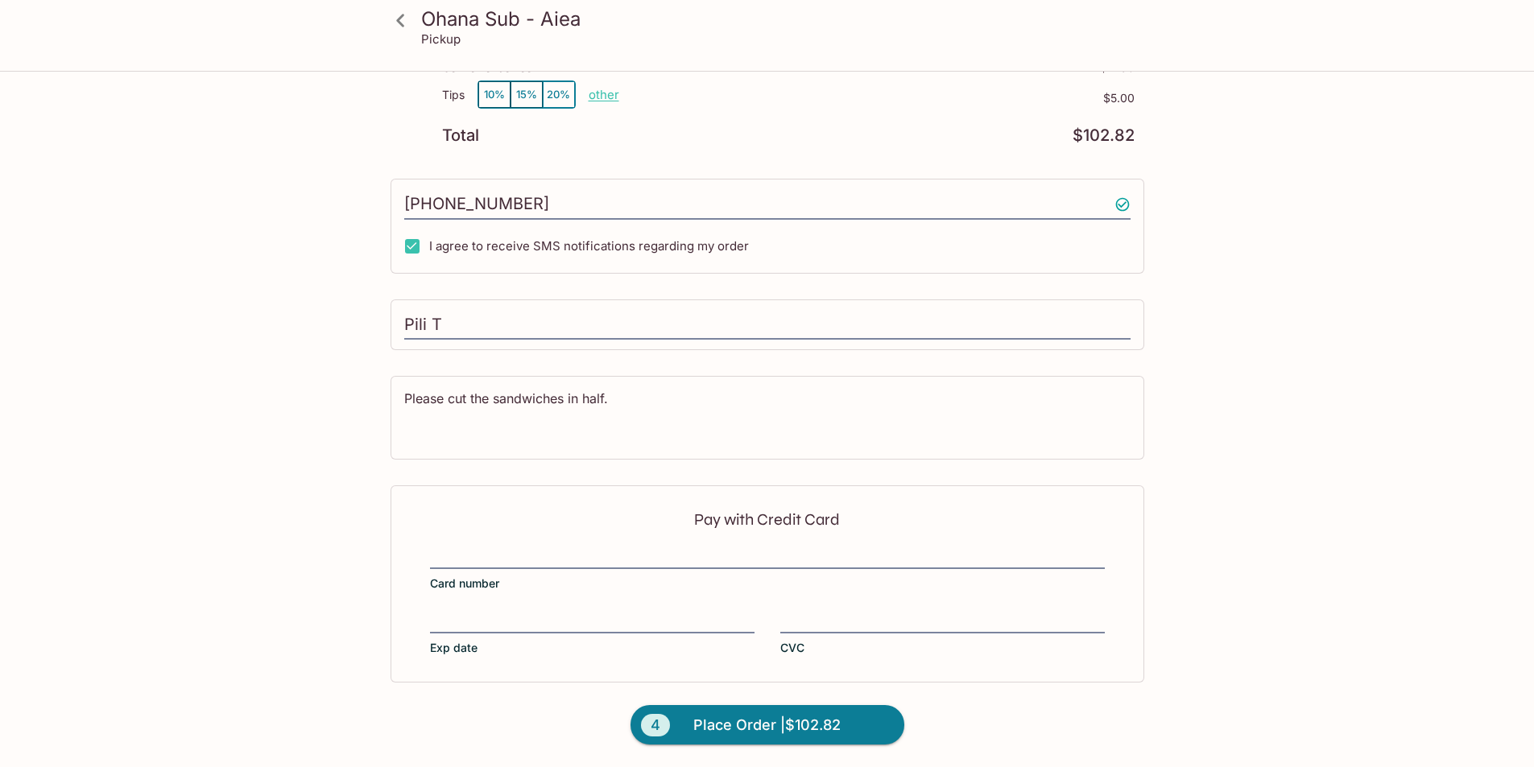
click at [643, 544] on div "Pay with Credit Card Card number Exp date CVC" at bounding box center [768, 584] width 754 height 196
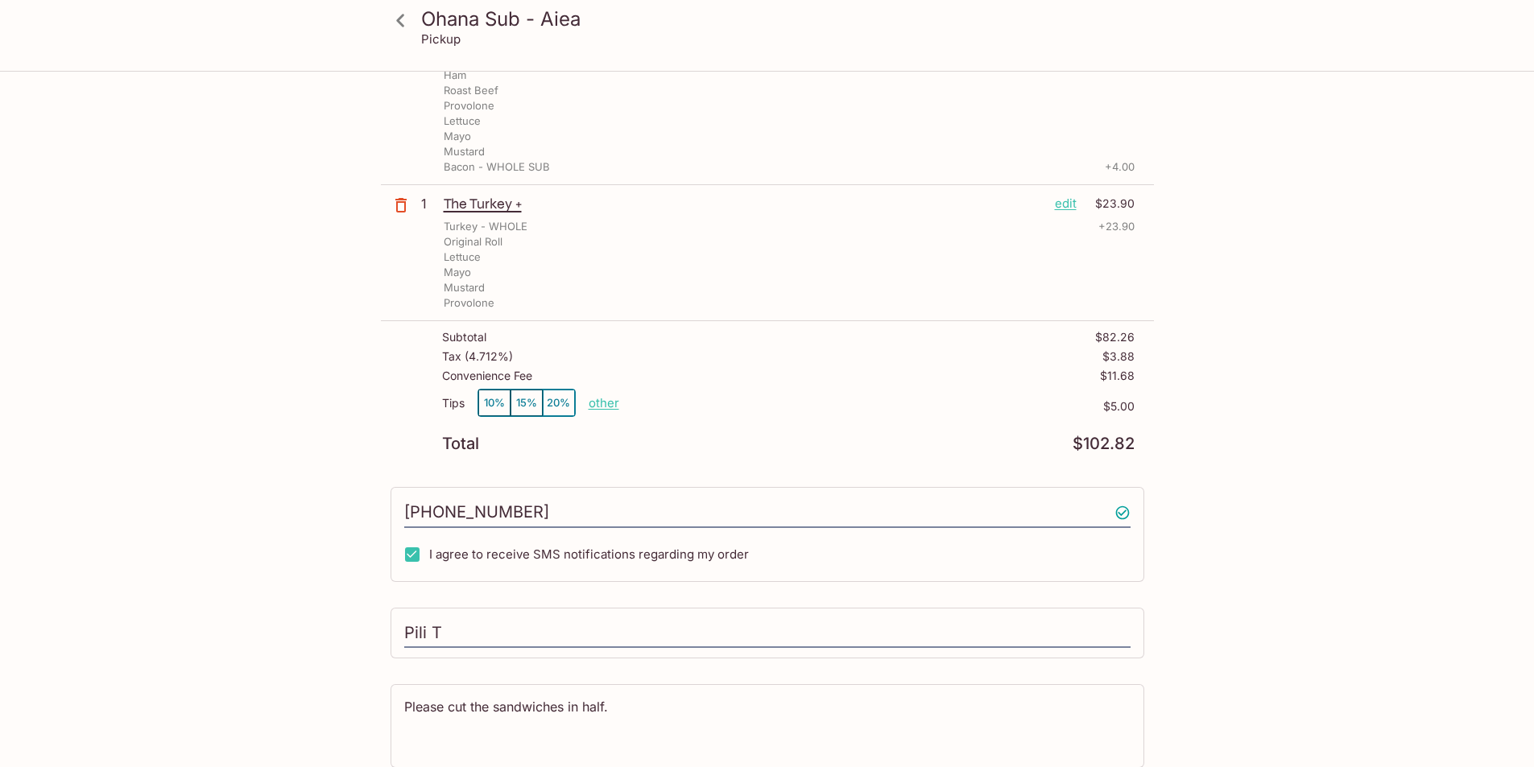
scroll to position [483, 0]
click at [597, 399] on p "other" at bounding box center [604, 401] width 31 height 15
drag, startPoint x: 695, startPoint y: 402, endPoint x: 703, endPoint y: 403, distance: 8.1
click at [703, 403] on input "5.00" at bounding box center [698, 402] width 52 height 18
type input "10.00"
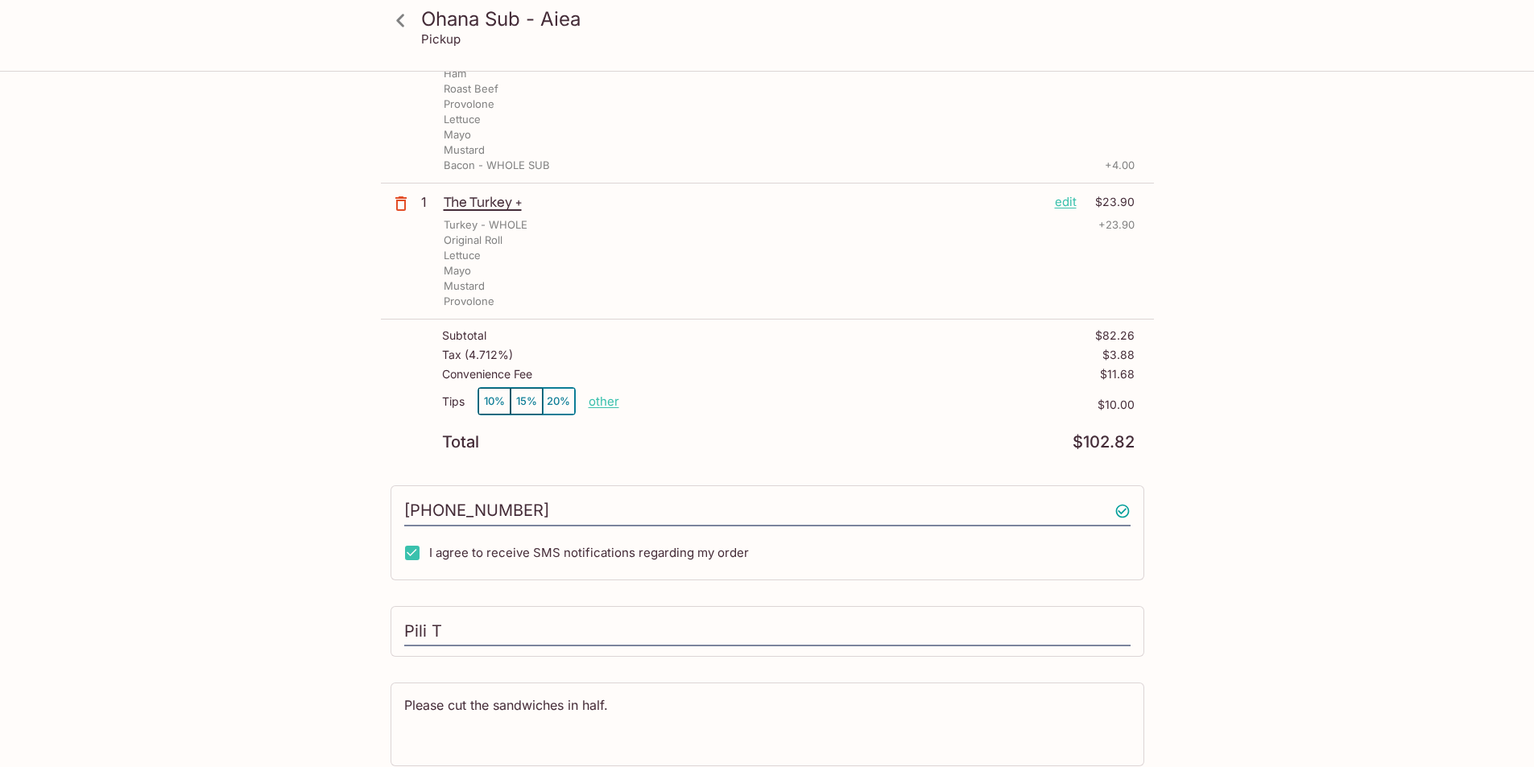
drag, startPoint x: 977, startPoint y: 569, endPoint x: 975, endPoint y: 550, distance: 19.4
click at [977, 568] on div "[PHONE_NUMBER] I agree to receive SMS notifications regarding my order" at bounding box center [768, 533] width 754 height 95
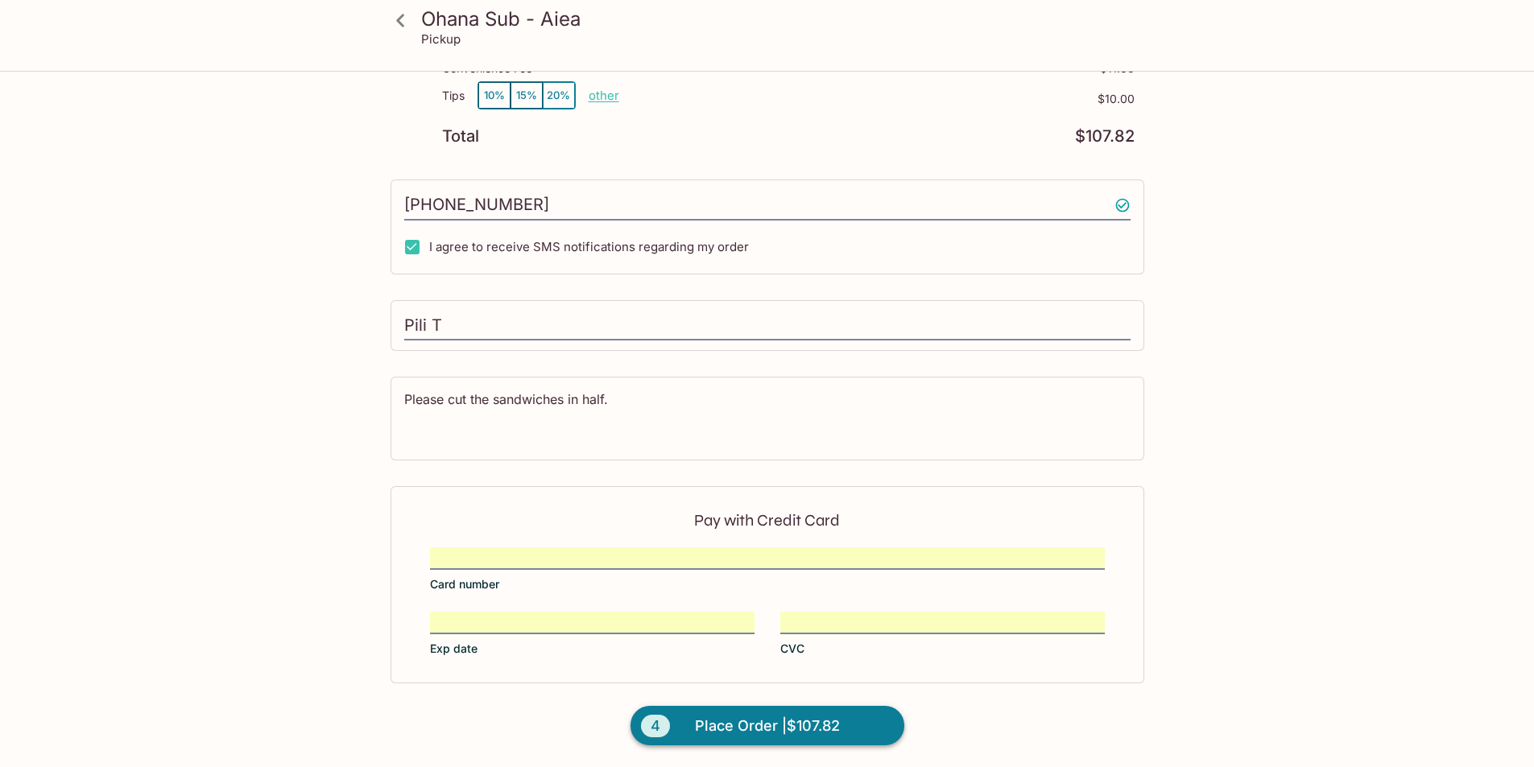
scroll to position [790, 0]
click at [732, 729] on span "Place Order | $107.82" at bounding box center [767, 726] width 145 height 26
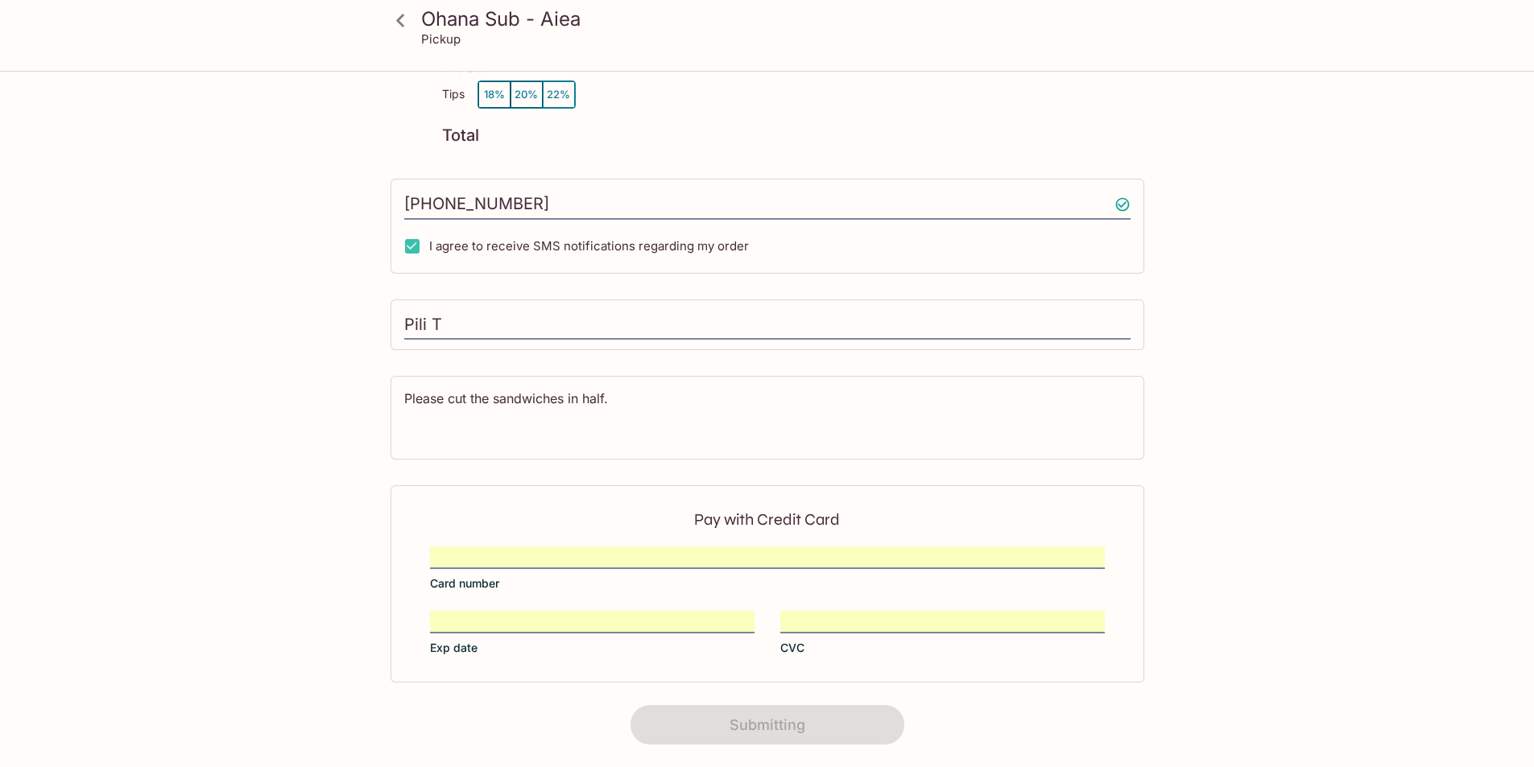
scroll to position [0, 0]
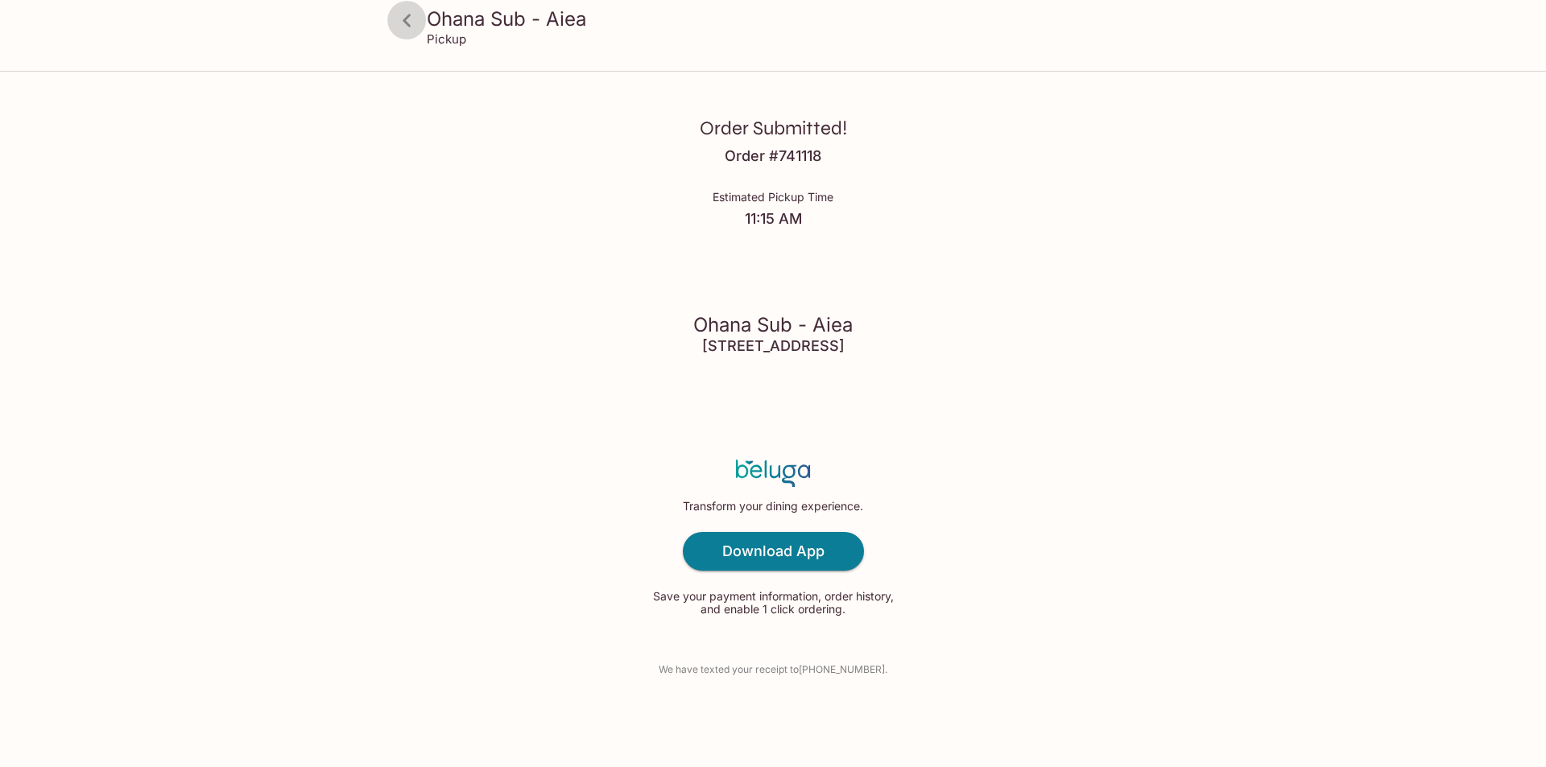
click at [410, 23] on icon at bounding box center [407, 20] width 28 height 28
